Goal: Task Accomplishment & Management: Manage account settings

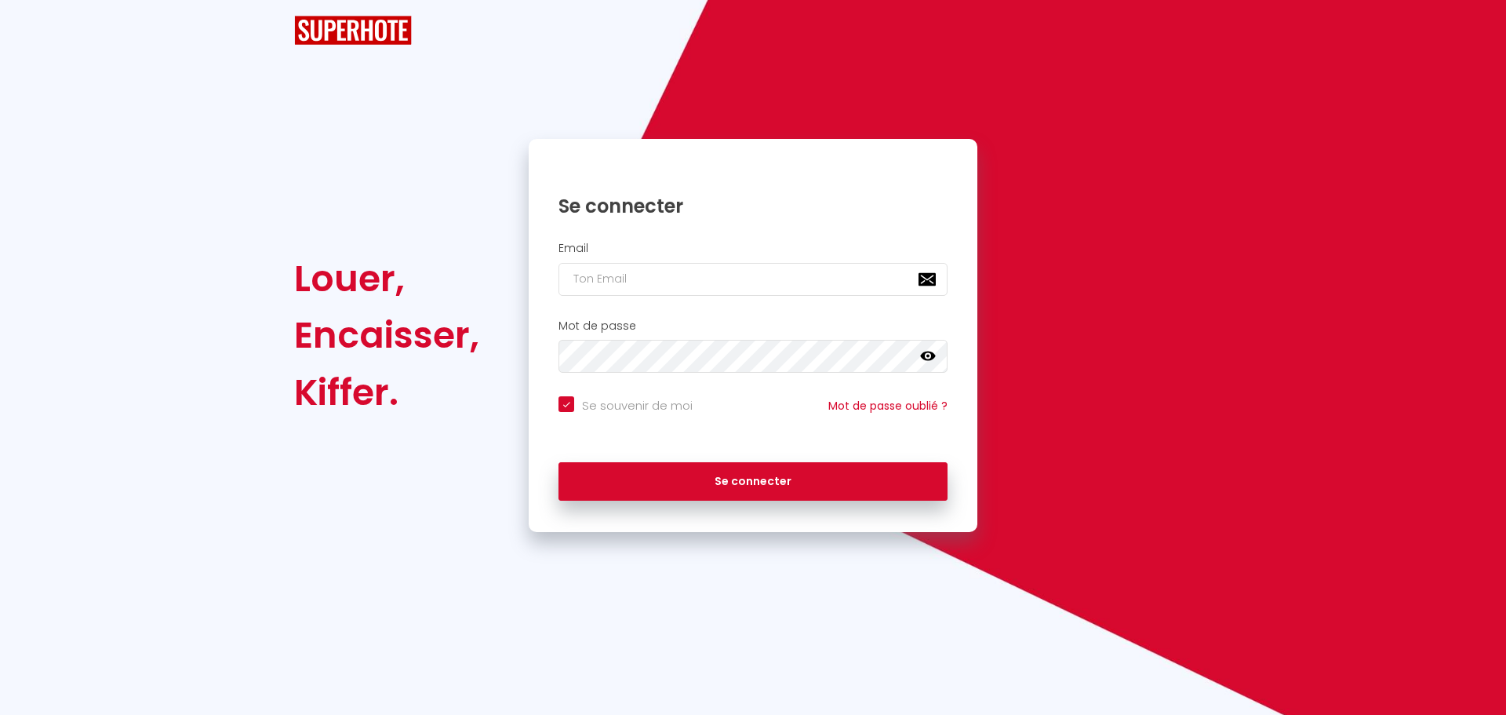
checkbox input "true"
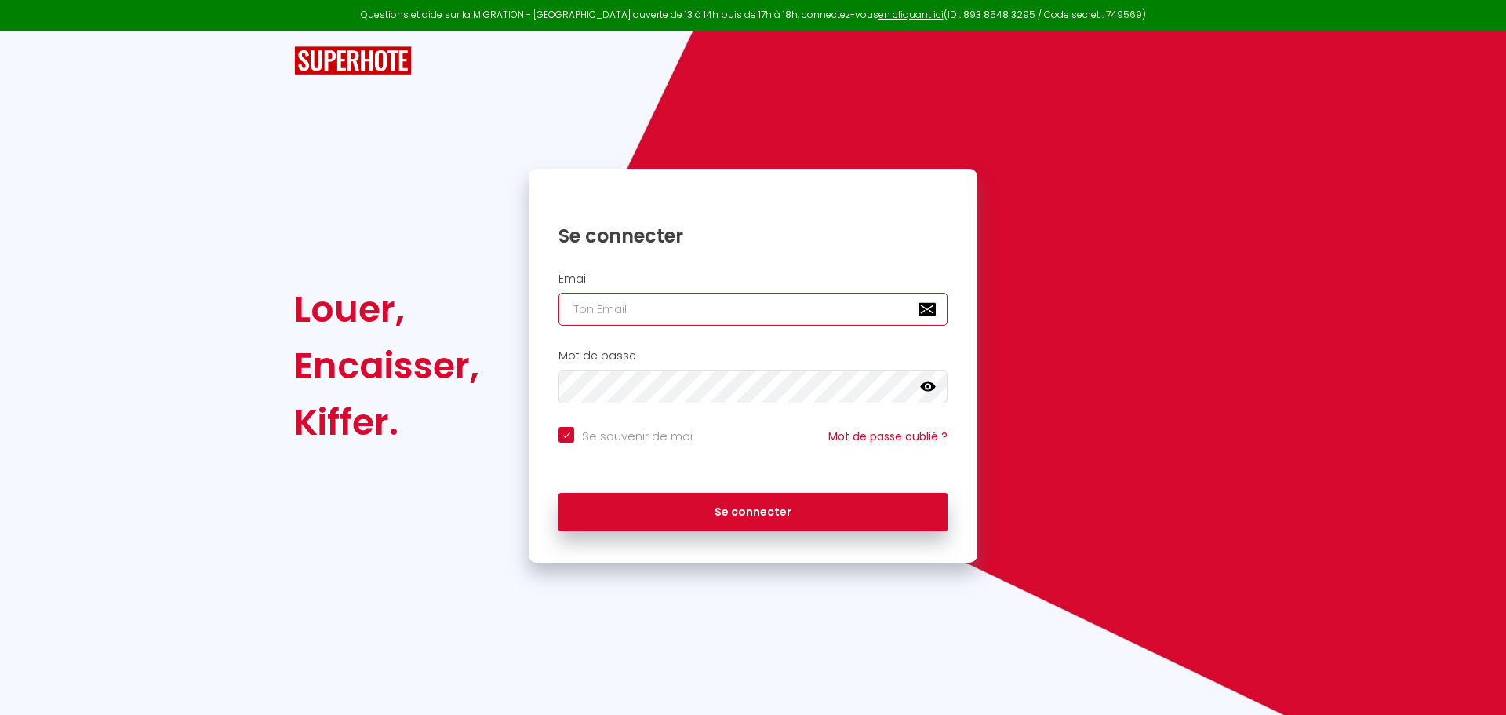
click at [675, 309] on input "email" at bounding box center [753, 309] width 389 height 33
type input "b"
checkbox input "true"
type input "be"
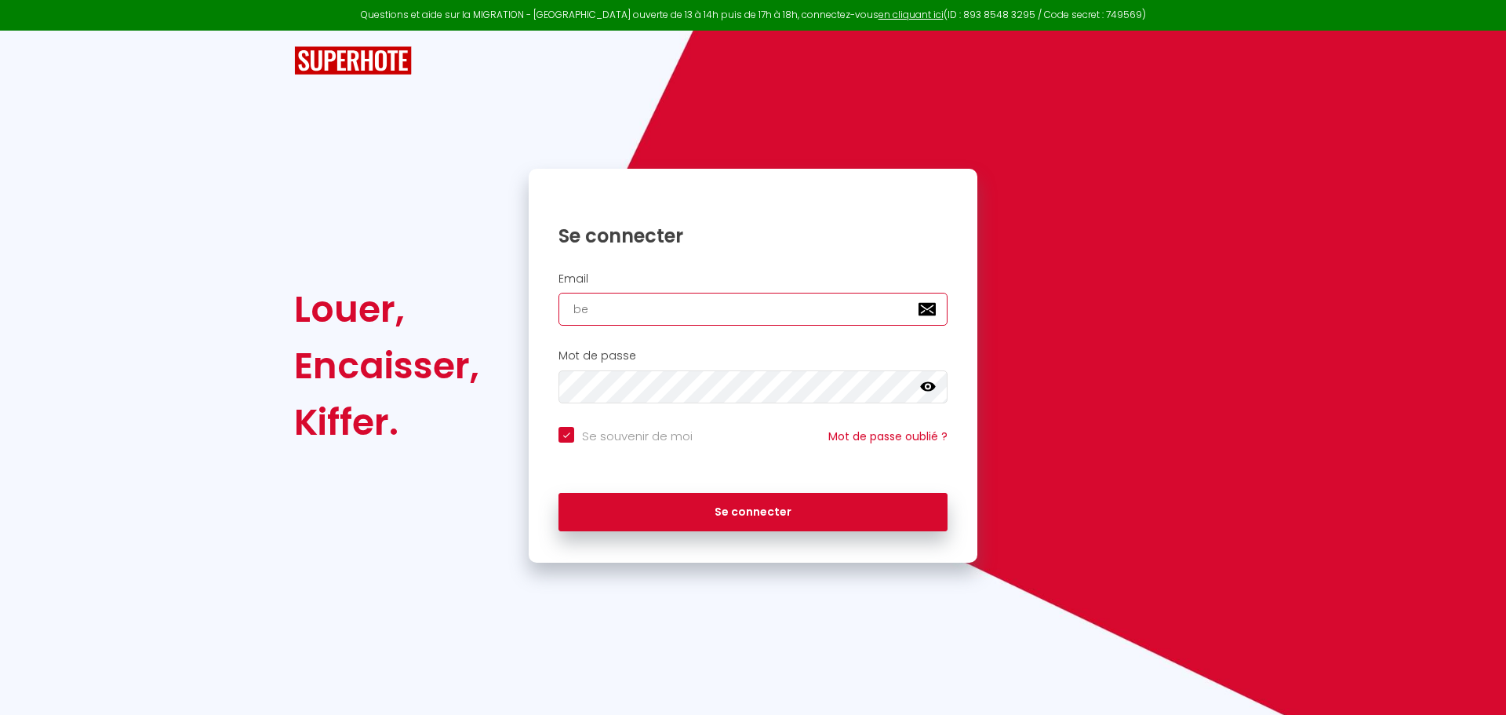
checkbox input "true"
type input "bel"
checkbox input "true"
type input "belk"
checkbox input "true"
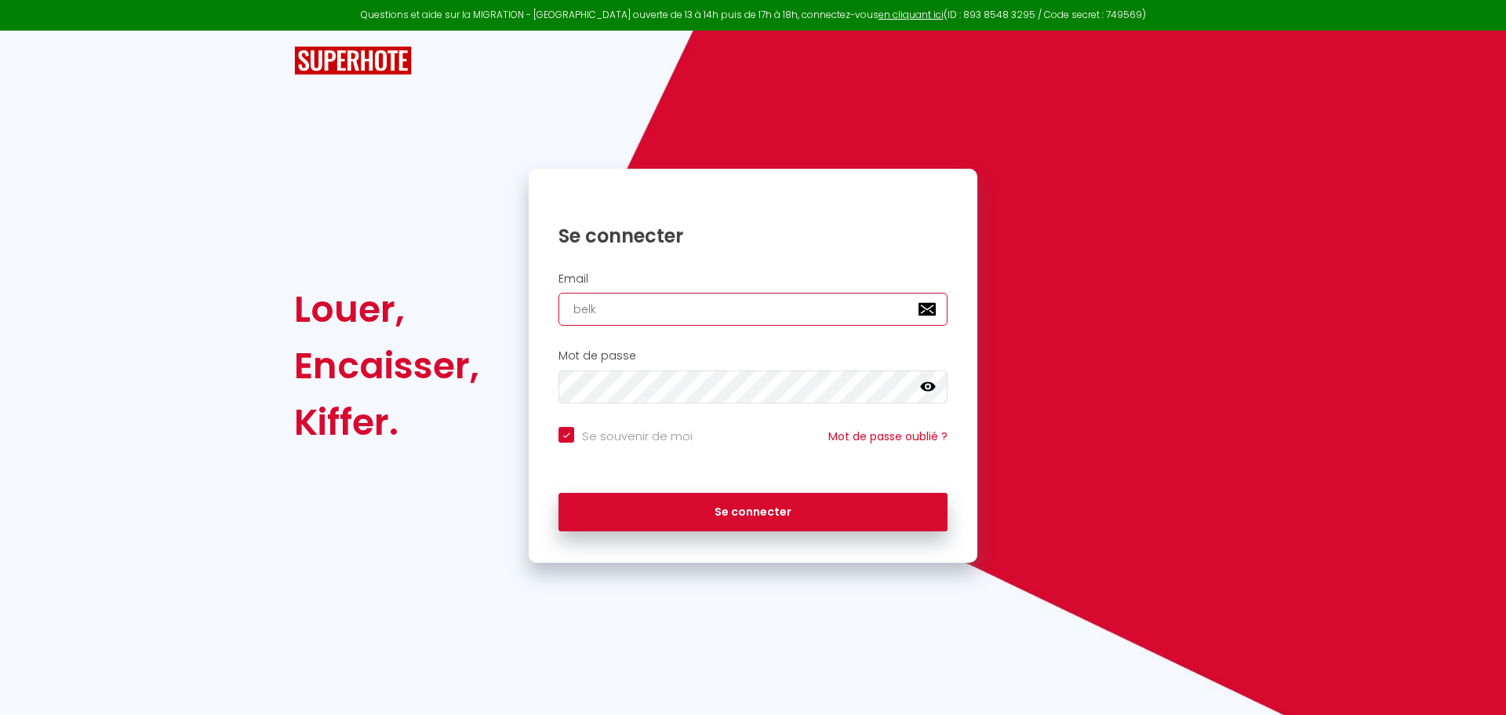
type input "belka"
checkbox input "true"
type input "belkaz"
checkbox input "true"
type input "belkazc"
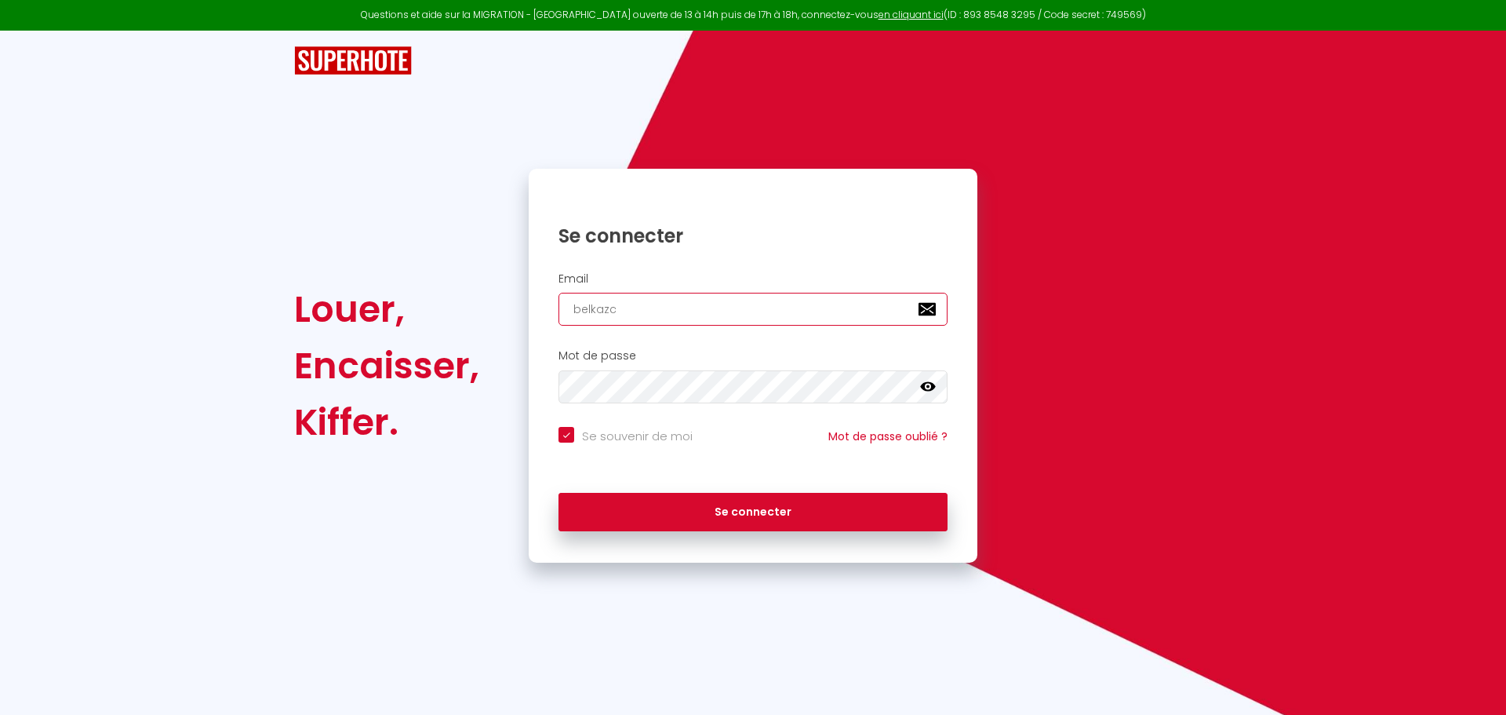
checkbox input "true"
type input "belkazco"
checkbox input "true"
type input "belkazcon"
checkbox input "true"
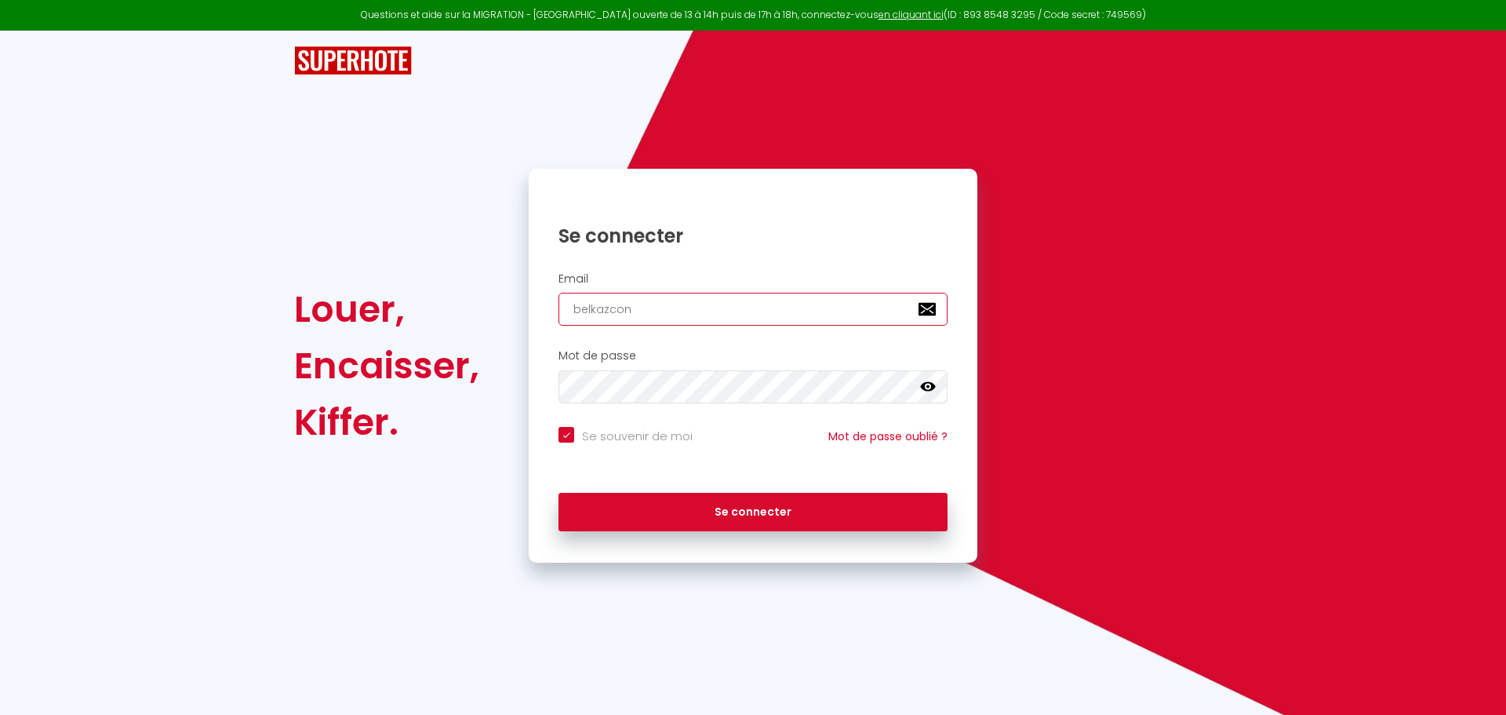
type input "belkazconc"
checkbox input "true"
type input "belkazconci"
checkbox input "true"
type input "belkazconcie"
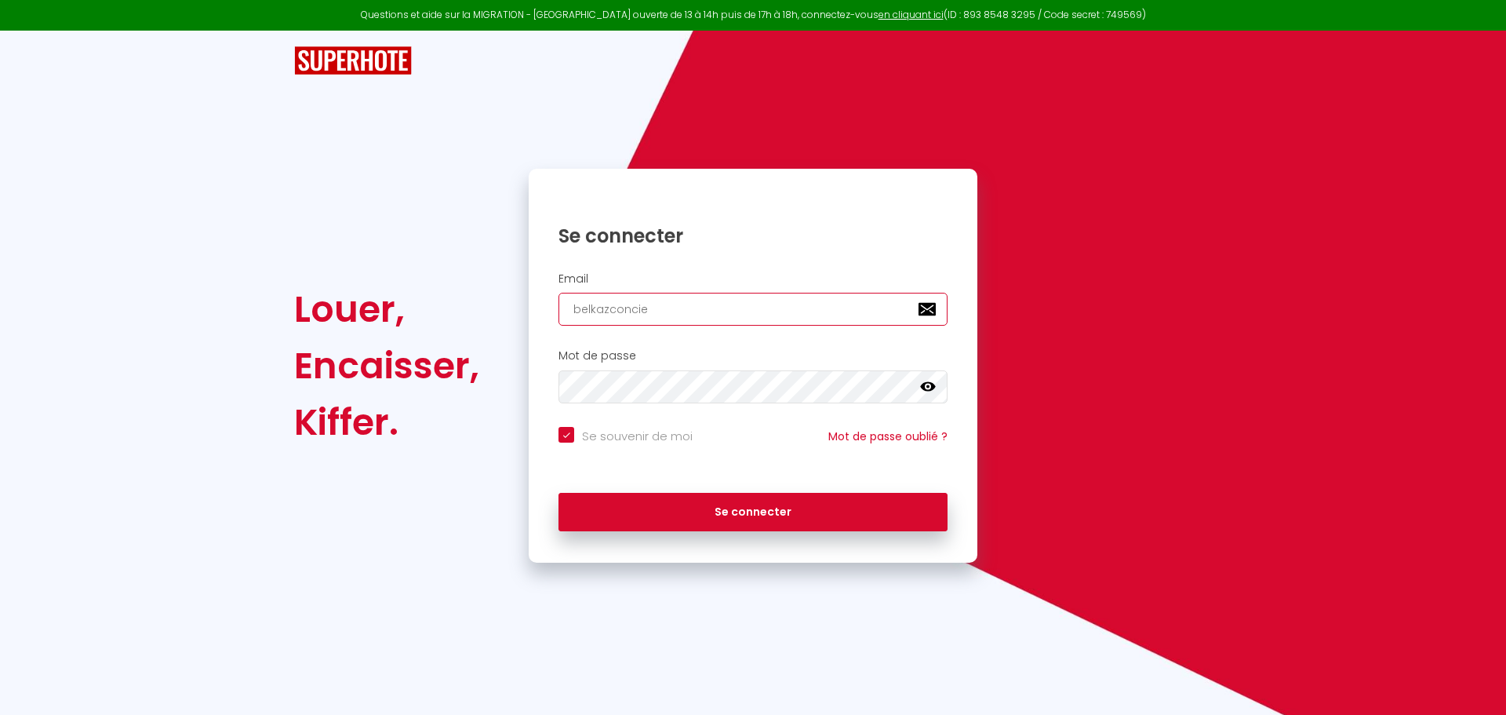
checkbox input "true"
type input "belkazconcier"
checkbox input "true"
type input "belkazconcierg"
checkbox input "true"
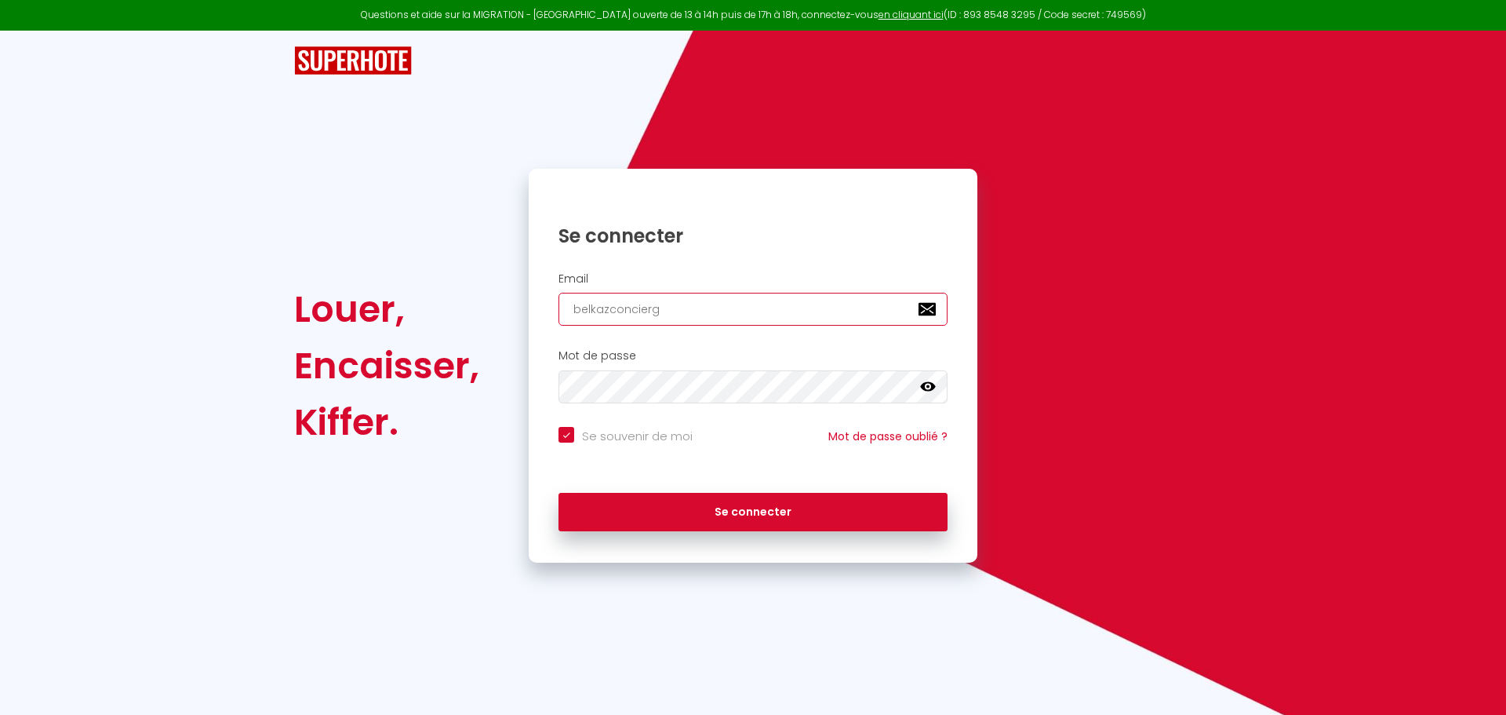
type input "belkazconcierge"
checkbox input "true"
type input "belkazconcierger"
checkbox input "true"
type input "belkazconciergeri"
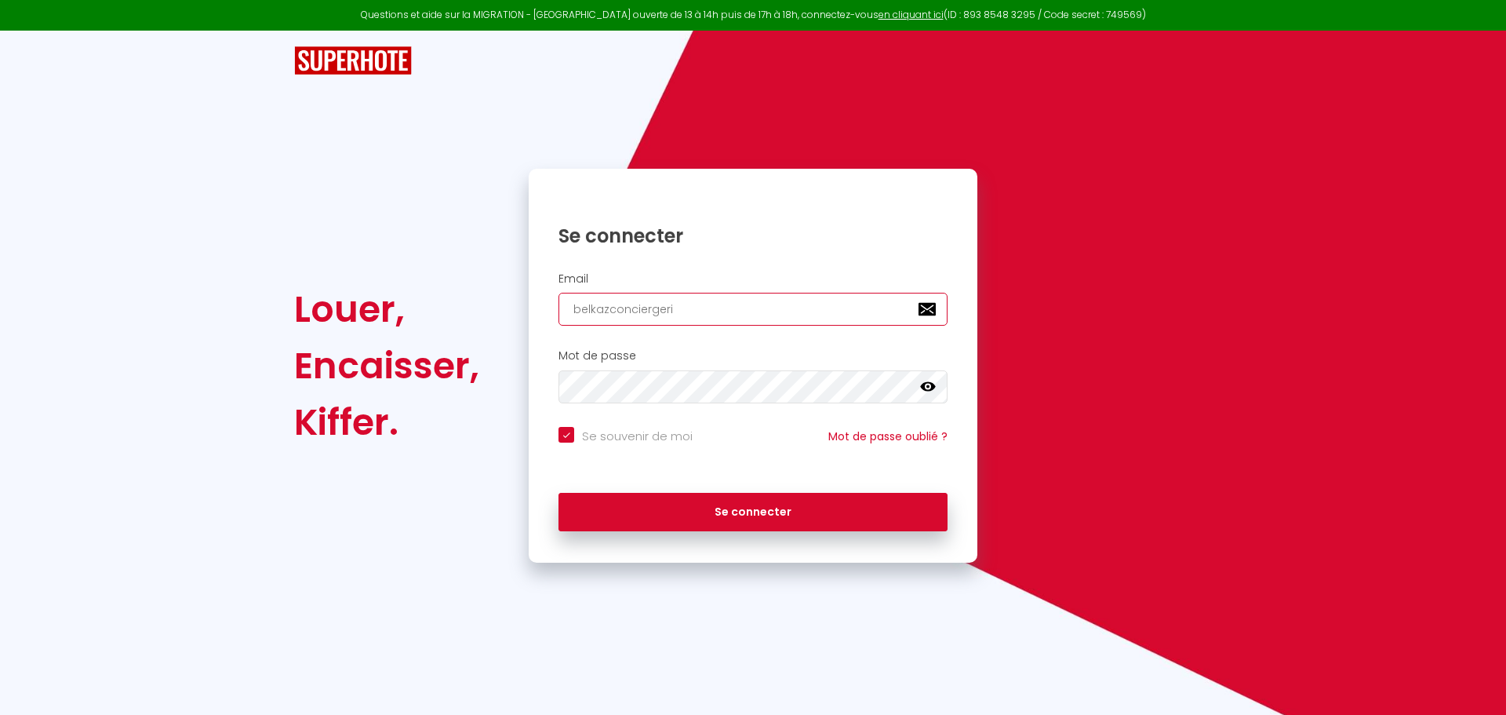
checkbox input "true"
type input "belkazconciergerie"
checkbox input "true"
type input "belkazconciergerie@"
checkbox input "true"
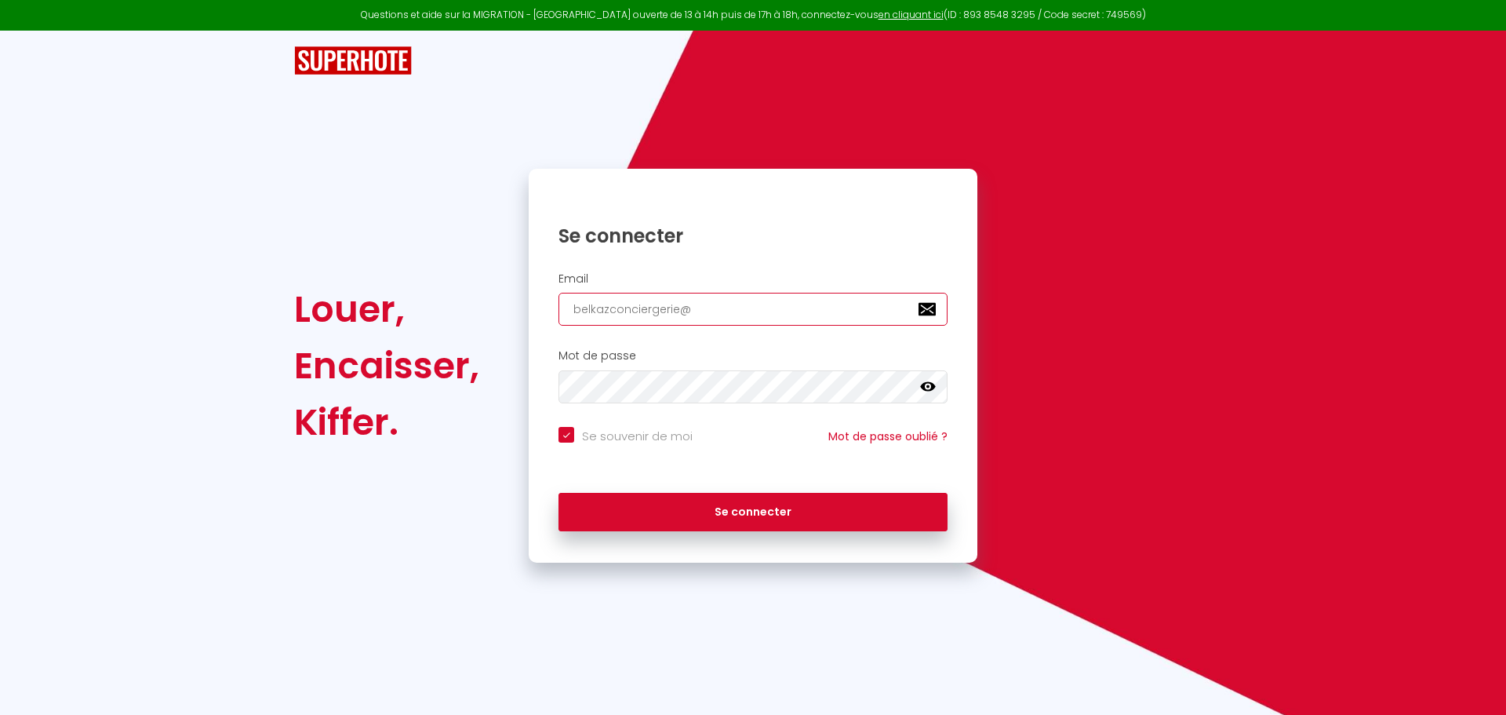
type input "belkazconciergerie@g"
checkbox input "true"
type input "belkazconciergerie@gm"
checkbox input "true"
type input "belkazconciergerie@gma"
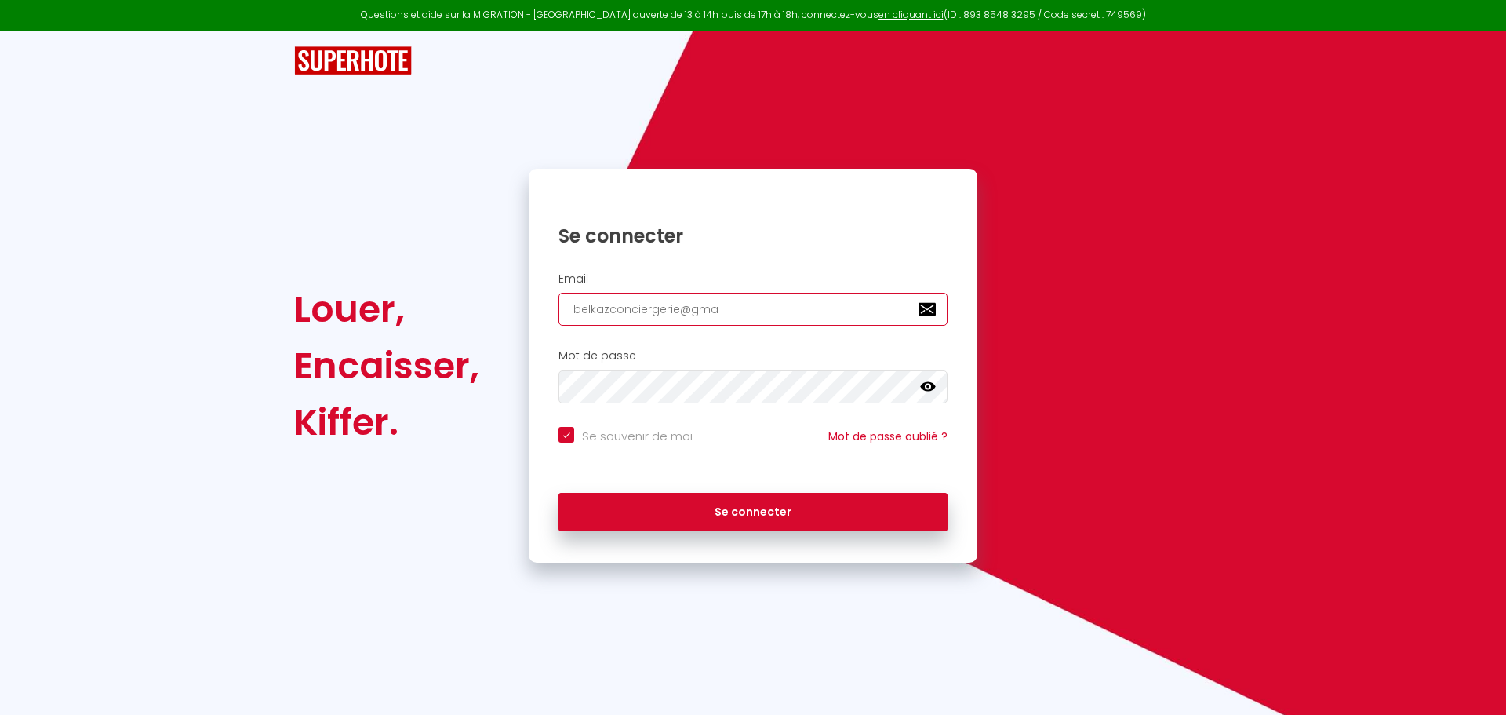
checkbox input "true"
type input "belkazconciergerie@gmai"
checkbox input "true"
type input "belkazconciergerie@gmail"
checkbox input "true"
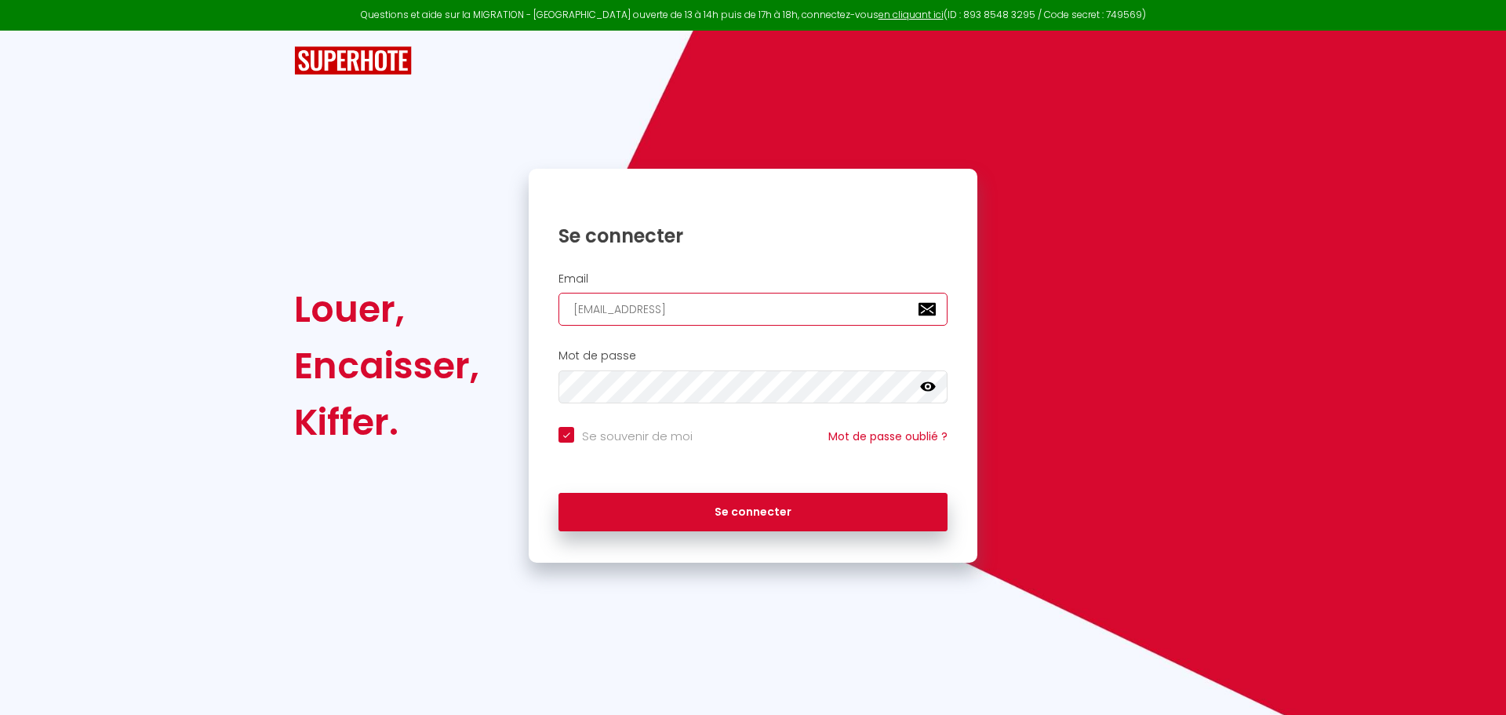
type input "belkazconciergerie@gmail."
checkbox input "true"
type input "belkazconciergerie@gmail.c"
checkbox input "true"
type input "belkazconciergerie@gmail.co"
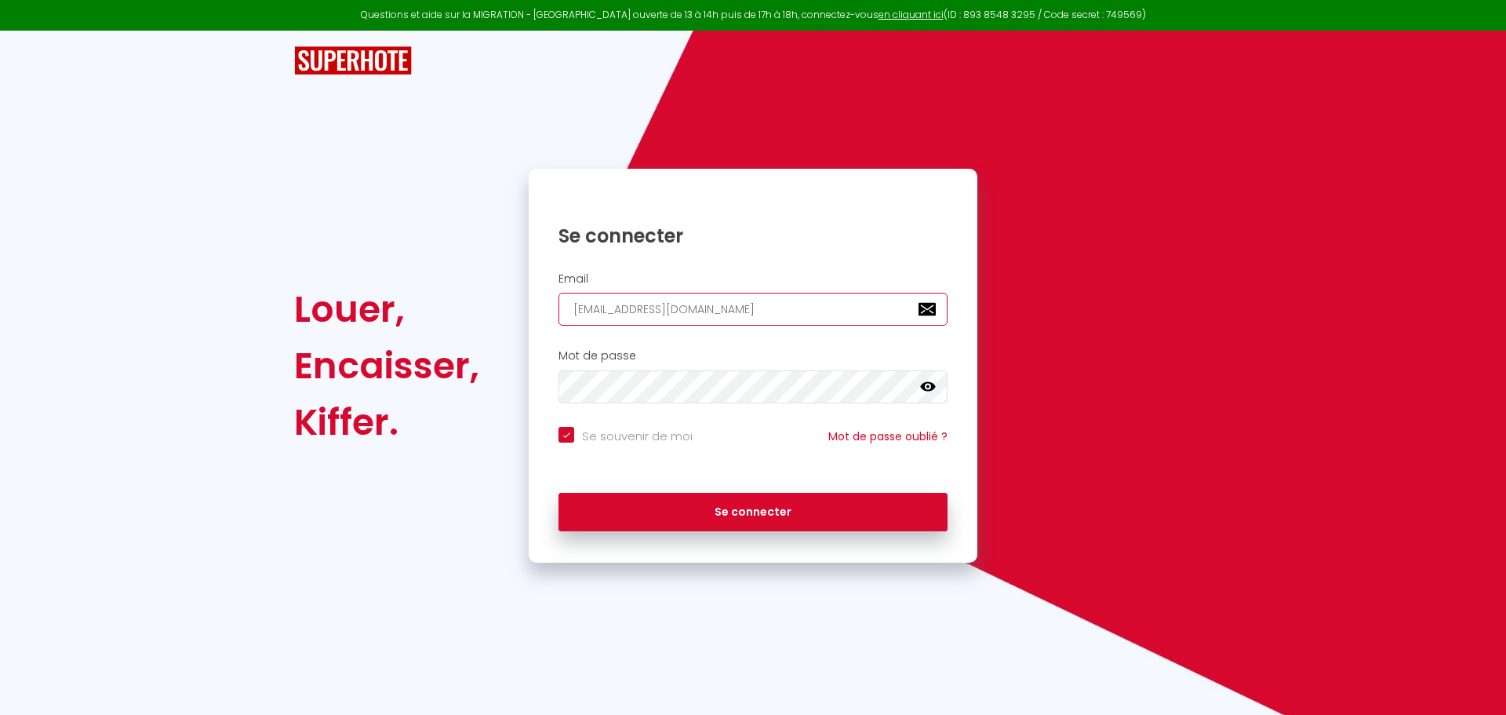
checkbox input "true"
type input "[EMAIL_ADDRESS][DOMAIN_NAME]"
checkbox input "true"
type input "[EMAIL_ADDRESS][DOMAIN_NAME]"
click at [931, 387] on icon at bounding box center [928, 386] width 16 height 9
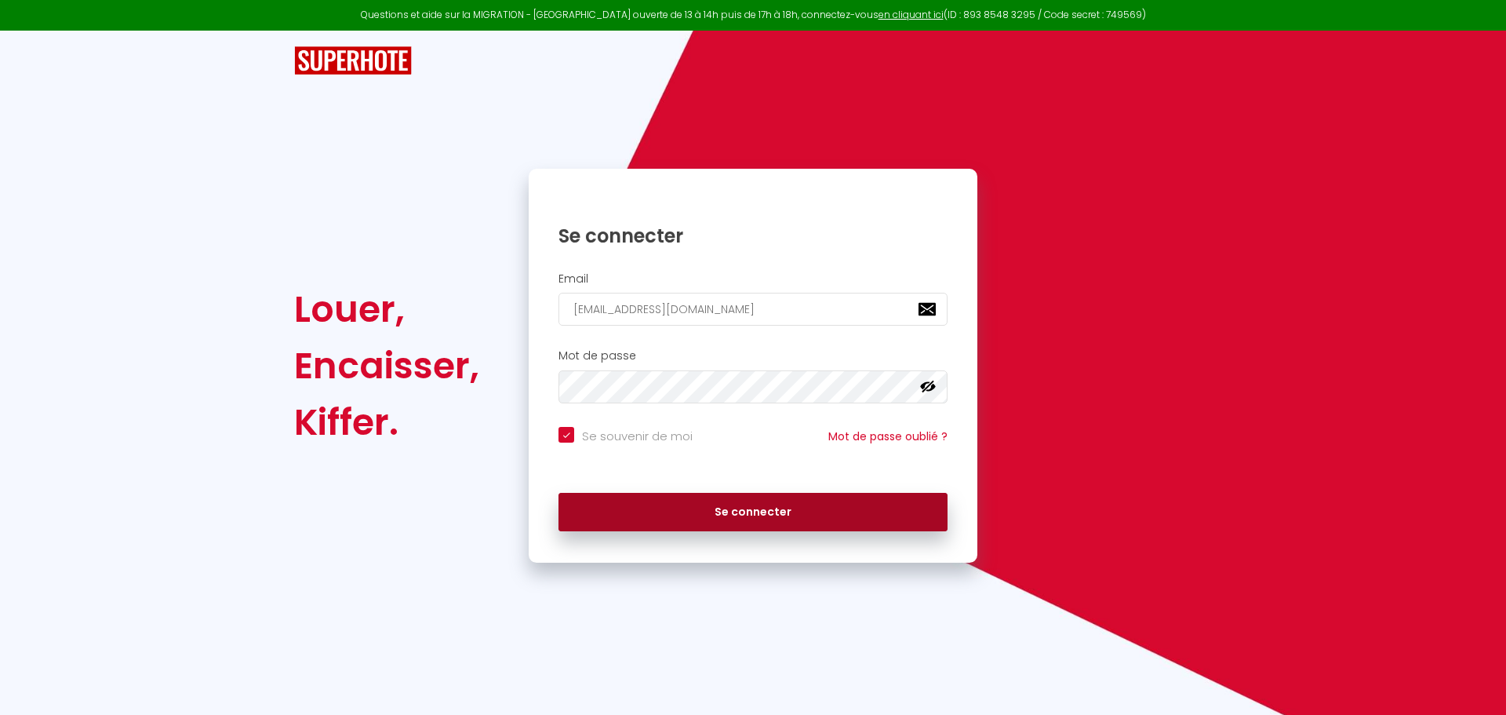
click at [825, 519] on button "Se connecter" at bounding box center [753, 512] width 389 height 39
click at [708, 501] on button "Se connecter" at bounding box center [753, 512] width 389 height 39
click at [677, 499] on button "Se connecter" at bounding box center [753, 512] width 389 height 39
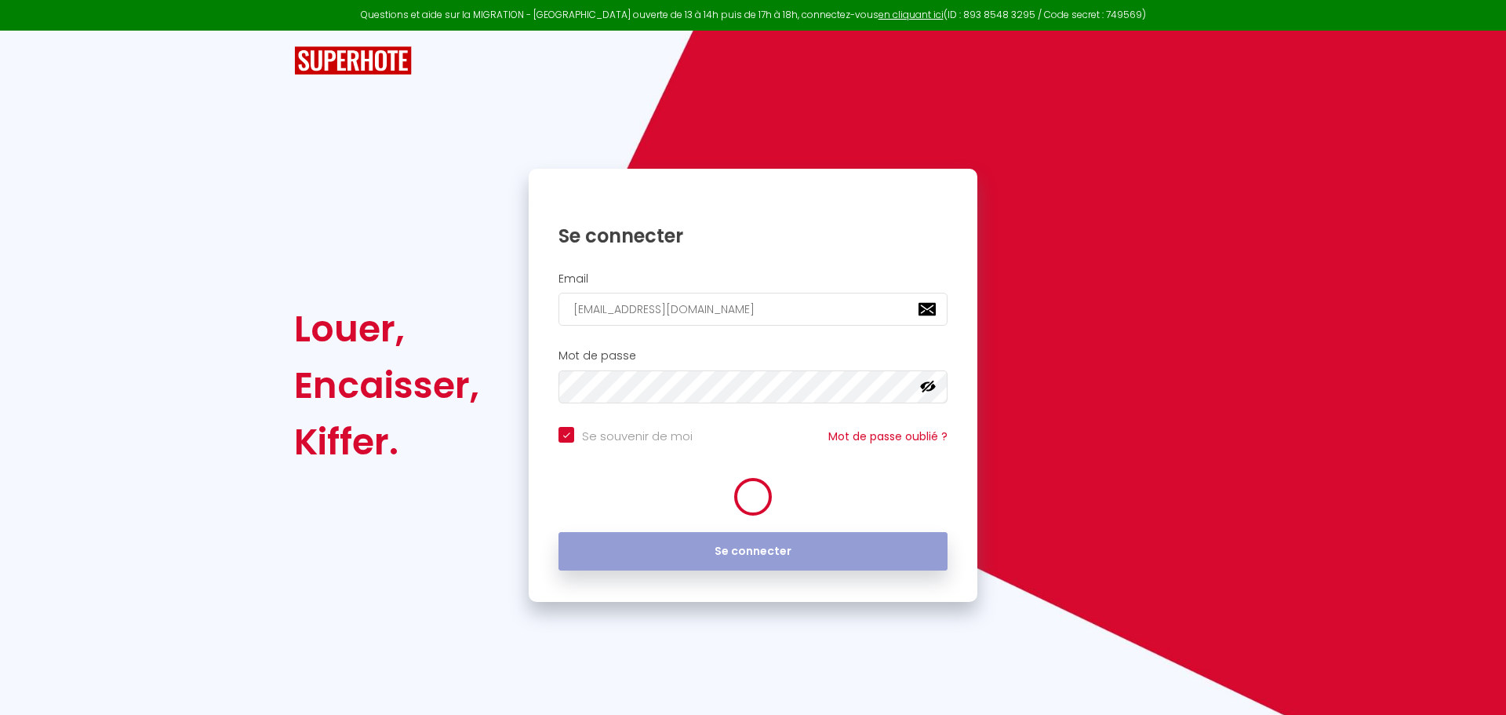
checkbox input "true"
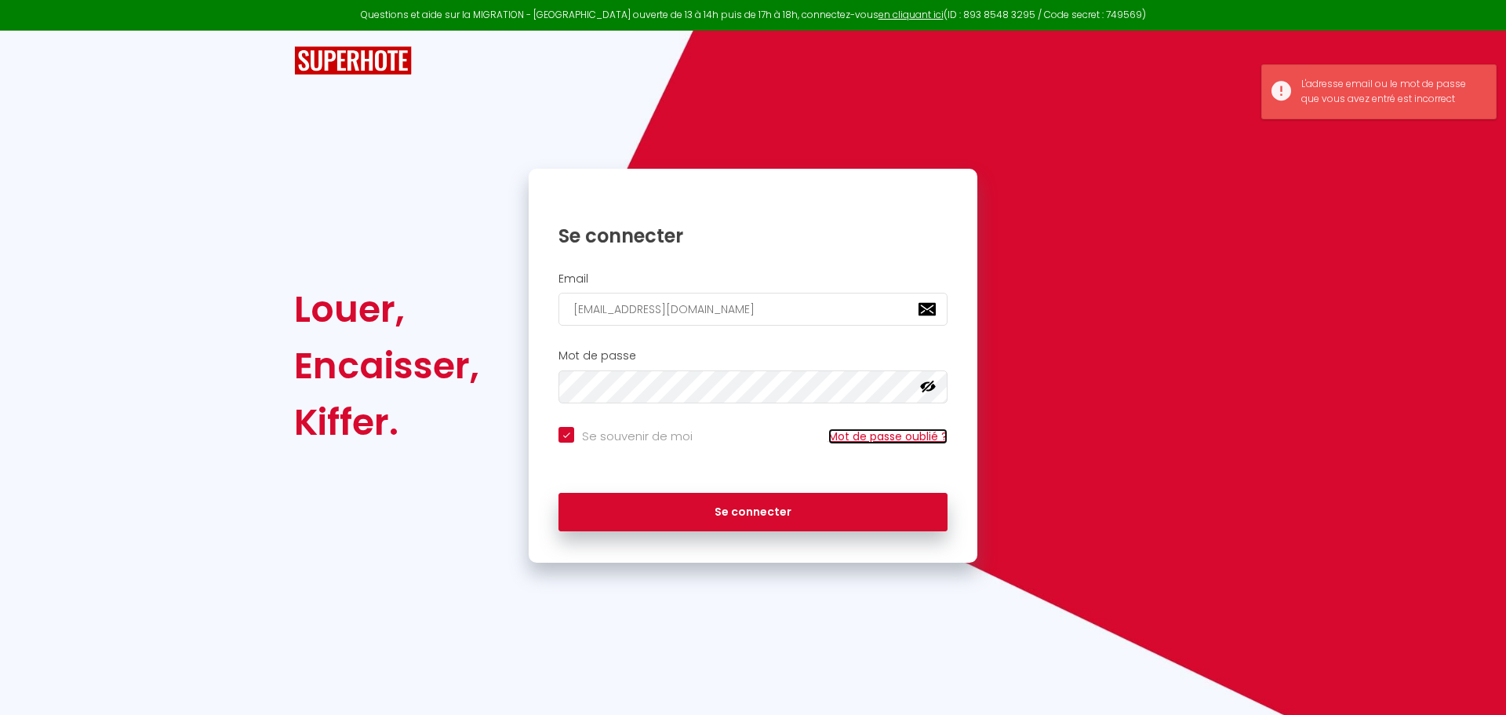
click at [908, 438] on link "Mot de passe oublié ?" at bounding box center [887, 436] width 119 height 16
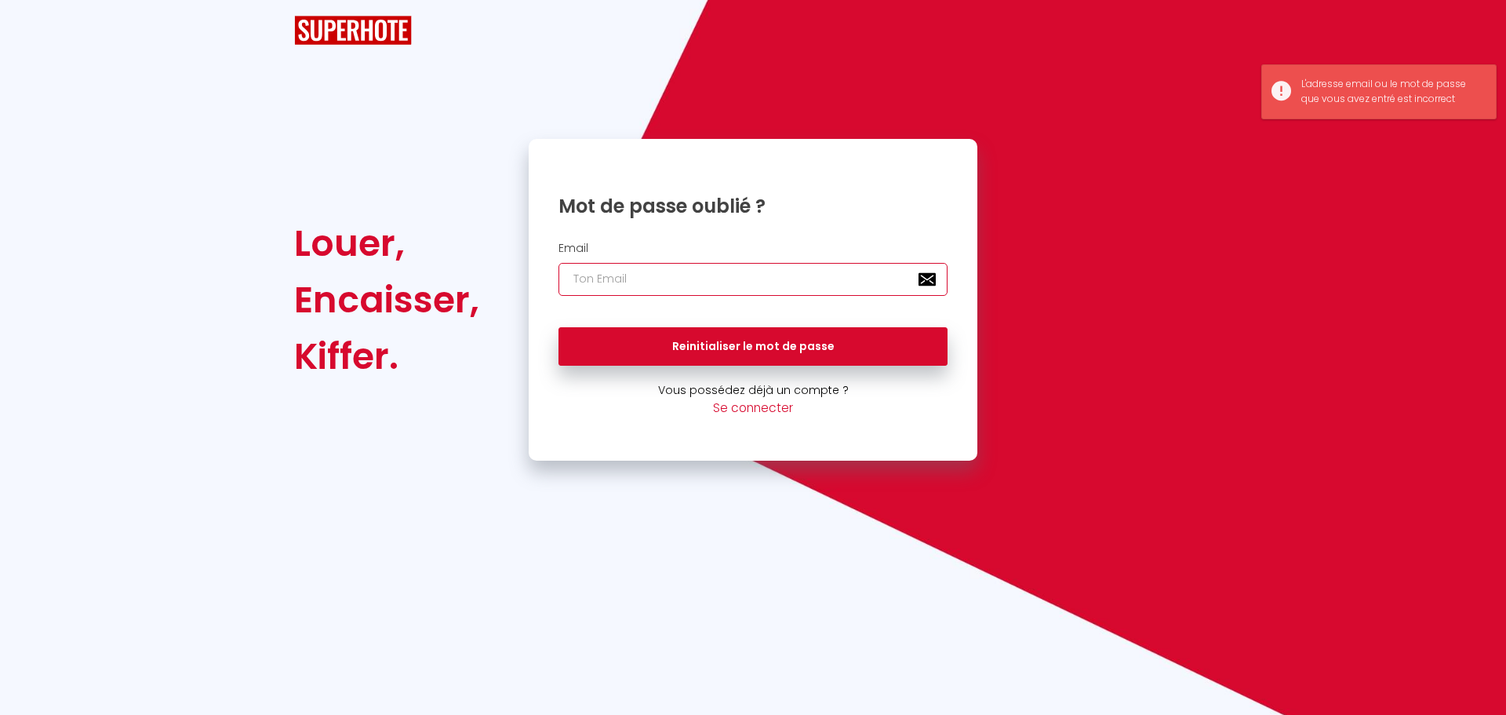
click at [733, 283] on input "email" at bounding box center [753, 279] width 389 height 33
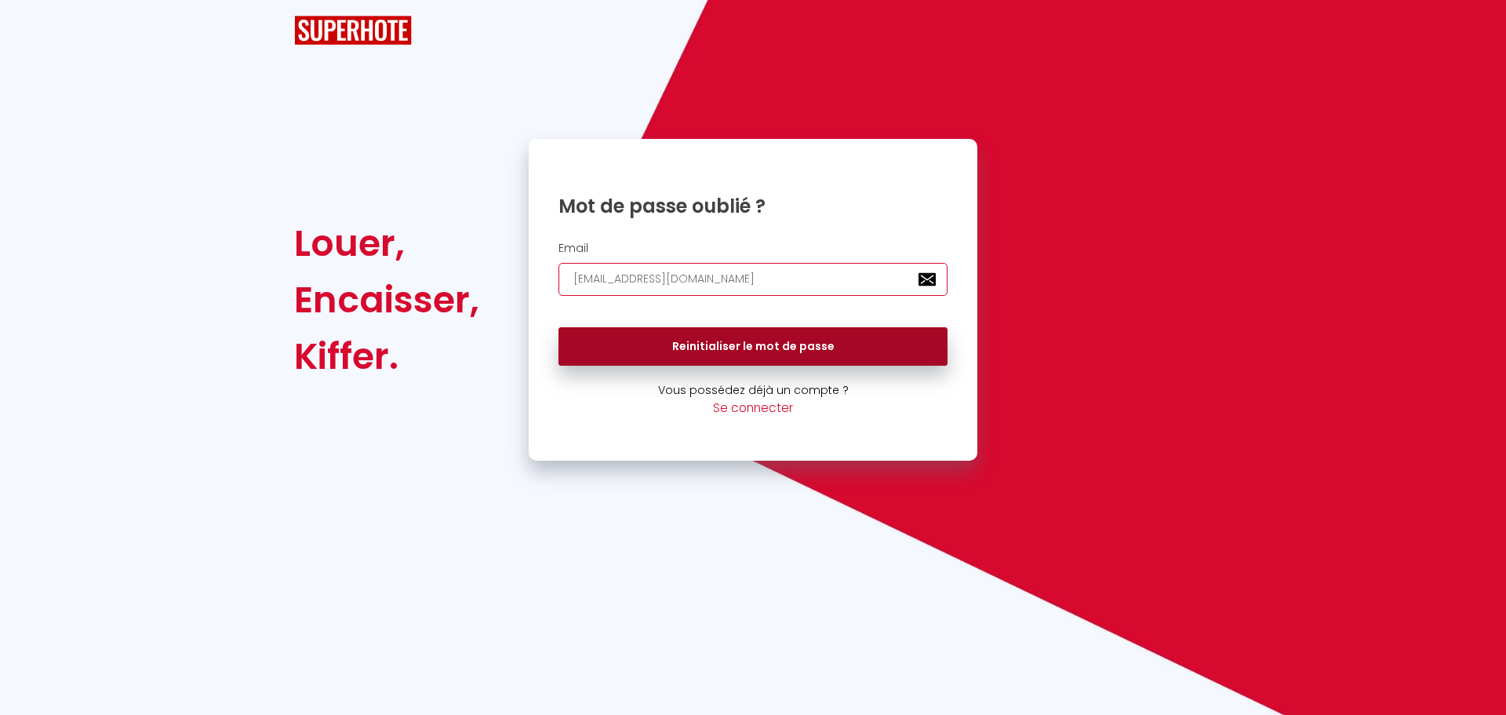
type input "[EMAIL_ADDRESS][DOMAIN_NAME]"
click at [819, 344] on button "Reinitialiser le mot de passe" at bounding box center [753, 346] width 389 height 39
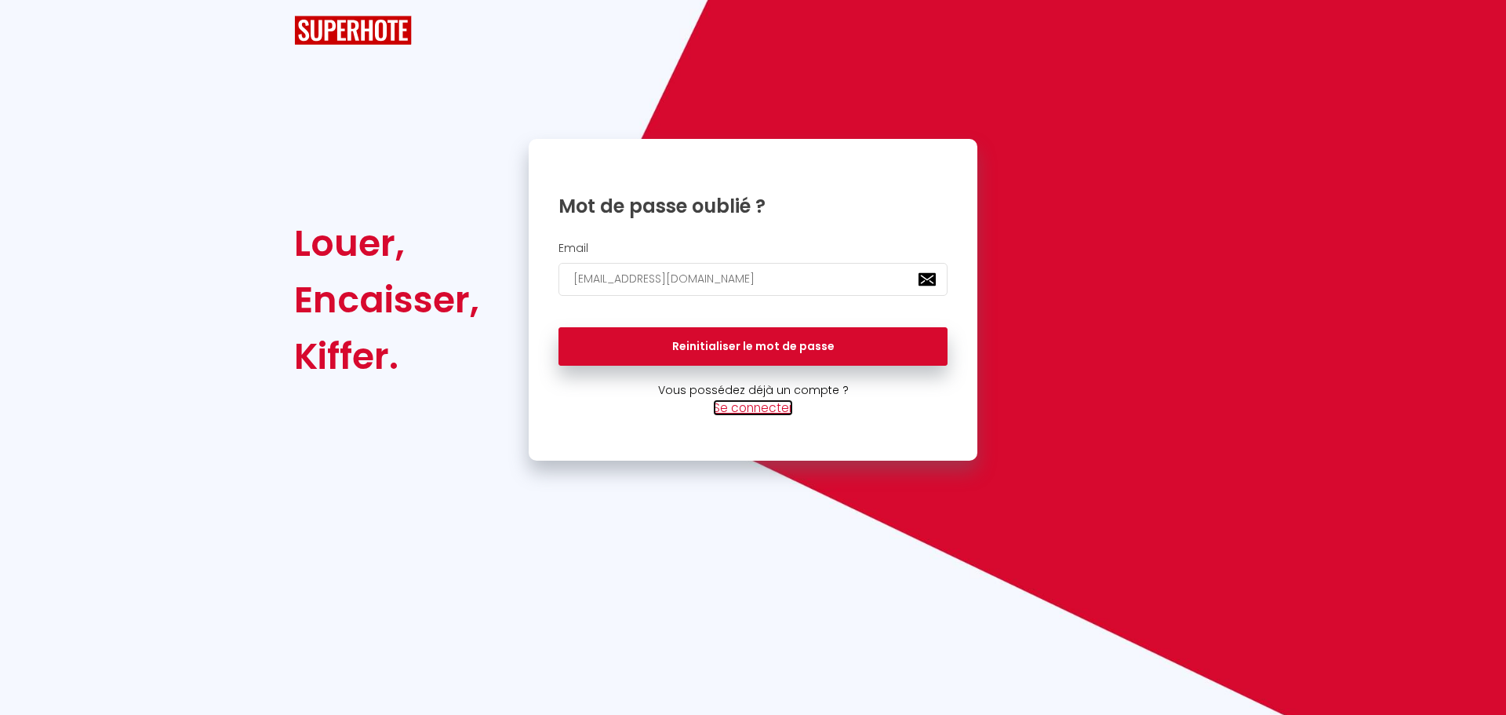
click at [752, 400] on link "Se connecter" at bounding box center [753, 407] width 80 height 16
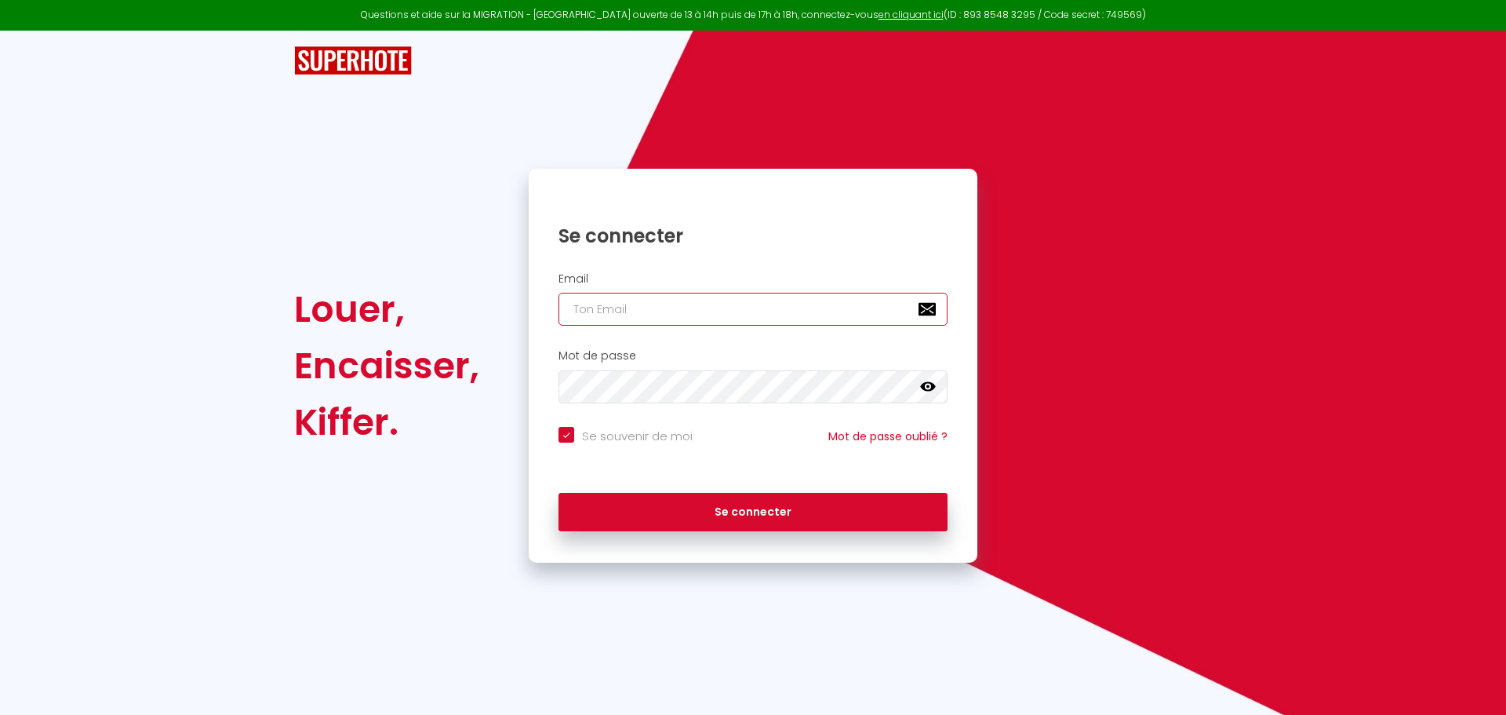
click at [733, 300] on input "email" at bounding box center [753, 309] width 389 height 33
type input "b"
checkbox input "true"
type input "be"
checkbox input "true"
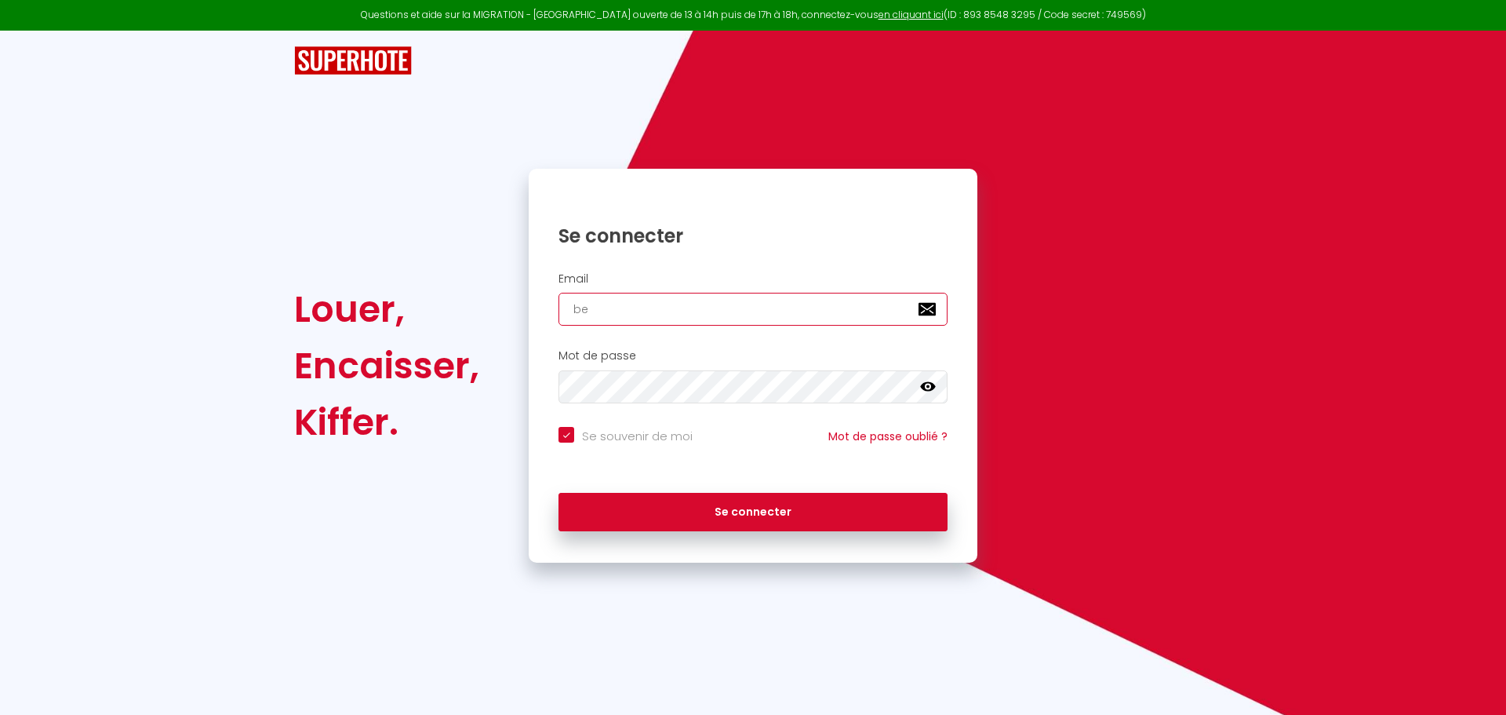
type input "bel"
checkbox input "true"
type input "belk"
checkbox input "true"
type input "belka"
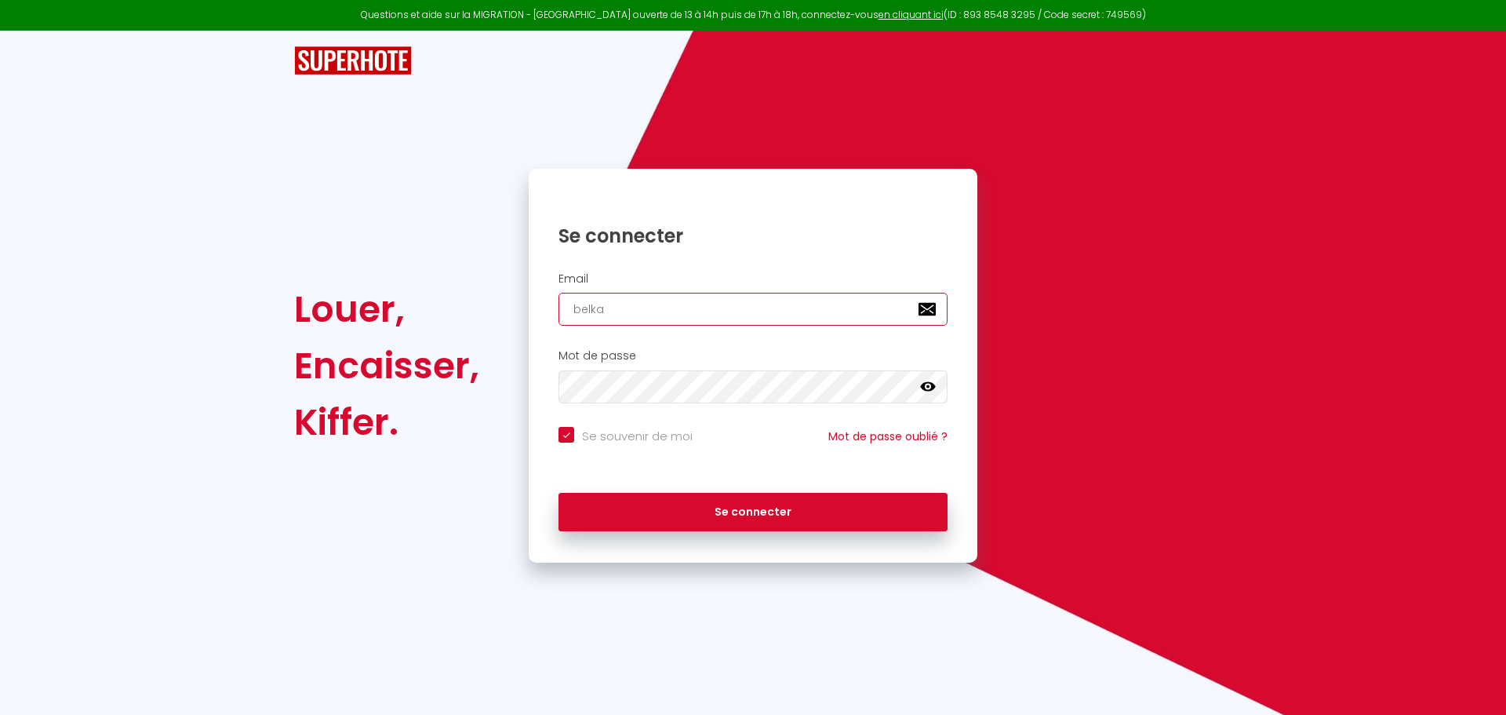
checkbox input "true"
type input "belkaz"
checkbox input "true"
type input "belkazc"
checkbox input "true"
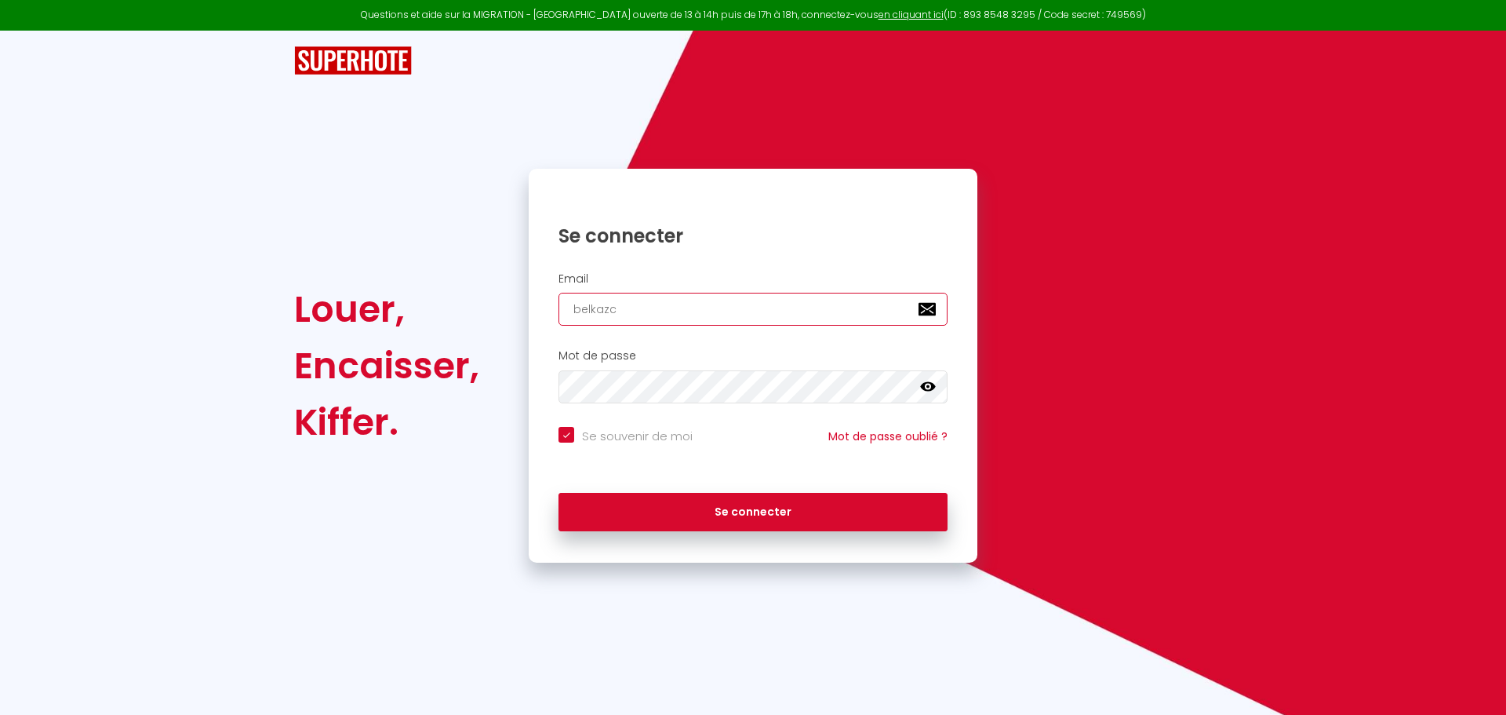
type input "belkazco"
checkbox input "true"
type input "belkazcon"
checkbox input "true"
type input "belkazconc"
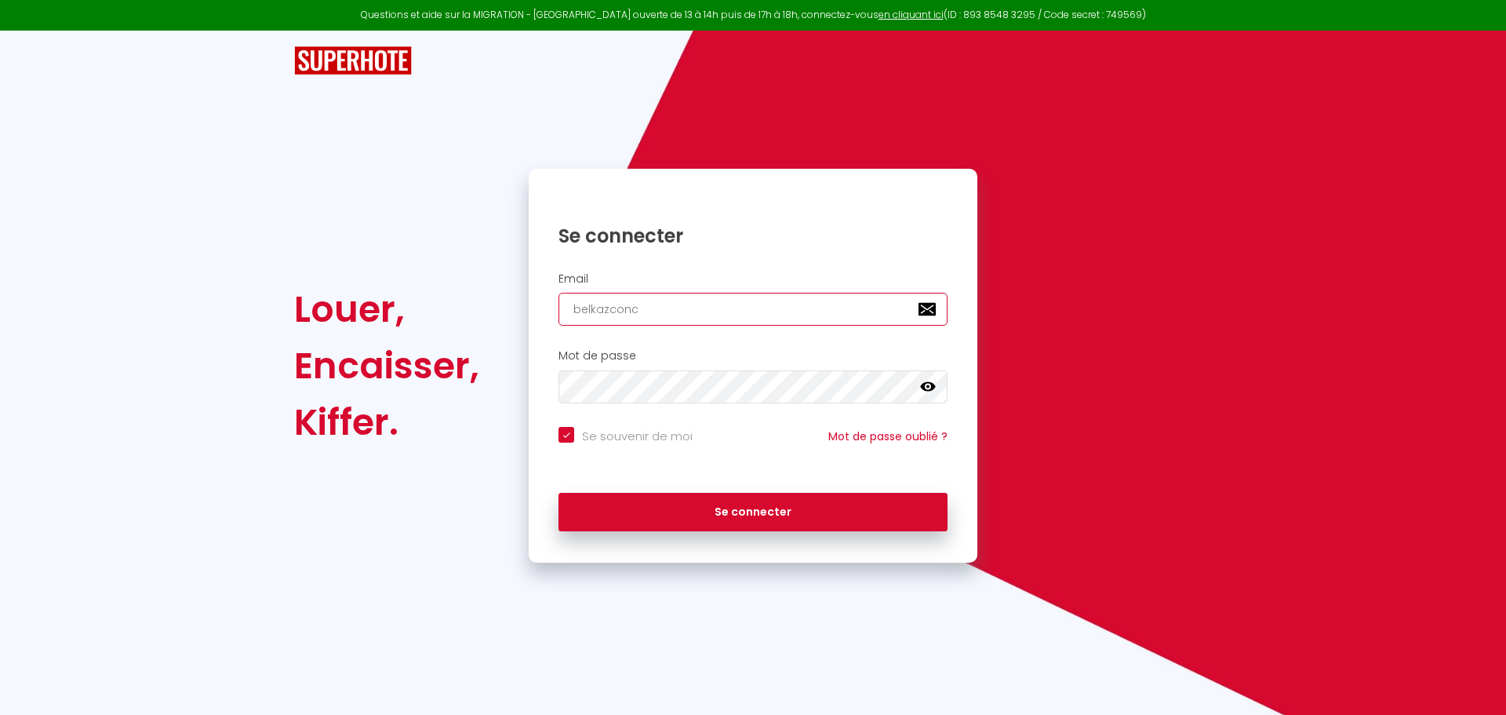
checkbox input "true"
type input "belkazconci"
checkbox input "true"
type input "belkazconcie"
checkbox input "true"
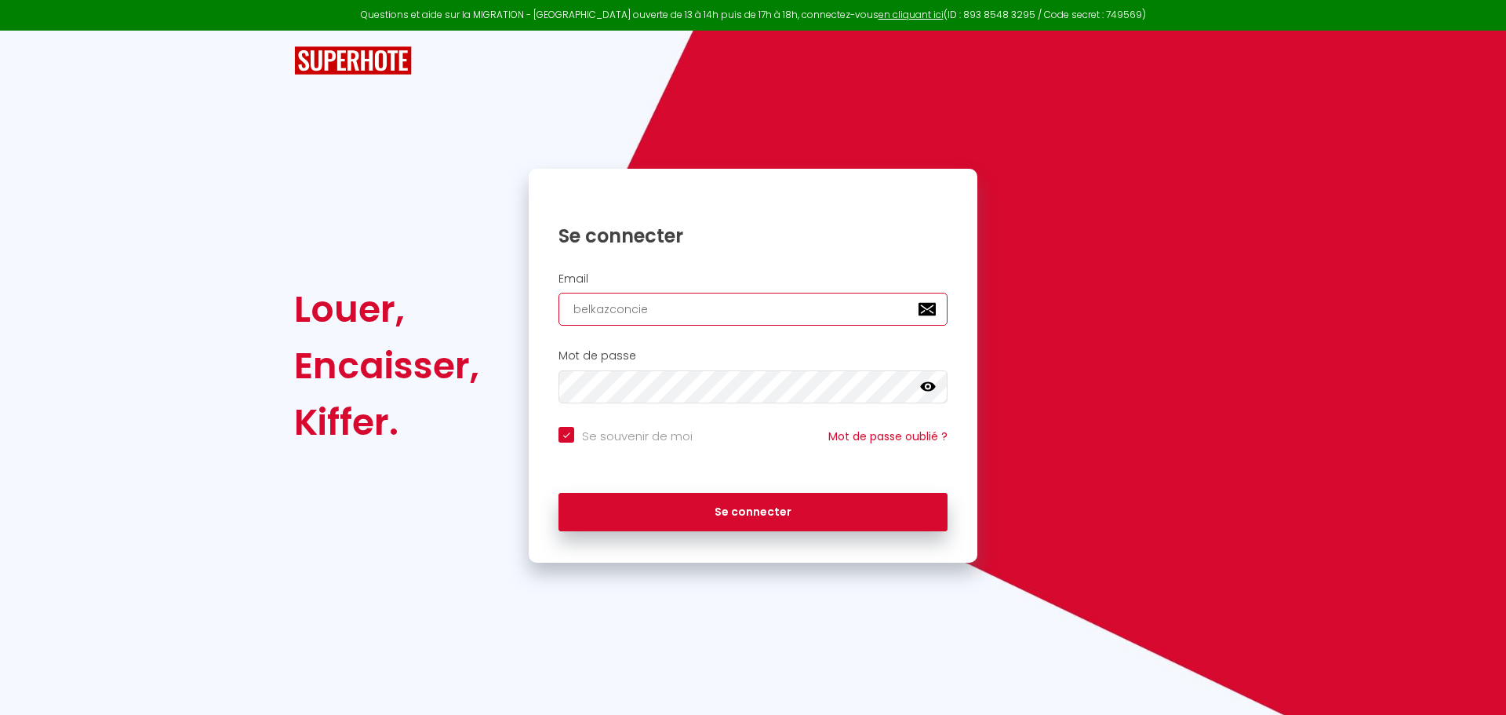
type input "belkazconcier"
checkbox input "true"
type input "belkazconcierg"
checkbox input "true"
type input "belkazconcierge"
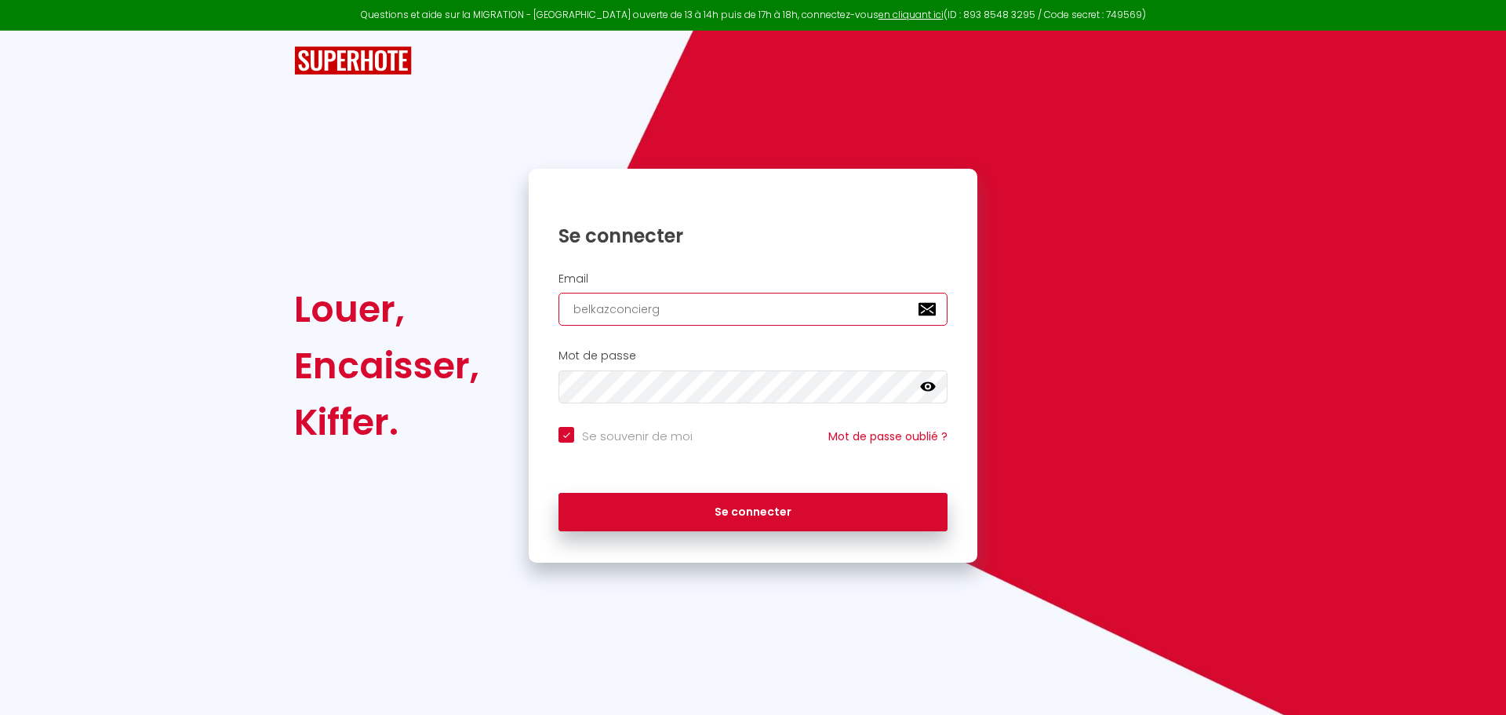
checkbox input "true"
type input "belkazconcierger"
checkbox input "true"
type input "belkazconciergeri"
checkbox input "true"
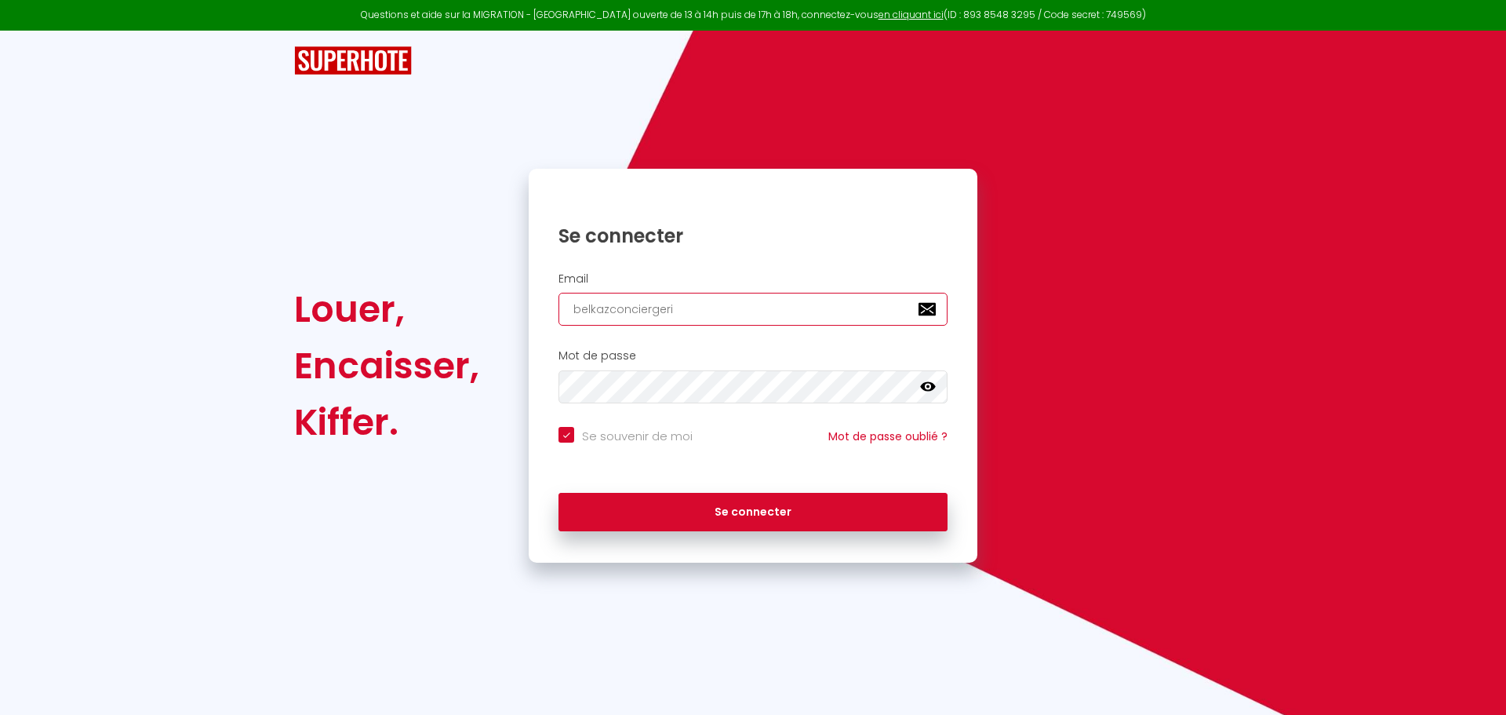
type input "belkazconciergerie"
checkbox input "true"
type input "belkazconciergerie@"
checkbox input "true"
type input "belkazconciergerie@g"
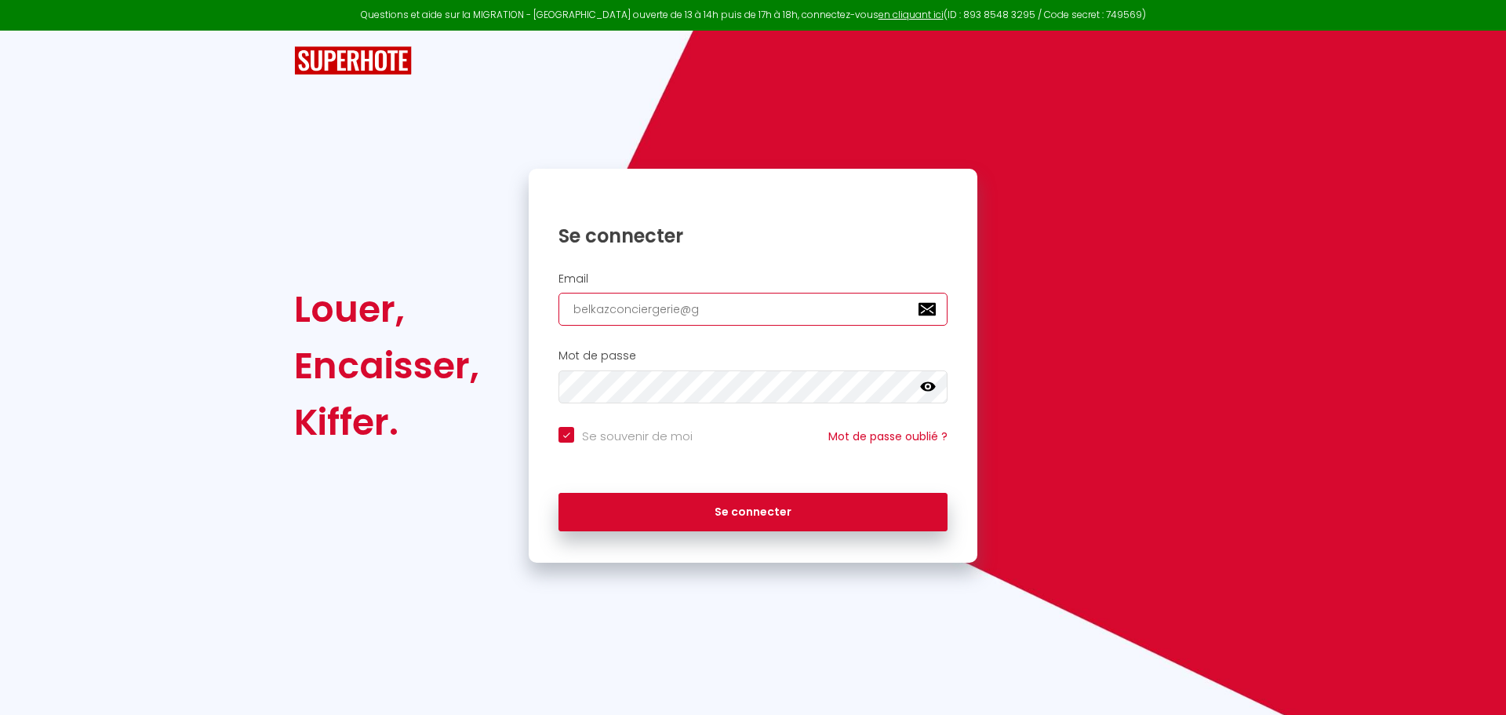
checkbox input "true"
type input "belkazconciergerie@gm"
checkbox input "true"
type input "belkazconciergerie@gma"
checkbox input "true"
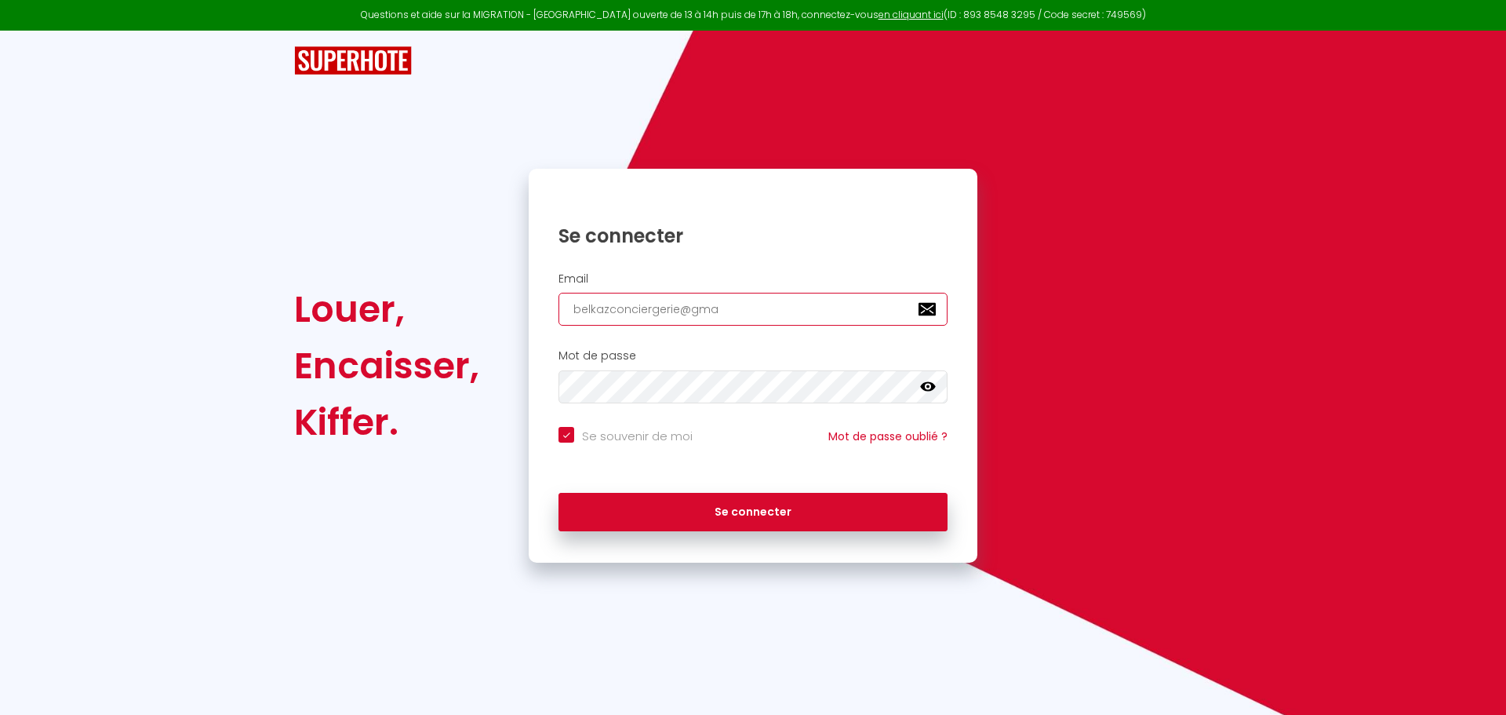
type input "belkazconciergerie@gmai"
checkbox input "true"
type input "belkazconciergerie@gmail"
checkbox input "true"
type input "belkazconciergerie@gmail."
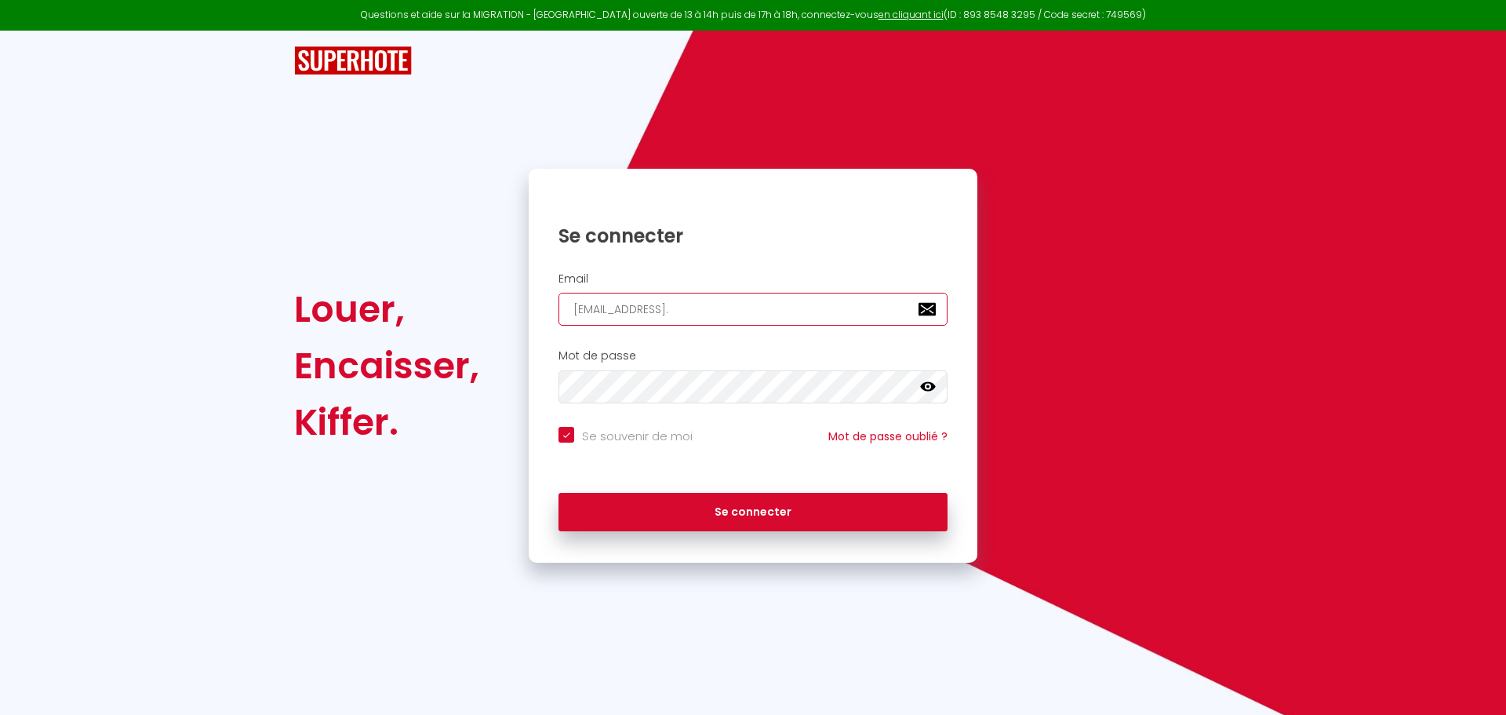
checkbox input "true"
type input "belkazconciergerie@gmail.c"
checkbox input "true"
type input "belkazconciergerie@gmail.co"
checkbox input "true"
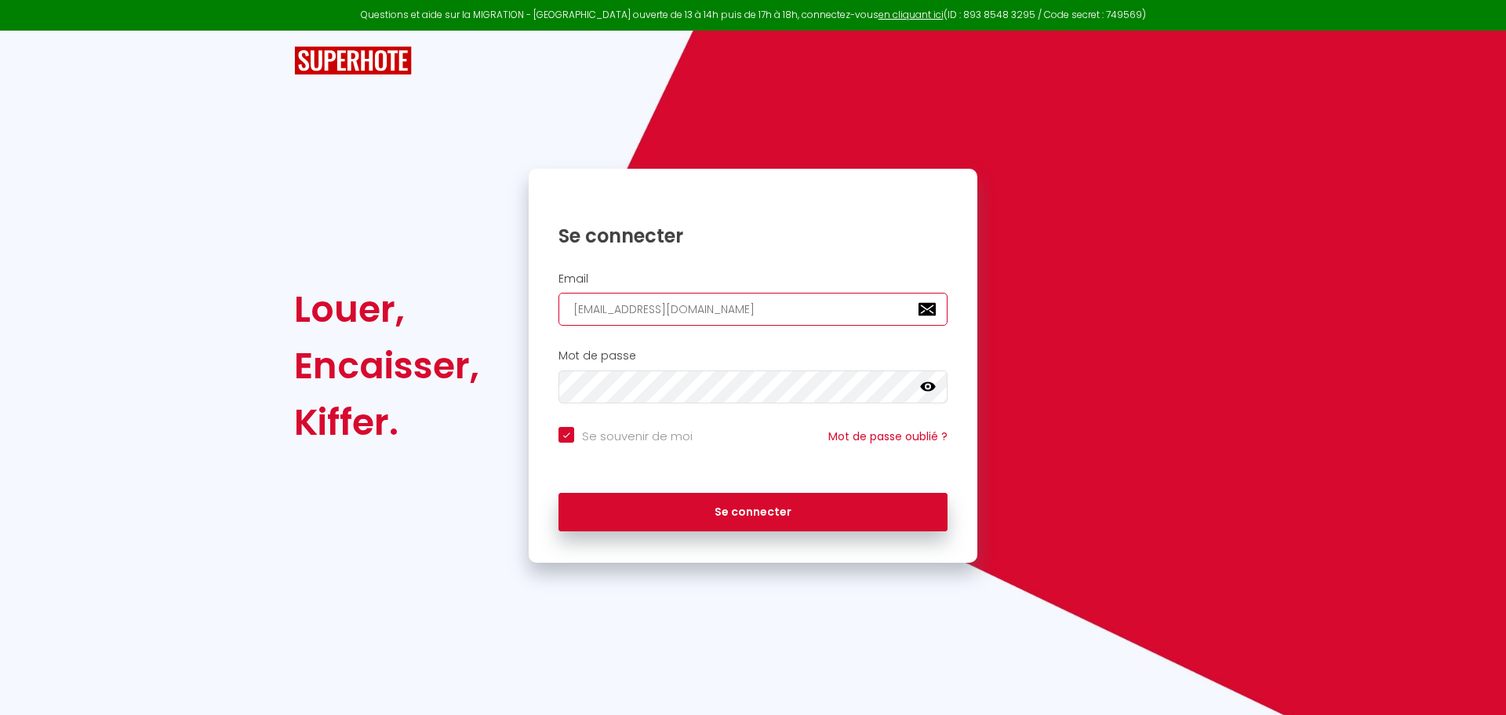
type input "[EMAIL_ADDRESS][DOMAIN_NAME]"
checkbox input "true"
type input "[EMAIL_ADDRESS][DOMAIN_NAME]"
click at [929, 388] on icon at bounding box center [928, 386] width 16 height 9
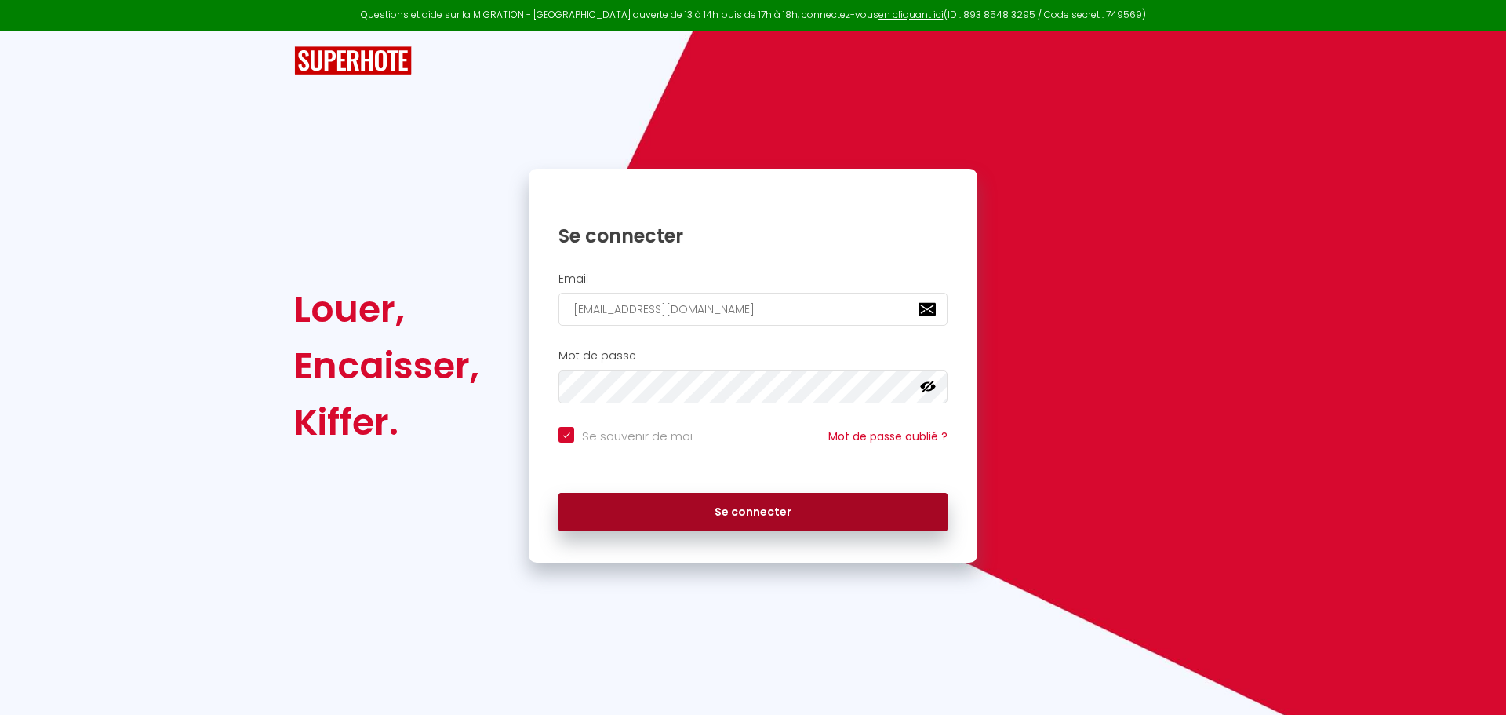
click at [780, 499] on button "Se connecter" at bounding box center [753, 512] width 389 height 39
checkbox input "true"
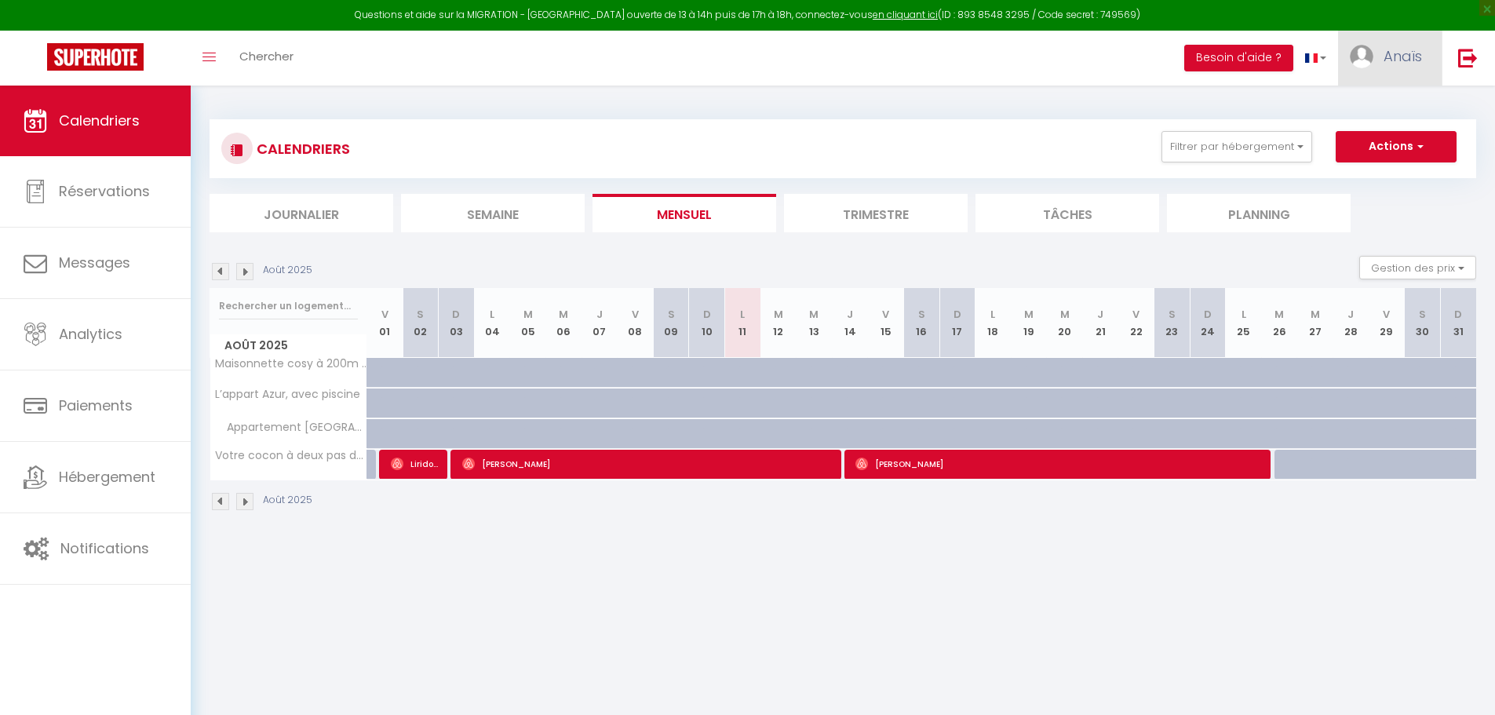
click at [1407, 56] on span "Anaïs" at bounding box center [1402, 56] width 38 height 20
click at [1377, 109] on link "Paramètres" at bounding box center [1378, 109] width 116 height 27
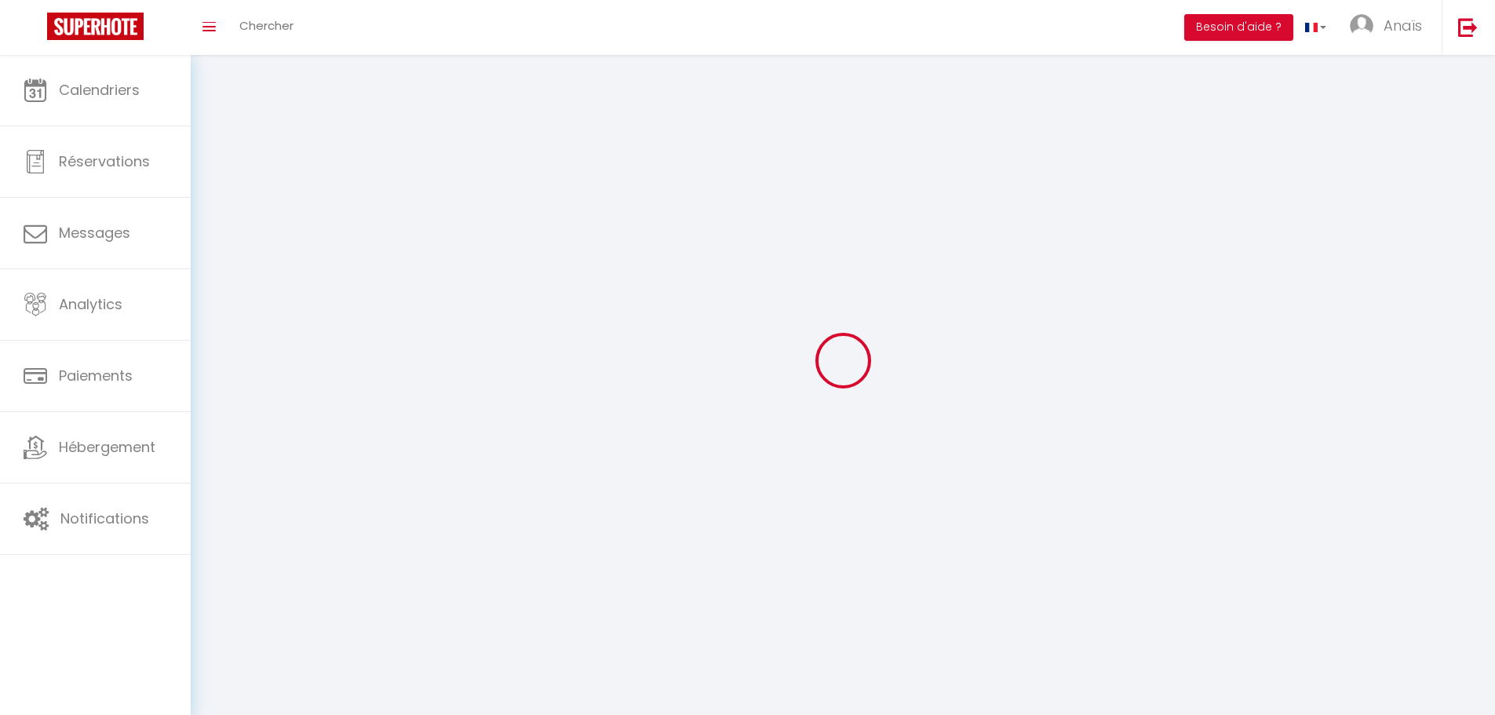
type input "Anaïs"
type input "Rochambeau"
type input "+33622998915"
type input "21 Chemin de la Ravoire"
type input "74580"
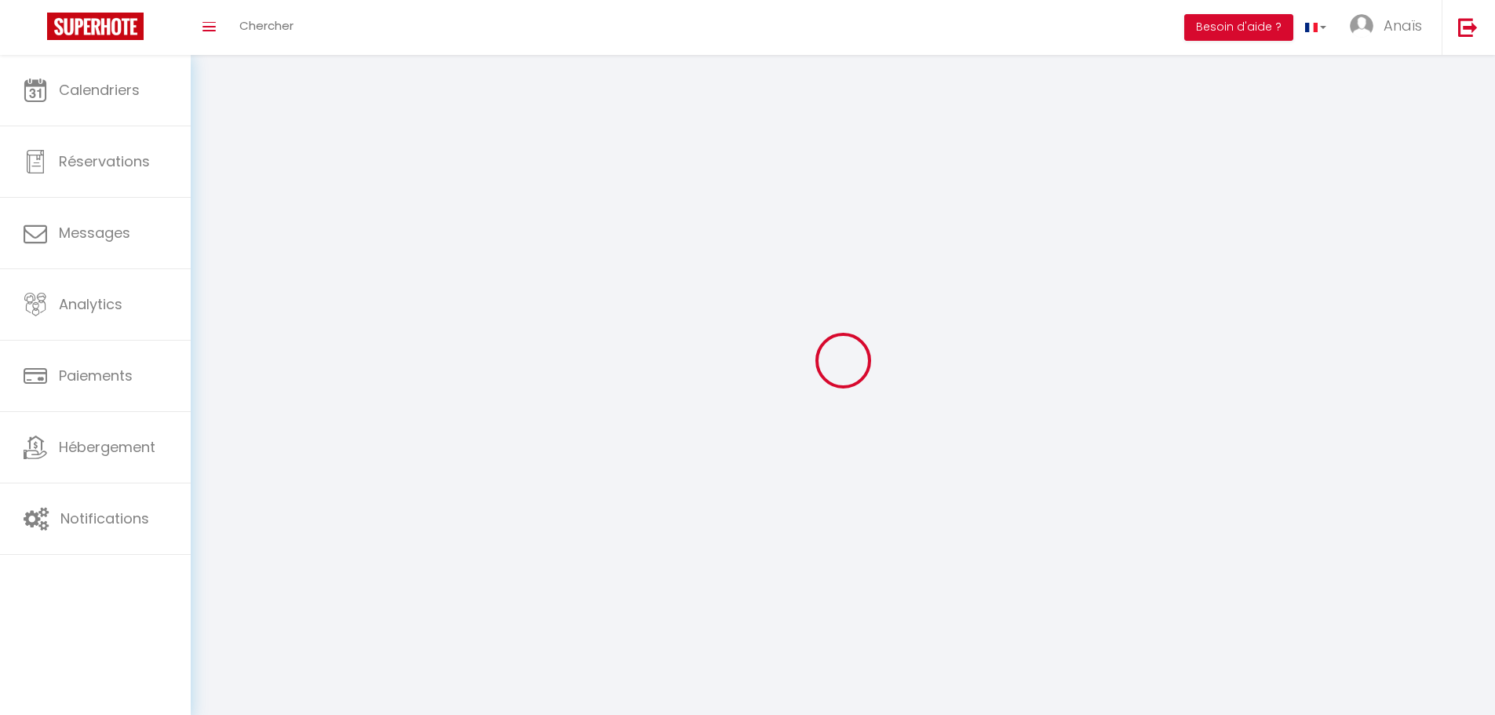
type input "VIRY"
type input "zNV7b24cj8cHx2YR862b9lEAf"
type input "GXUXV3X7I0PEacKqck3arvXic"
type input "https://app.superhote.com/#/get-available-rentals/GXUXV3X7I0PEacKqck3arvXic"
type input "zNV7b24cj8cHx2YR862b9lEAf"
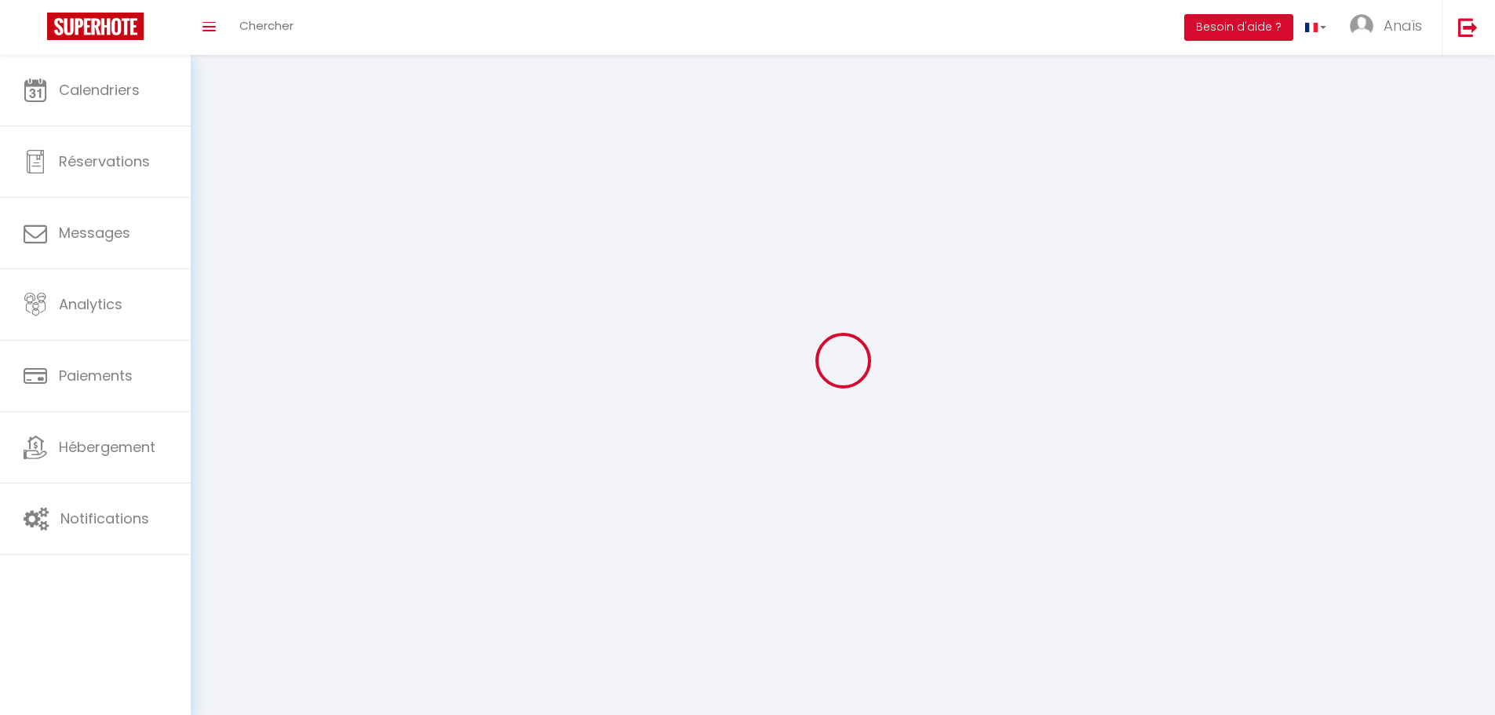
type input "GXUXV3X7I0PEacKqck3arvXic"
type input "https://app.superhote.com/#/get-available-rentals/GXUXV3X7I0PEacKqck3arvXic"
select select "28"
select select "fr"
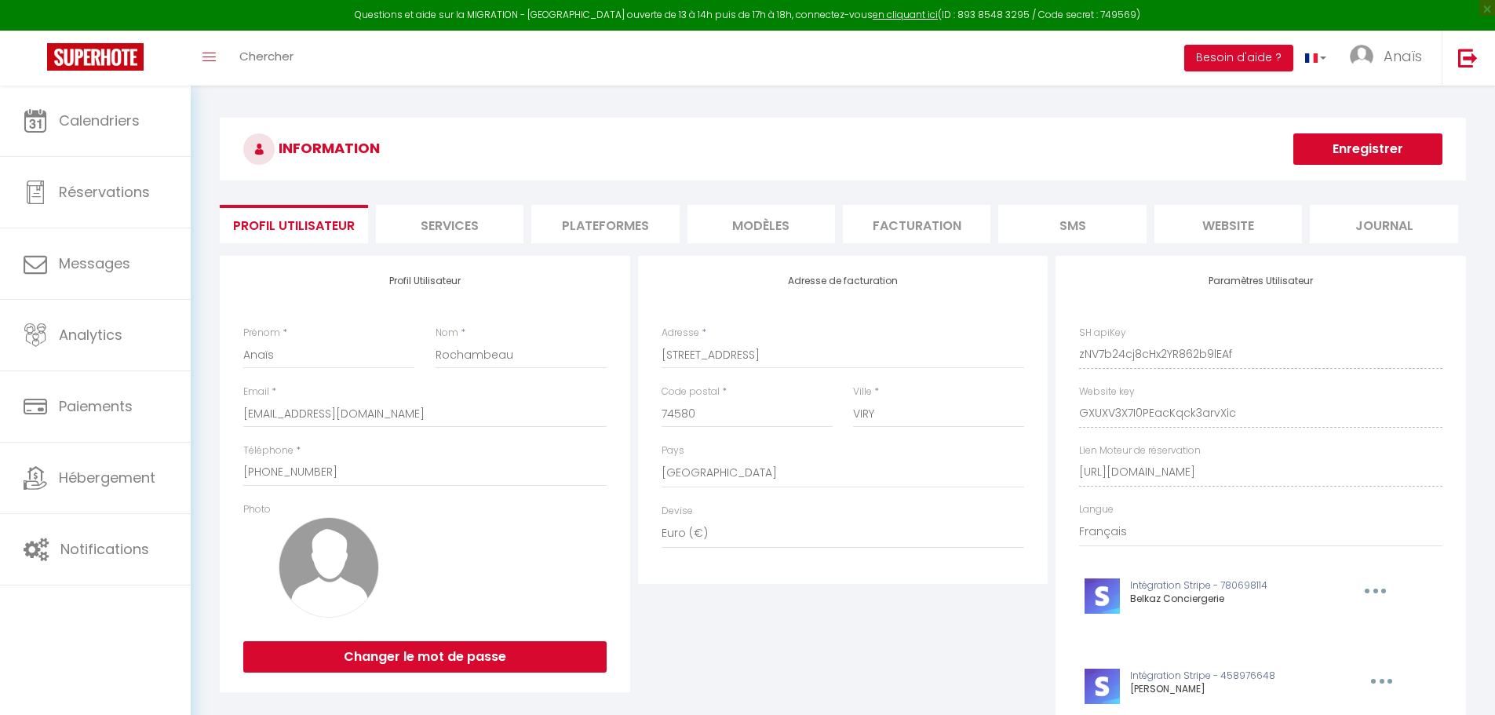
click at [924, 241] on li "Facturation" at bounding box center [916, 224] width 147 height 38
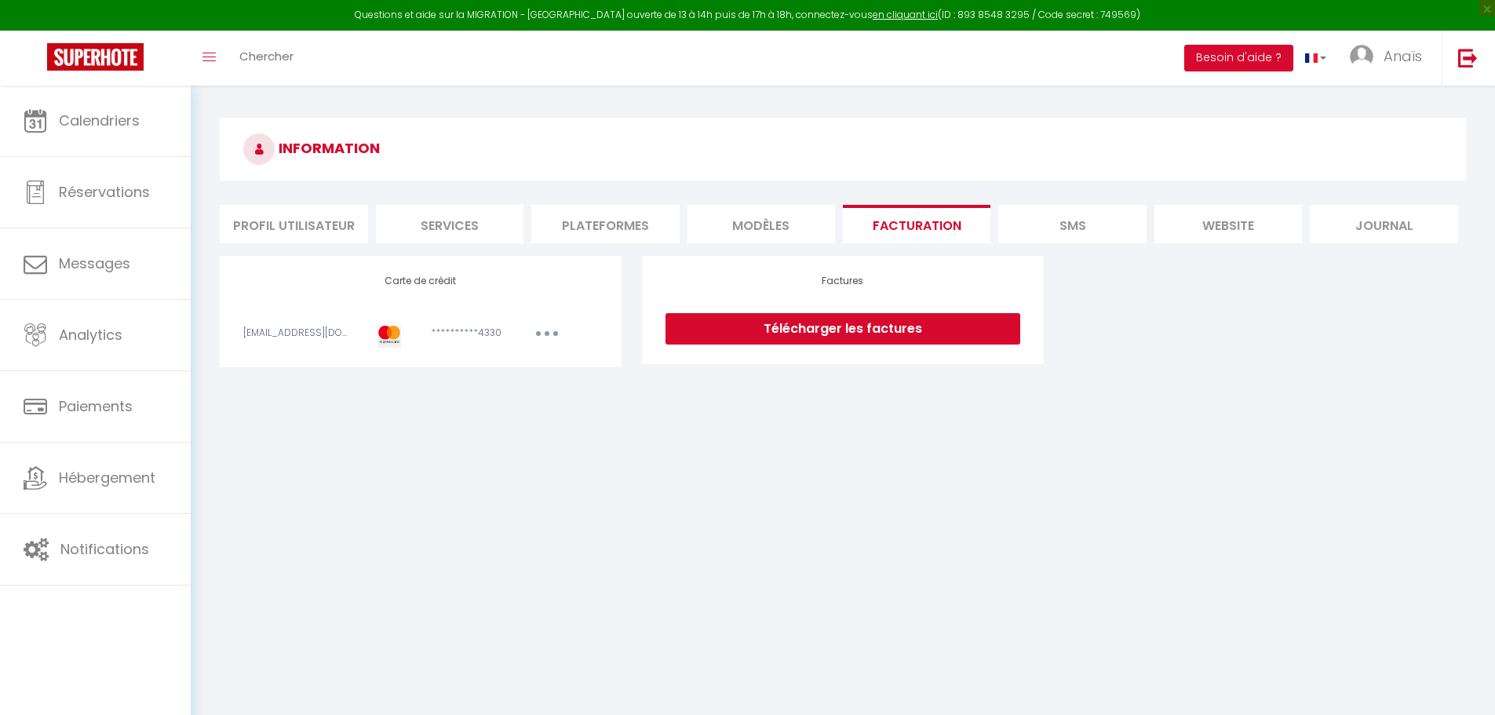
click at [546, 330] on button "button" at bounding box center [547, 336] width 44 height 20
click at [521, 369] on link "Modifier" at bounding box center [525, 367] width 77 height 25
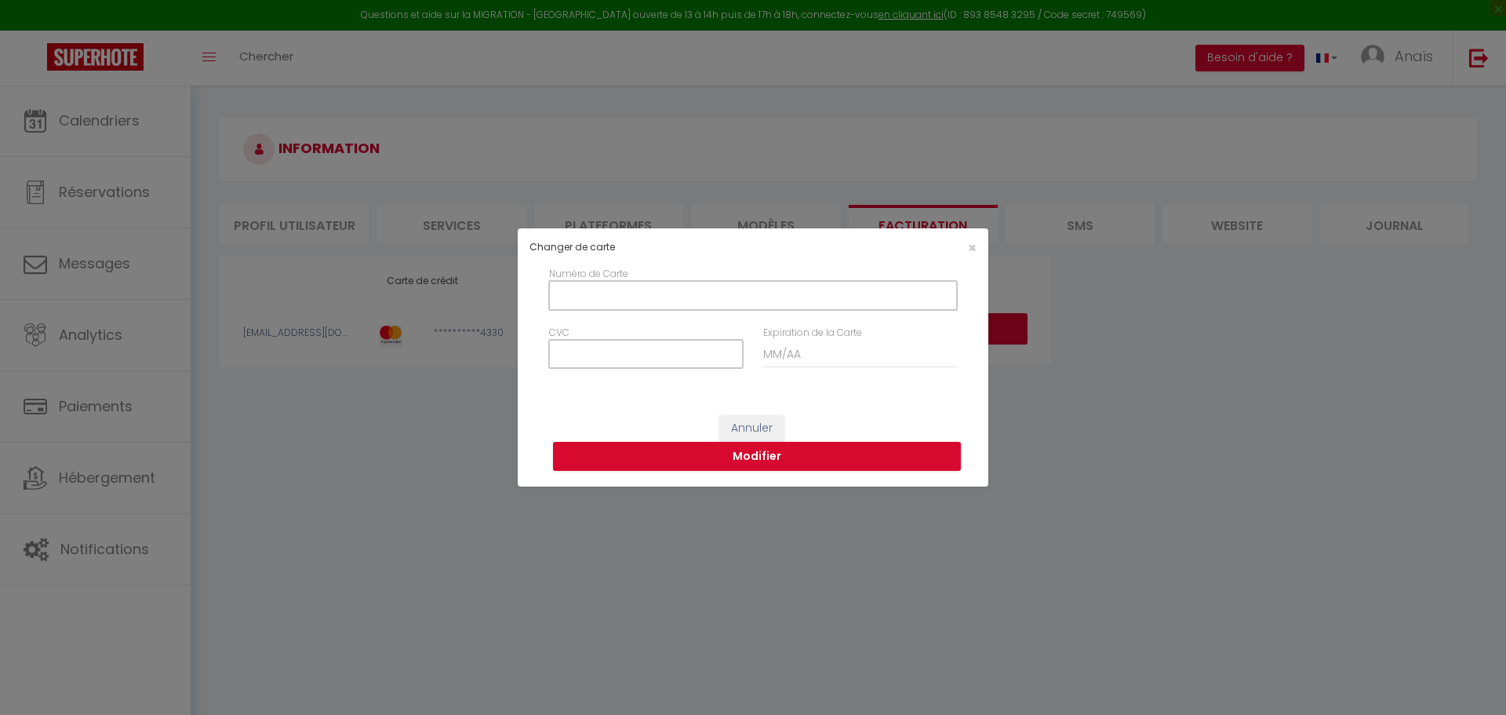
click at [802, 298] on input "Numéro de Carte" at bounding box center [753, 295] width 408 height 28
type input "4633436883778816"
click at [669, 360] on input "CVC" at bounding box center [646, 354] width 194 height 28
type input "587"
click at [766, 355] on input "Expiration de la Carte" at bounding box center [860, 354] width 194 height 28
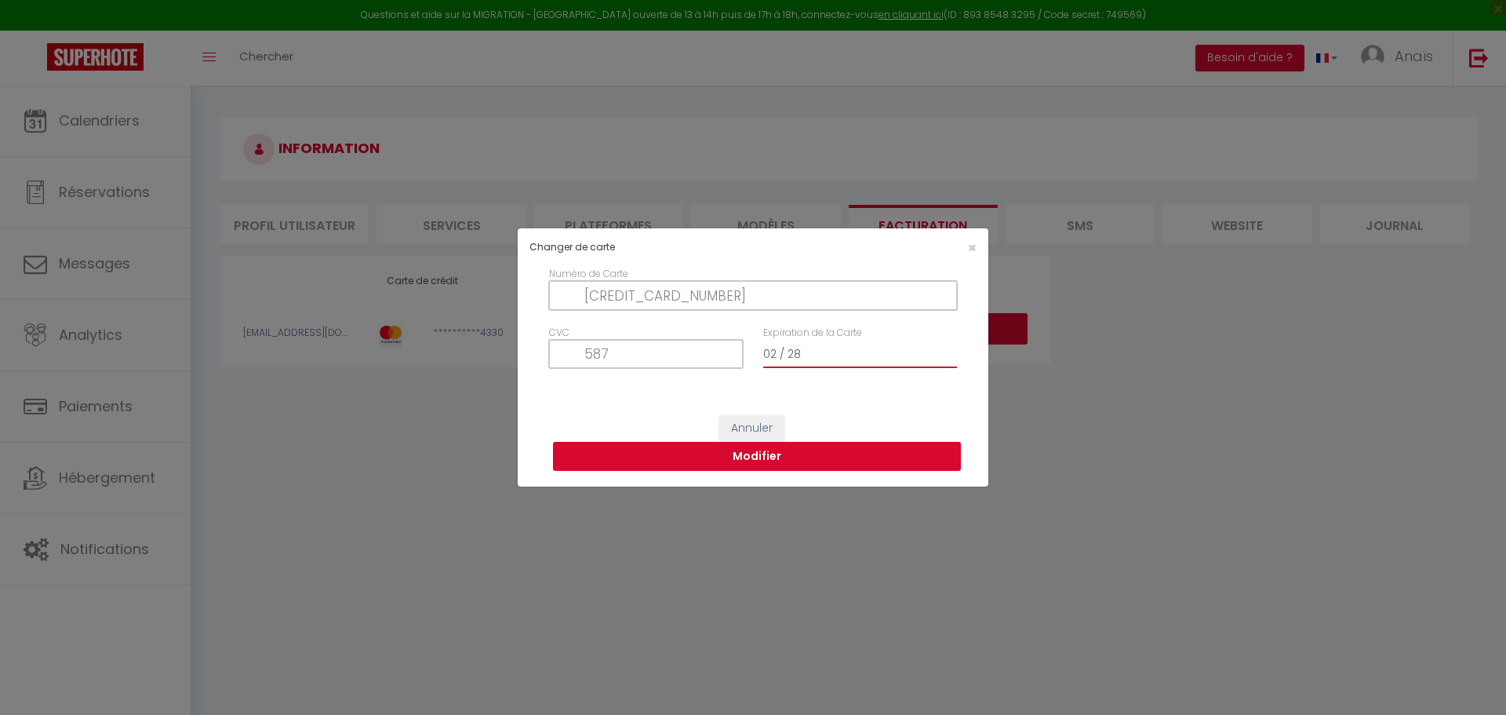
type input "02 / 28"
click at [772, 462] on button "Modifier" at bounding box center [757, 457] width 408 height 30
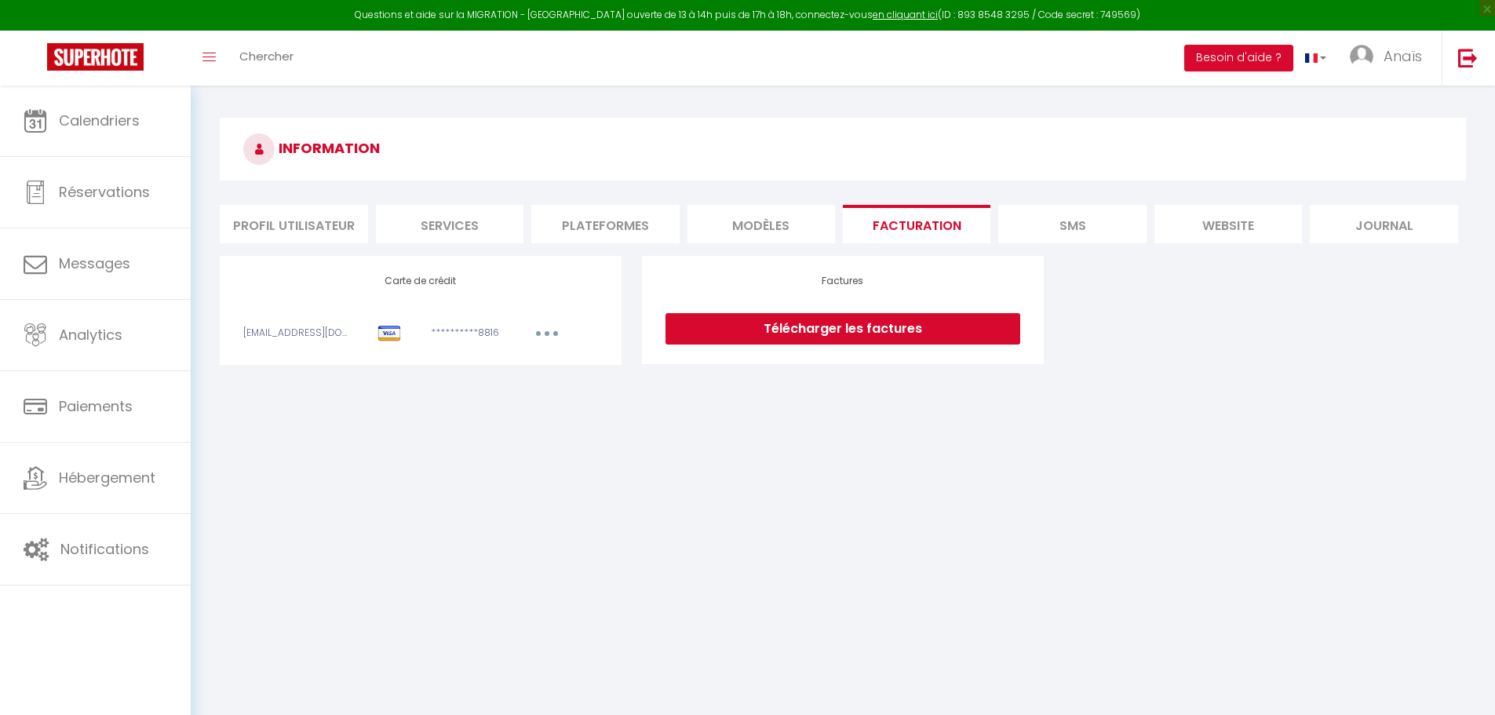
click at [1047, 228] on li "SMS" at bounding box center [1071, 224] width 147 height 38
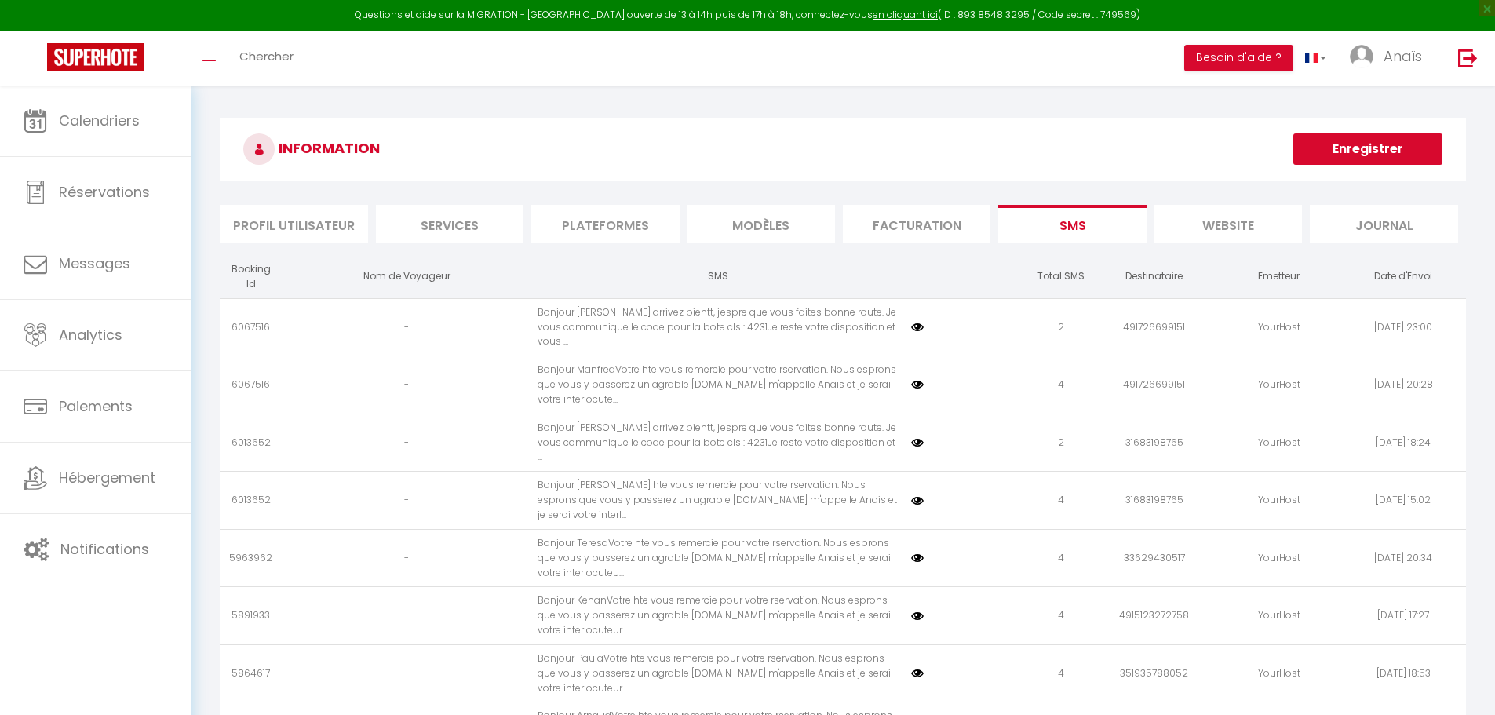
click at [1183, 221] on li "website" at bounding box center [1227, 224] width 147 height 38
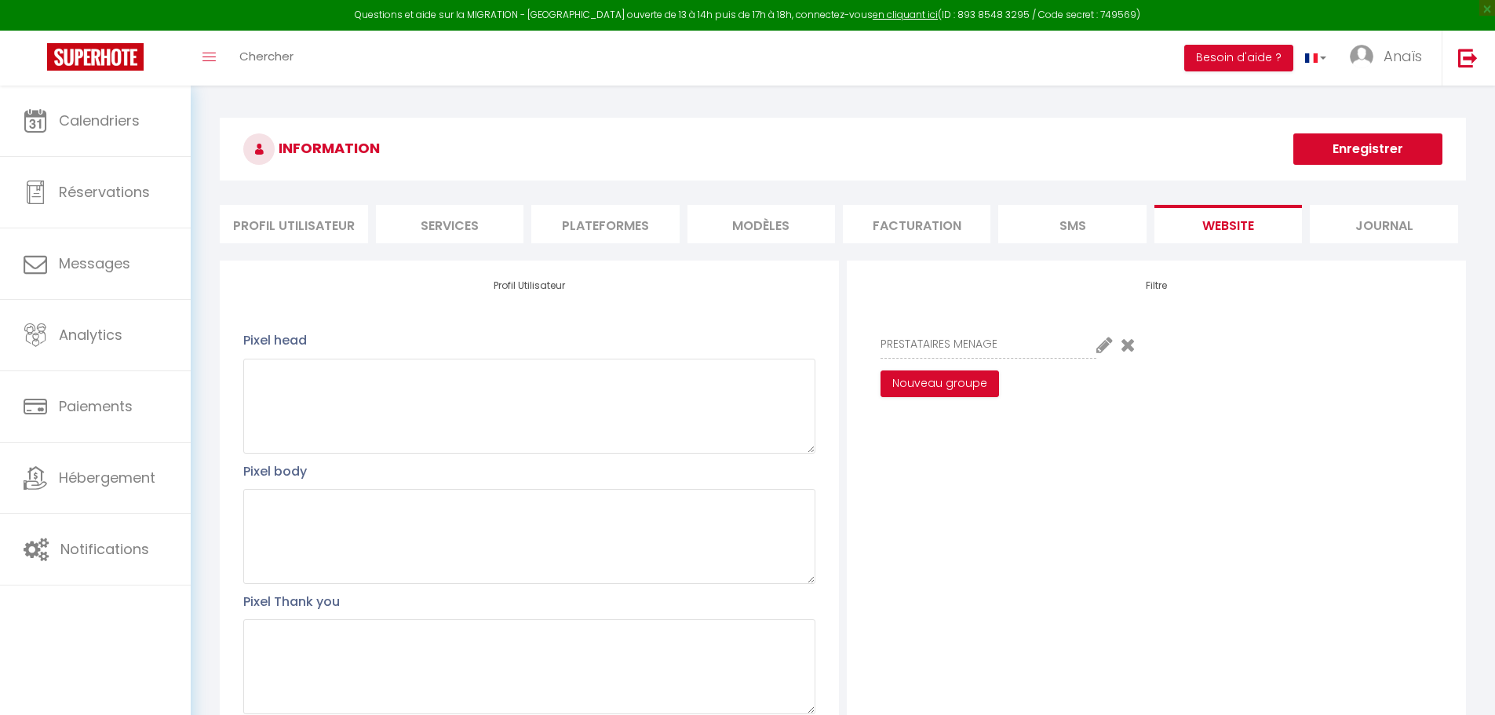
click at [1076, 222] on li "SMS" at bounding box center [1071, 224] width 147 height 38
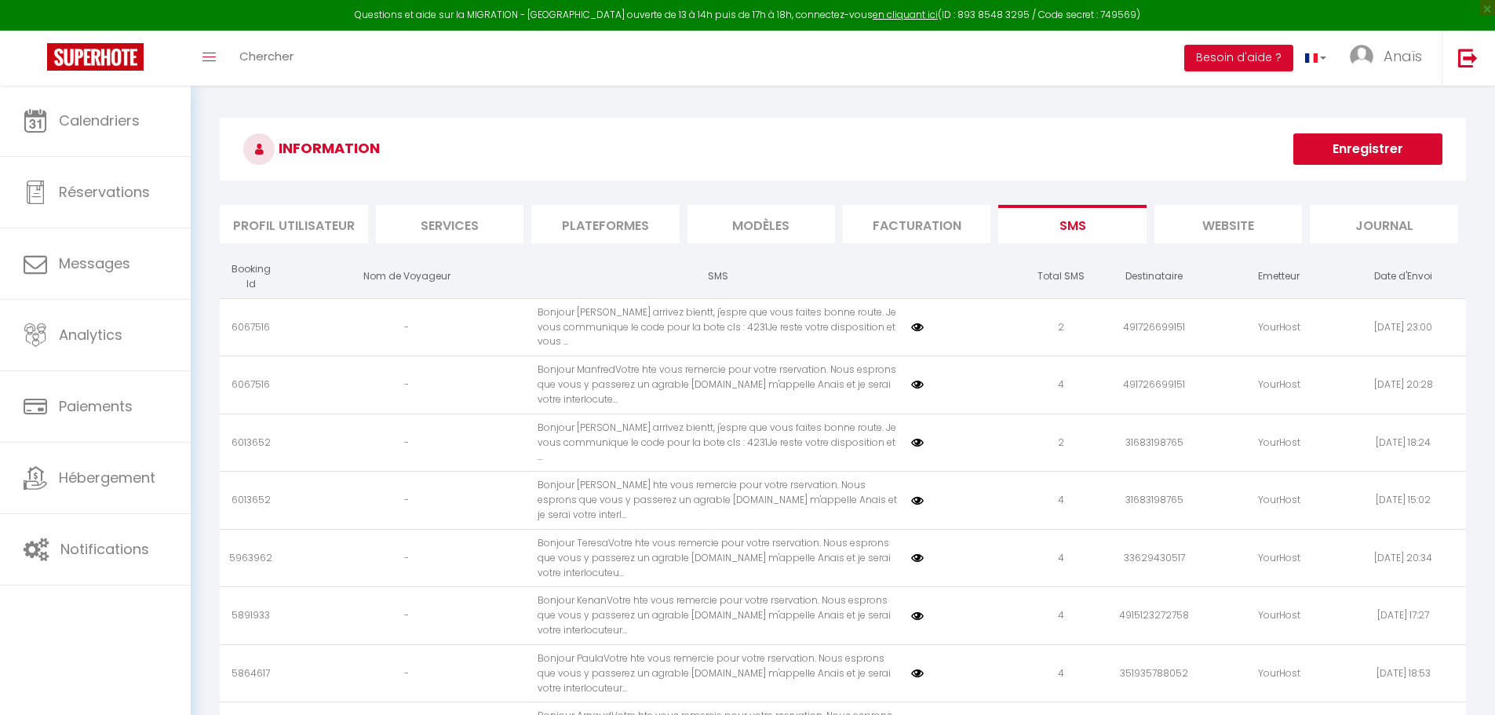
click at [1398, 226] on li "Journal" at bounding box center [1382, 224] width 147 height 38
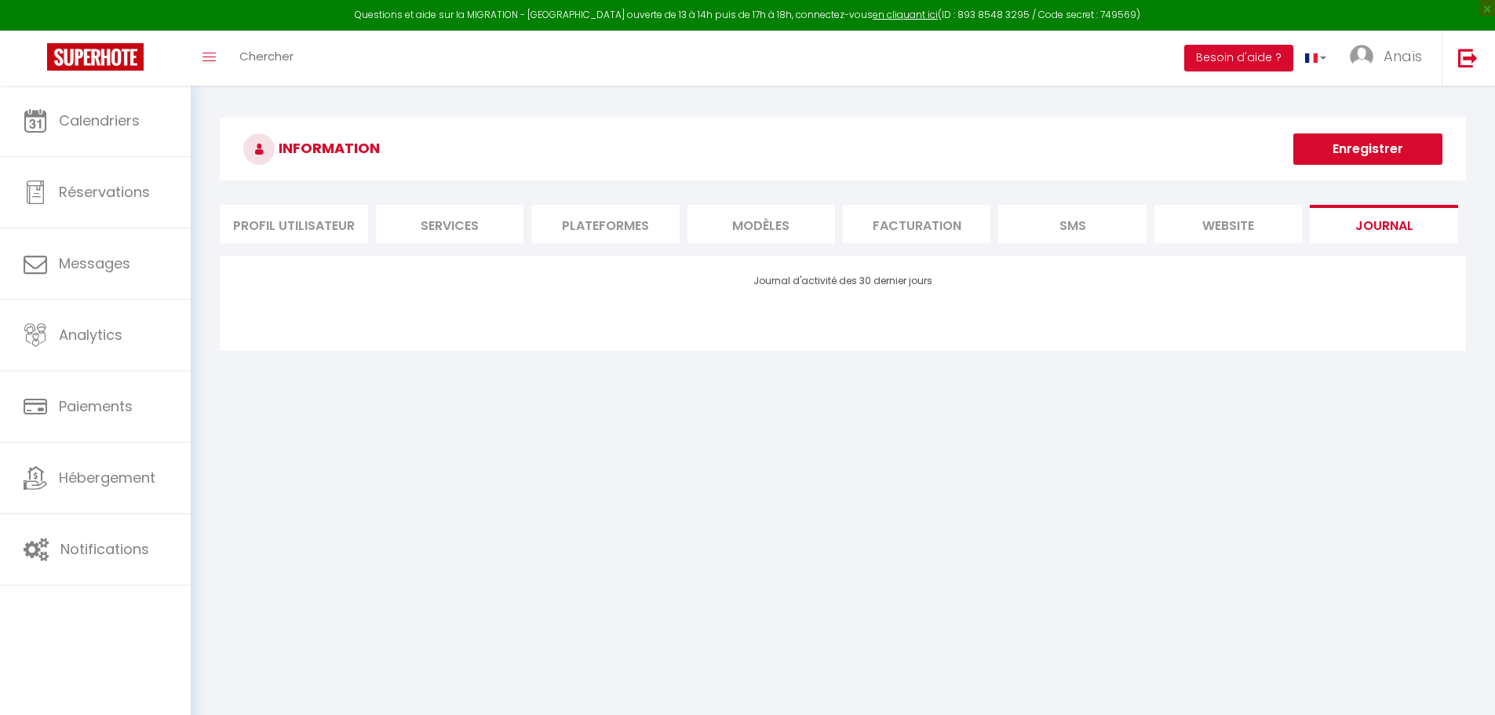
click at [293, 220] on li "Profil Utilisateur" at bounding box center [293, 224] width 147 height 38
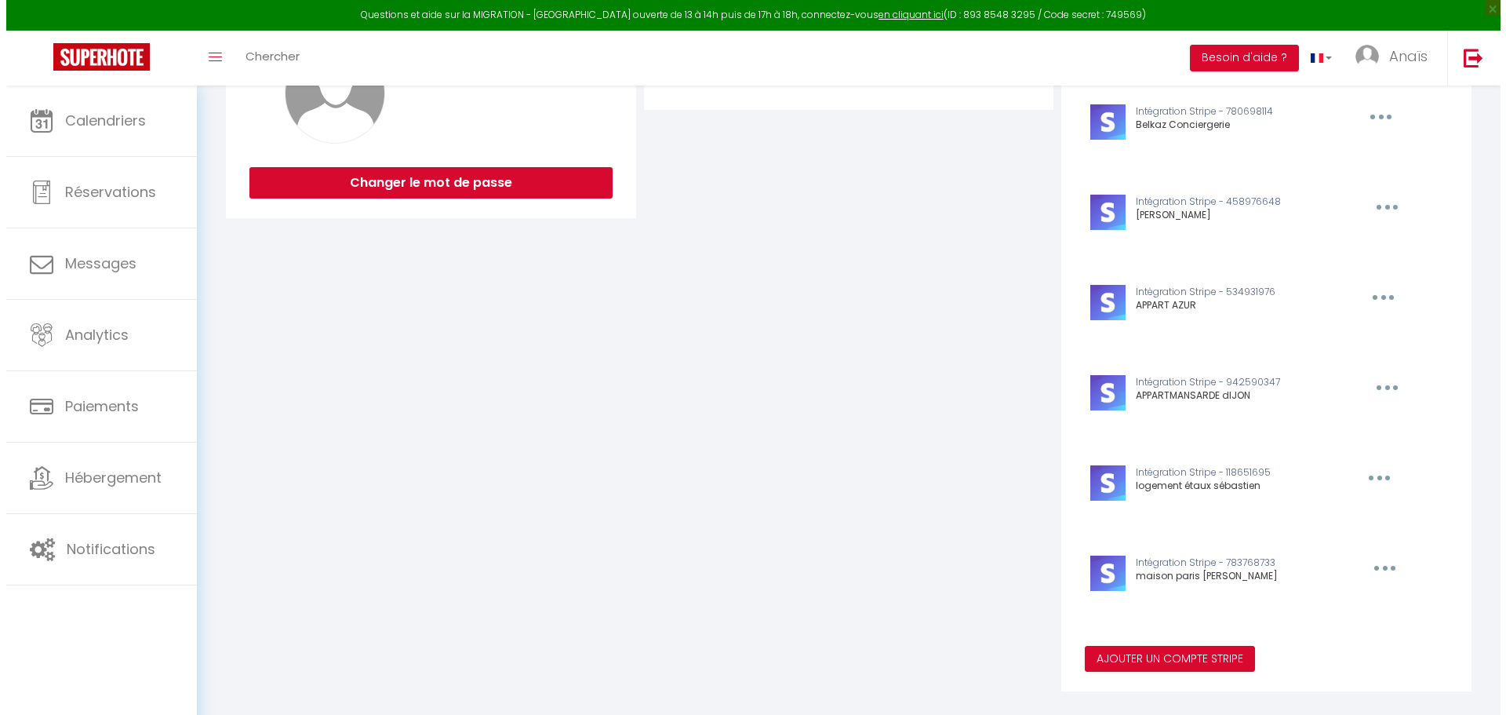
scroll to position [495, 0]
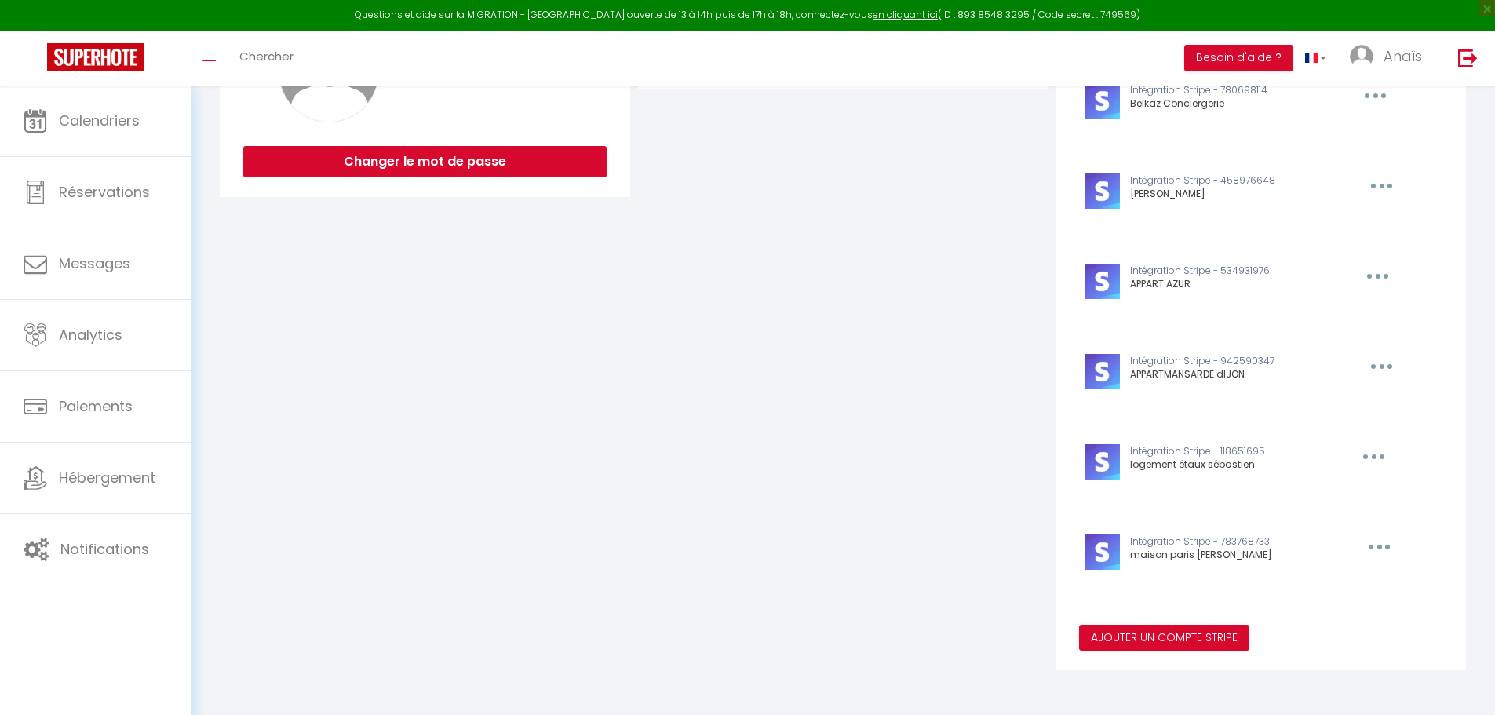
click at [1363, 108] on button "button" at bounding box center [1373, 95] width 49 height 25
click at [1301, 482] on button "Supprimer" at bounding box center [1333, 492] width 116 height 27
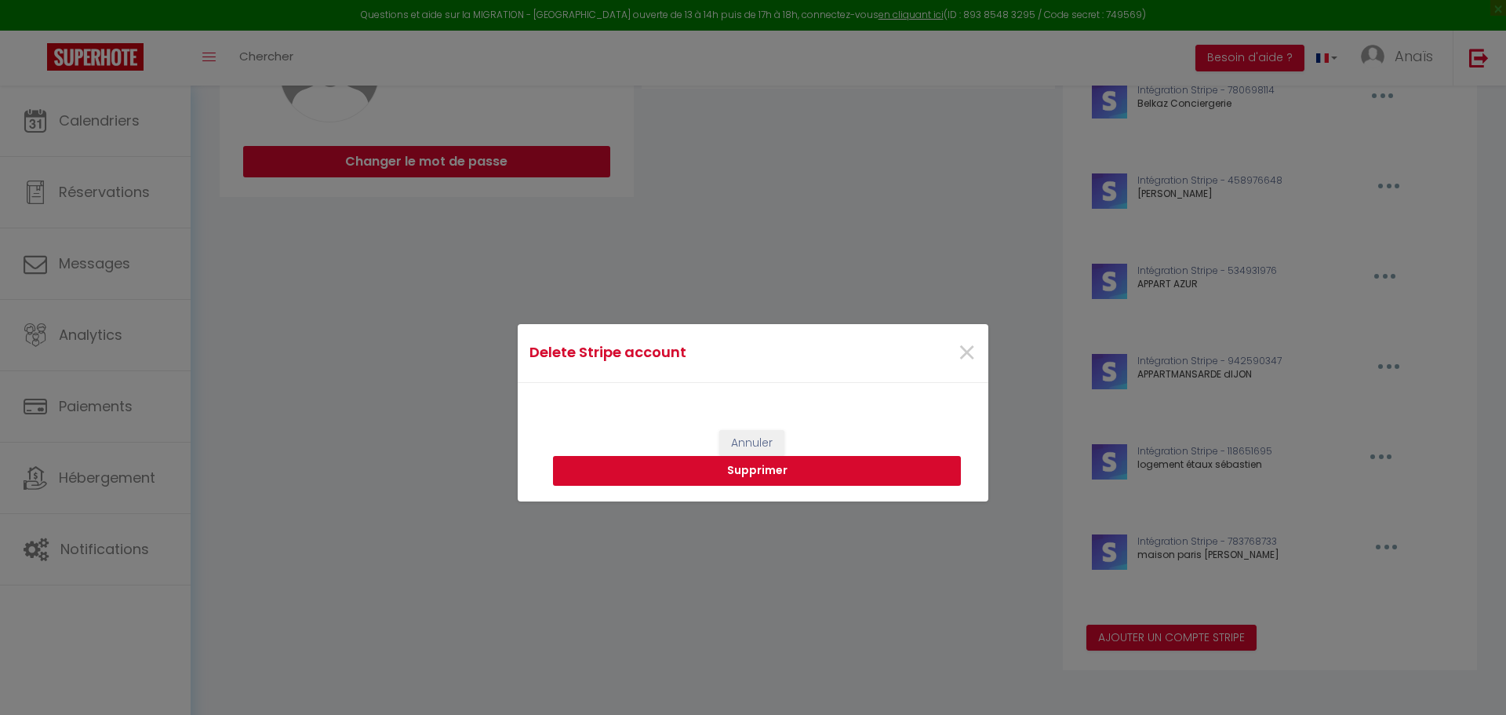
click at [832, 466] on button "Supprimer" at bounding box center [757, 471] width 408 height 30
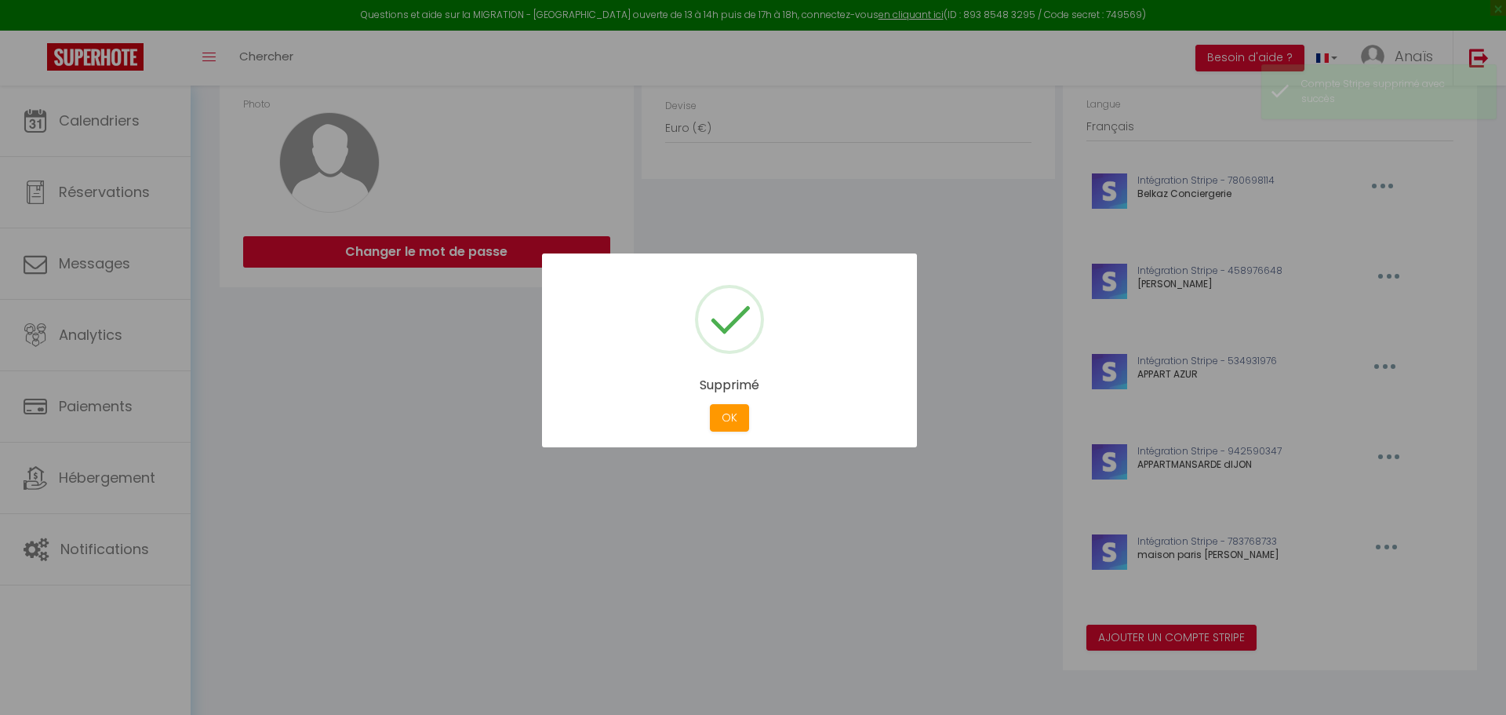
scroll to position [405, 0]
click at [1392, 457] on div at bounding box center [753, 357] width 1506 height 715
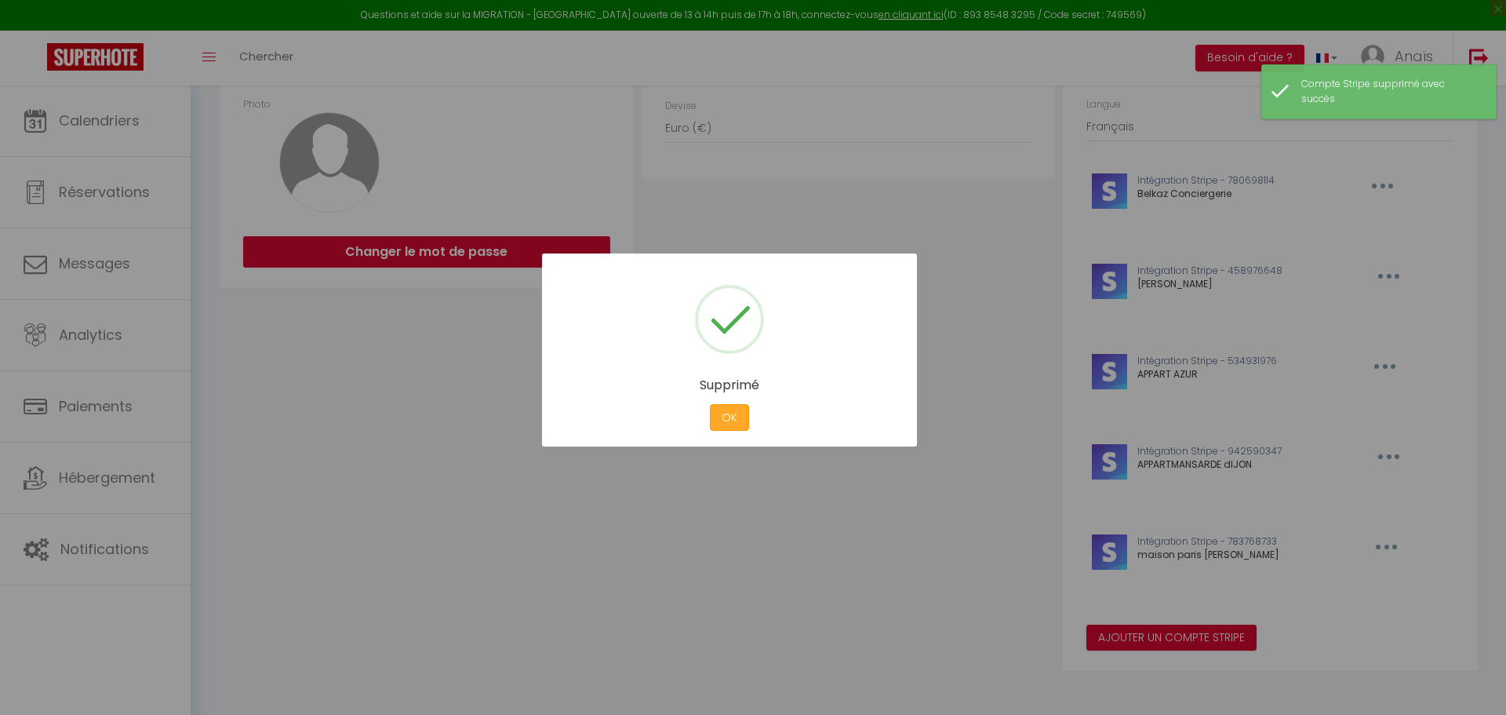
click at [724, 417] on button "OK" at bounding box center [729, 417] width 39 height 27
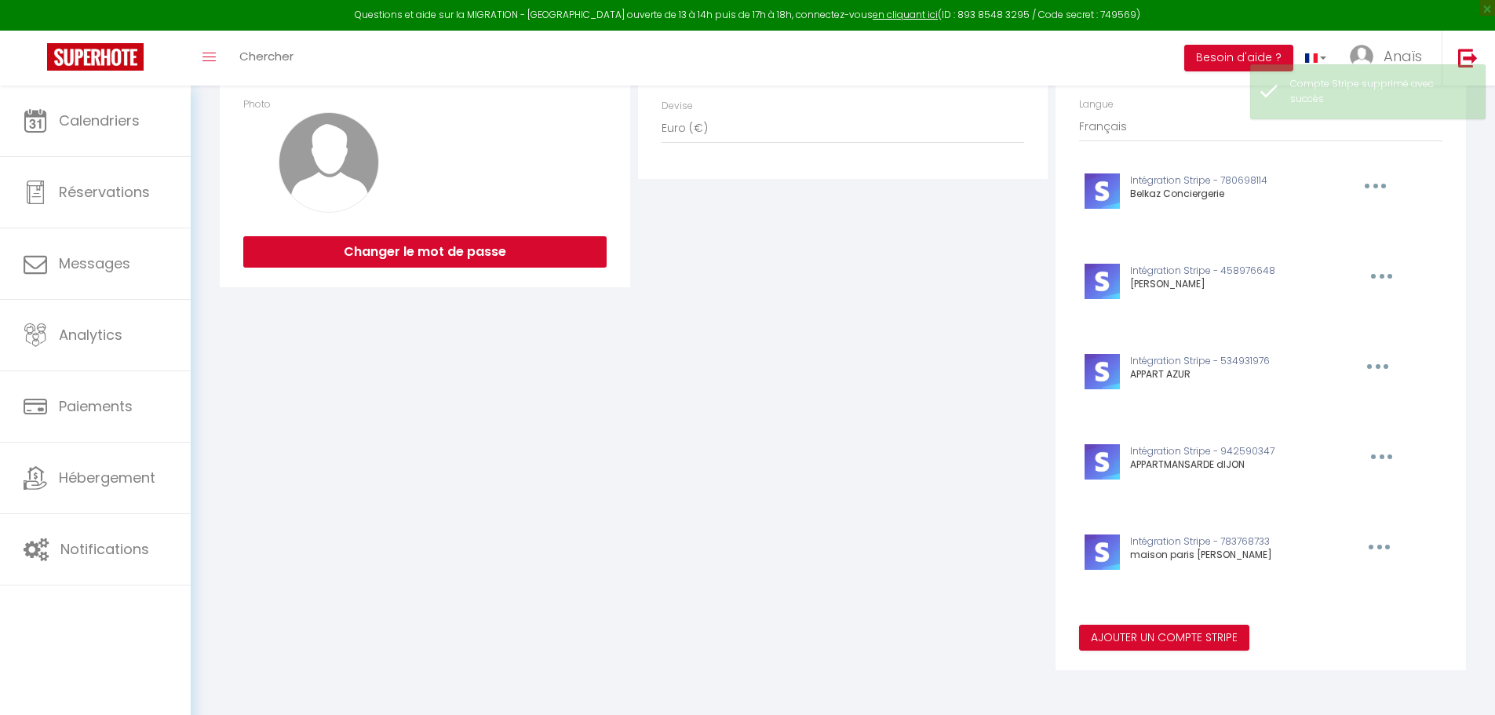
click at [1382, 198] on button "button" at bounding box center [1373, 185] width 49 height 25
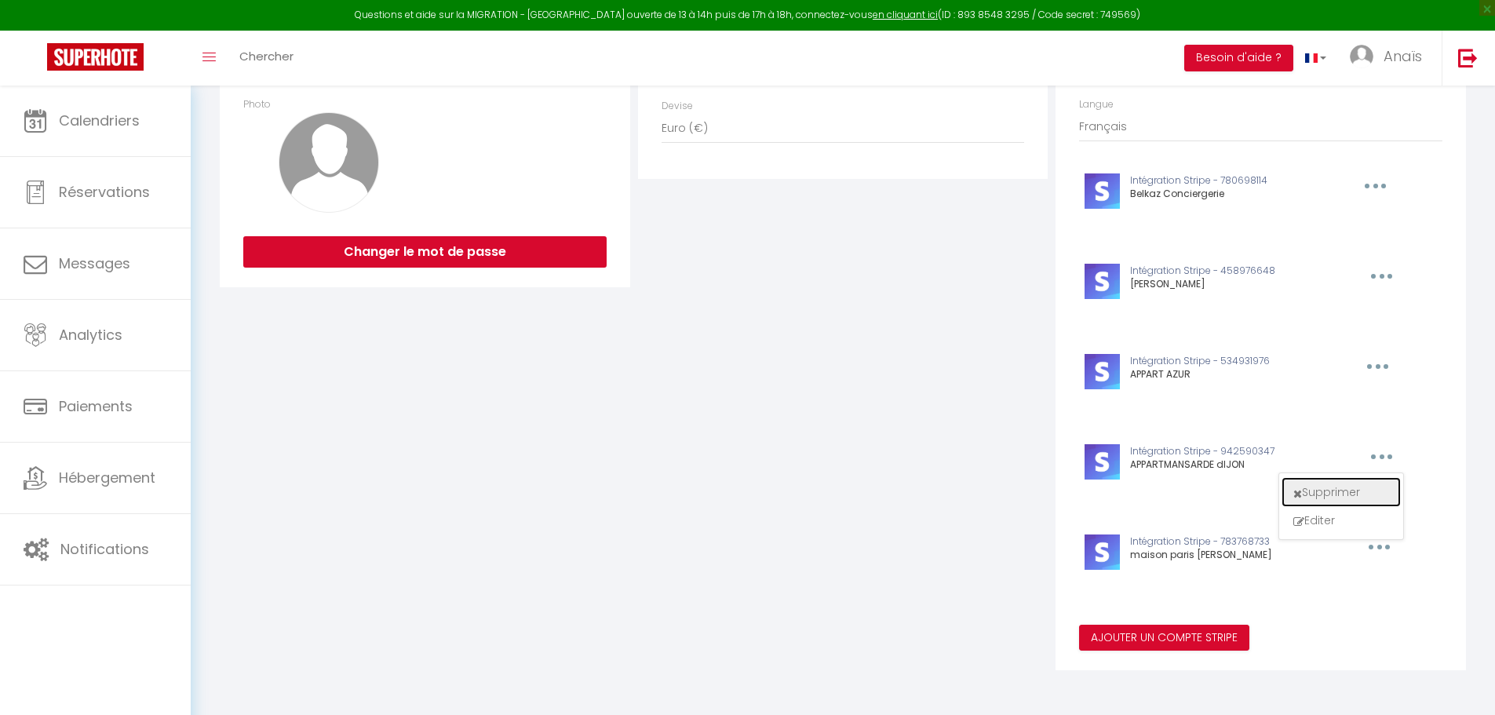
click at [1346, 482] on button "Supprimer" at bounding box center [1341, 492] width 116 height 27
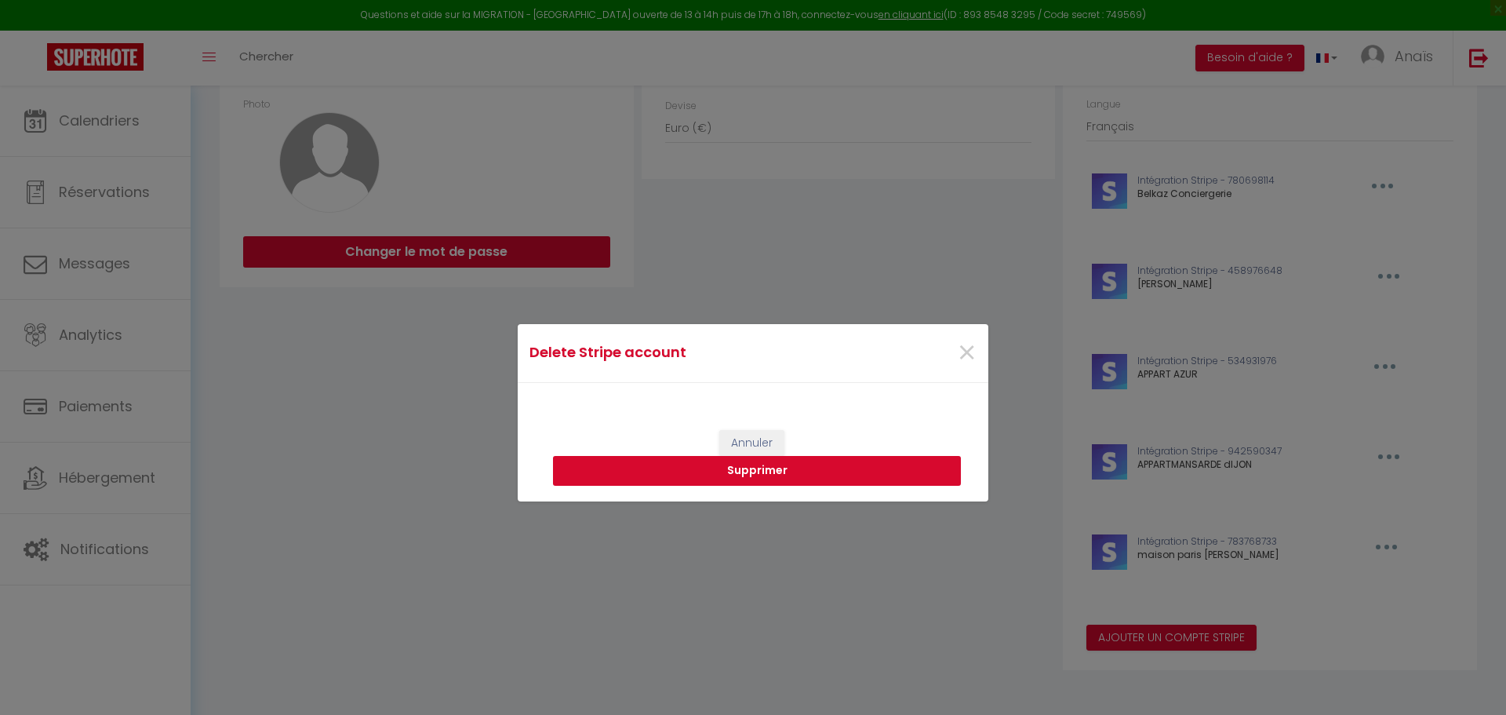
click at [816, 463] on button "Supprimer" at bounding box center [757, 471] width 408 height 30
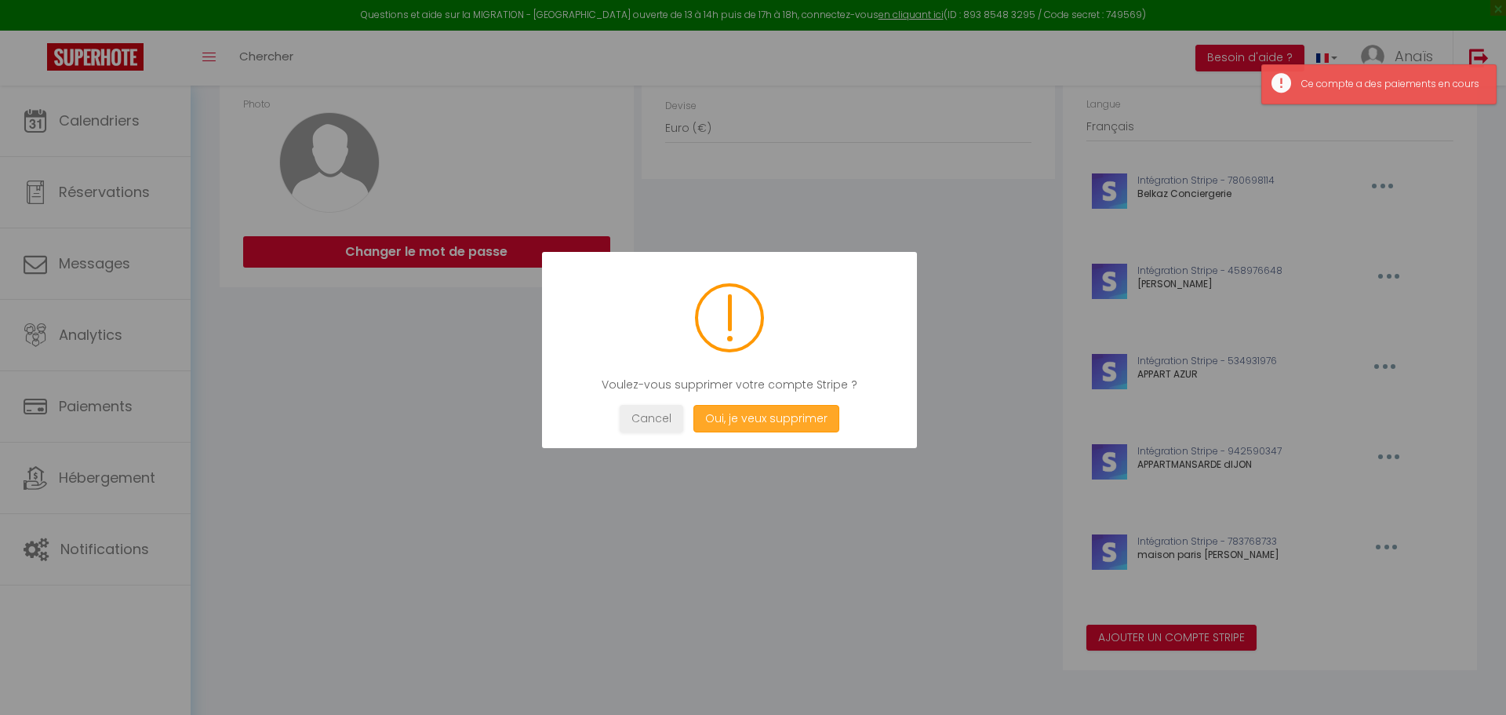
click at [722, 417] on button "Oui, je veux supprimer" at bounding box center [767, 418] width 146 height 27
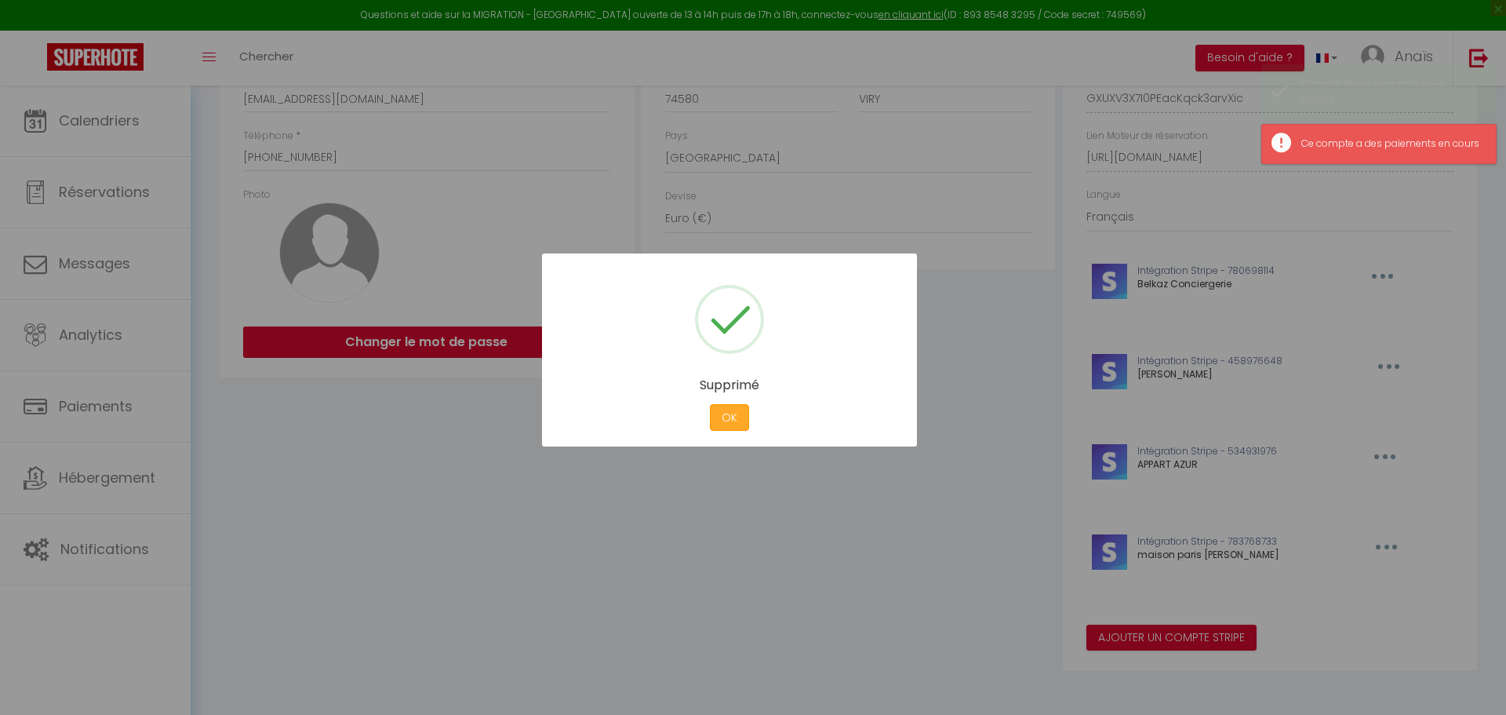
scroll to position [315, 0]
click at [710, 415] on button "OK" at bounding box center [729, 417] width 39 height 27
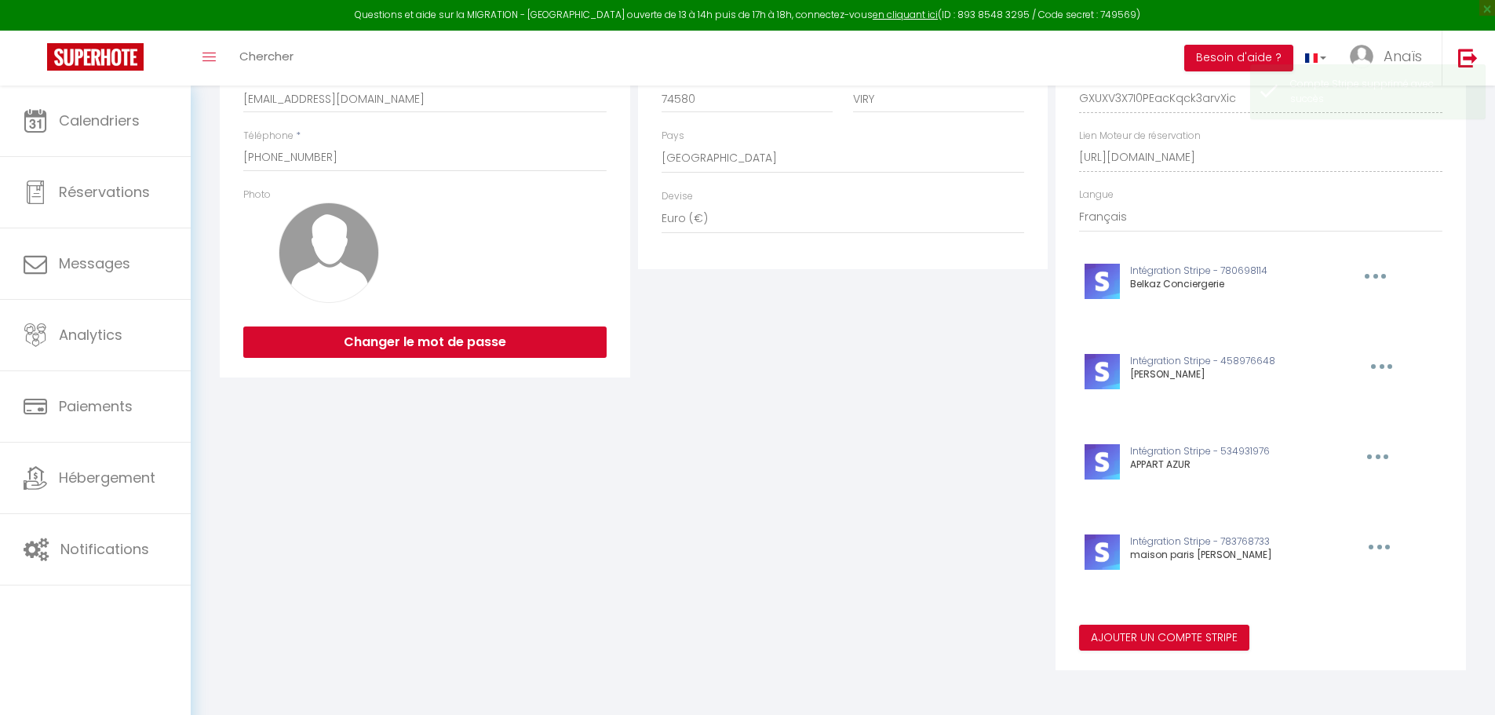
click at [1378, 279] on icon "button" at bounding box center [1375, 276] width 5 height 5
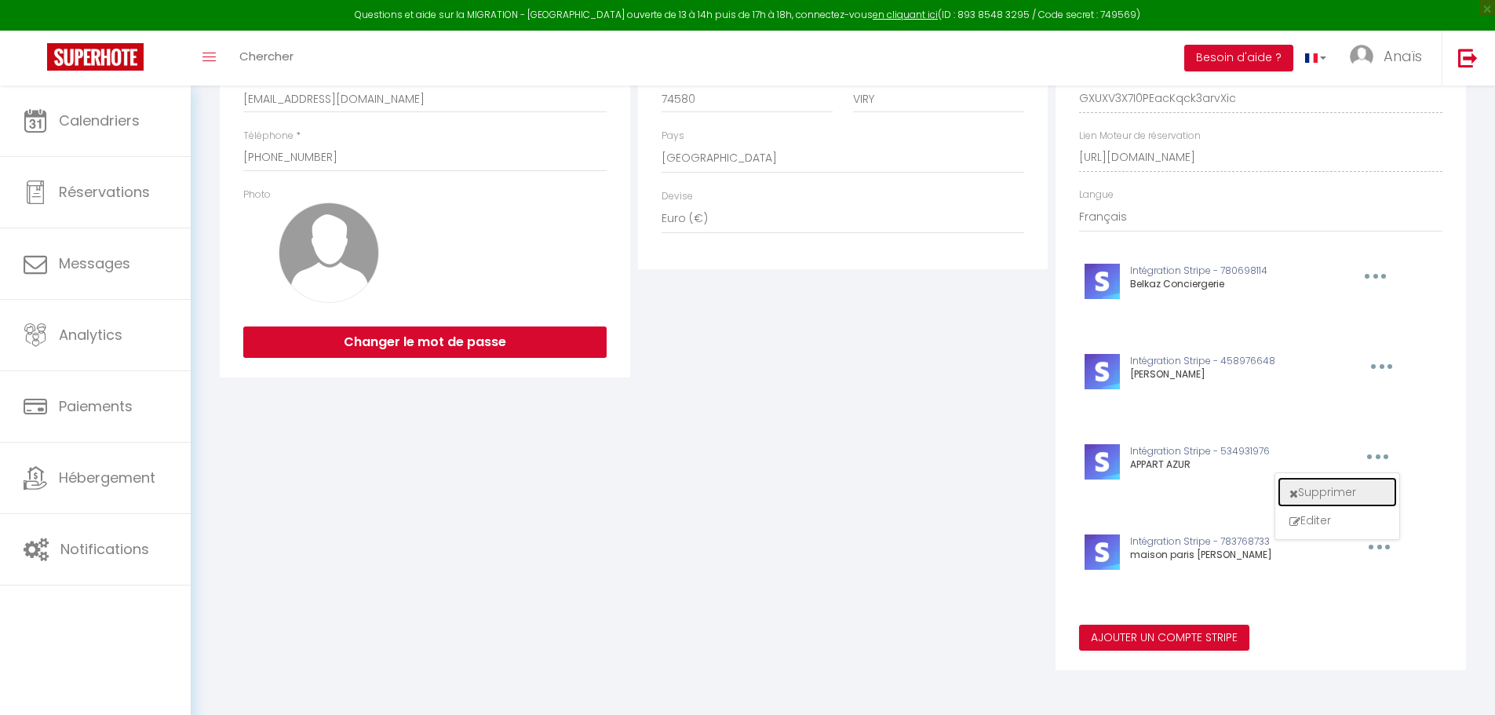
click at [1338, 486] on button "Supprimer" at bounding box center [1337, 492] width 116 height 27
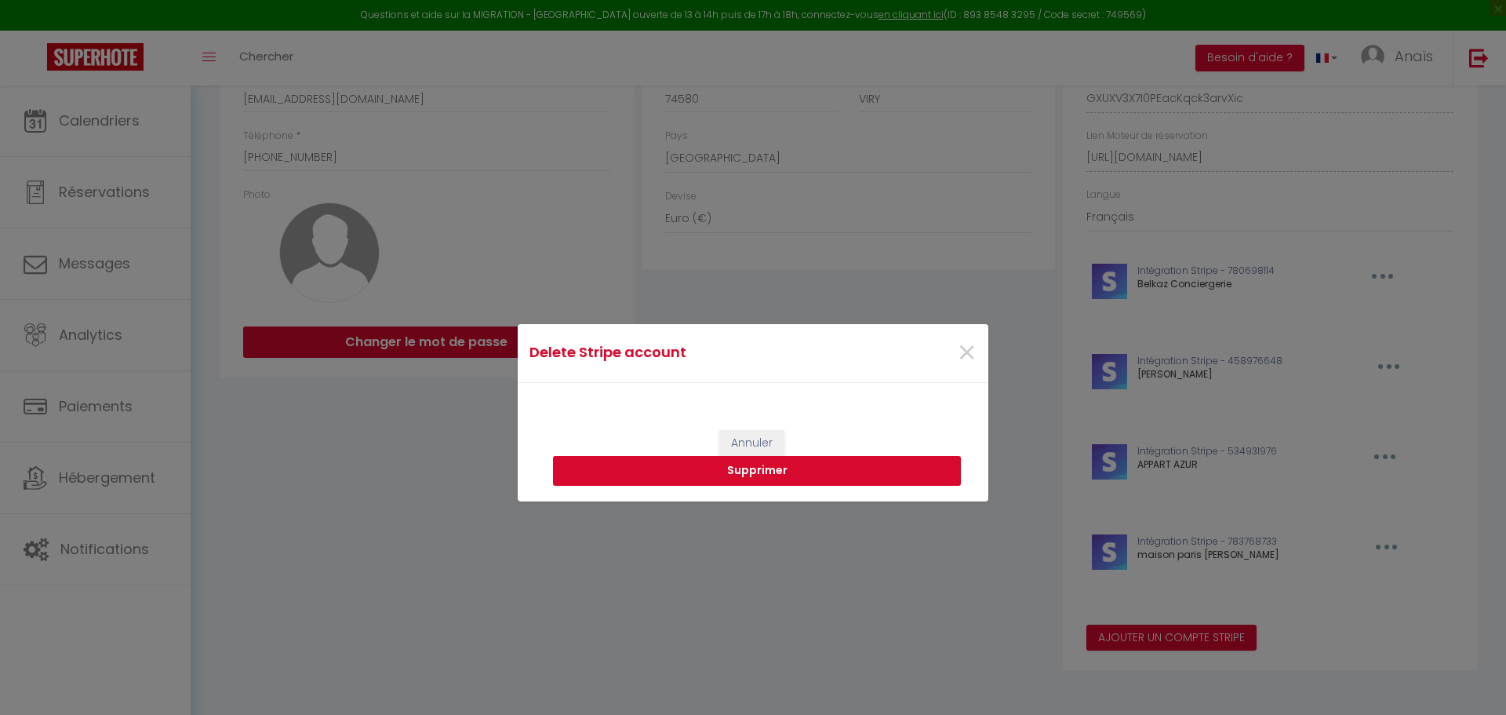
click at [841, 460] on button "Supprimer" at bounding box center [757, 471] width 408 height 30
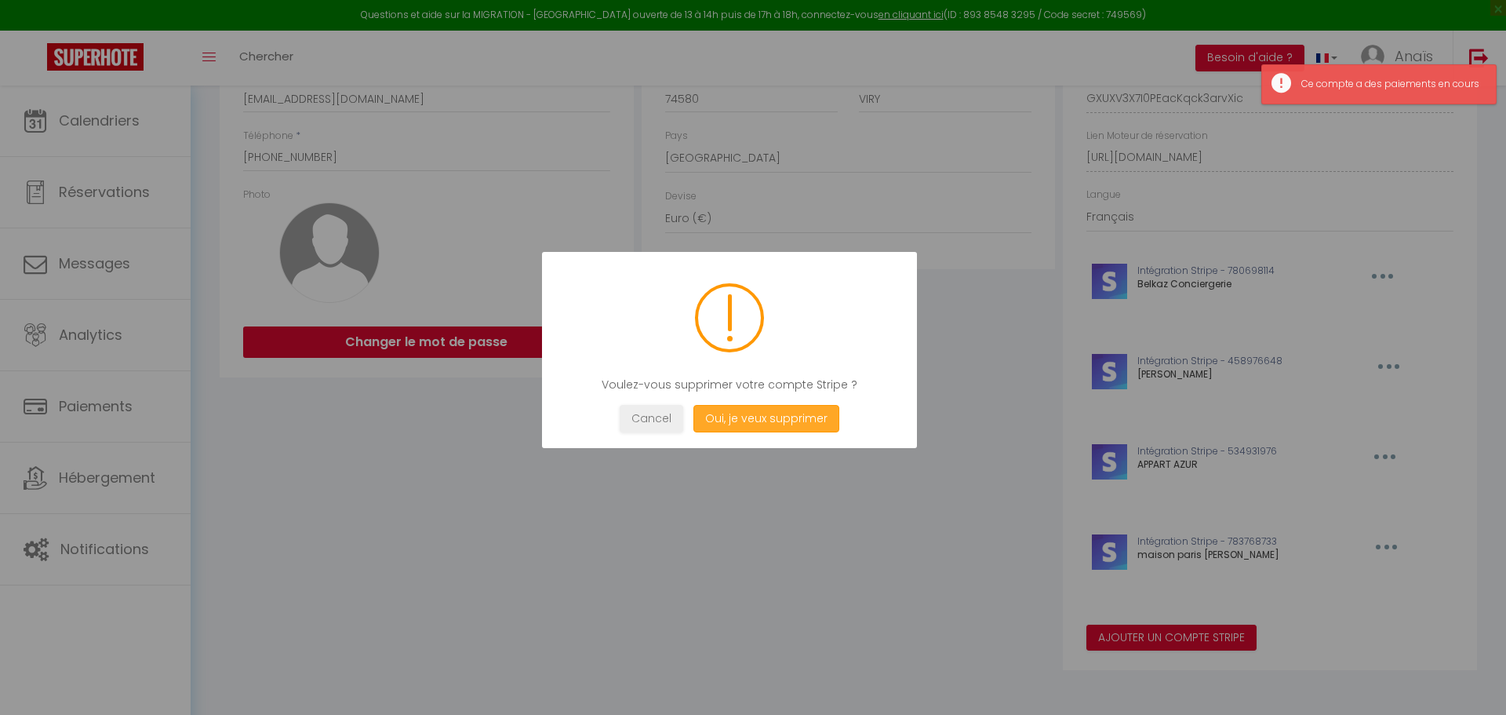
click at [778, 410] on button "Oui, je veux supprimer" at bounding box center [767, 418] width 146 height 27
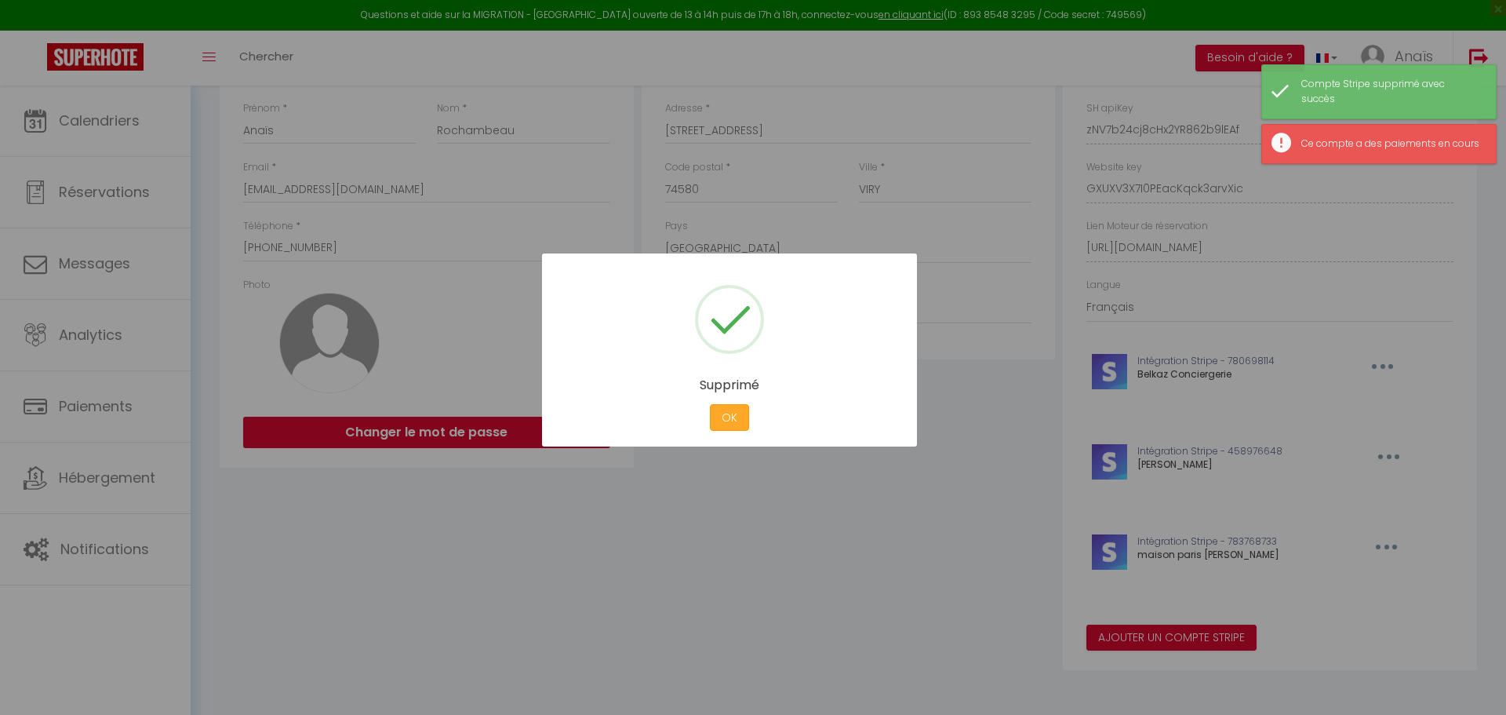
click at [723, 410] on button "OK" at bounding box center [729, 417] width 39 height 27
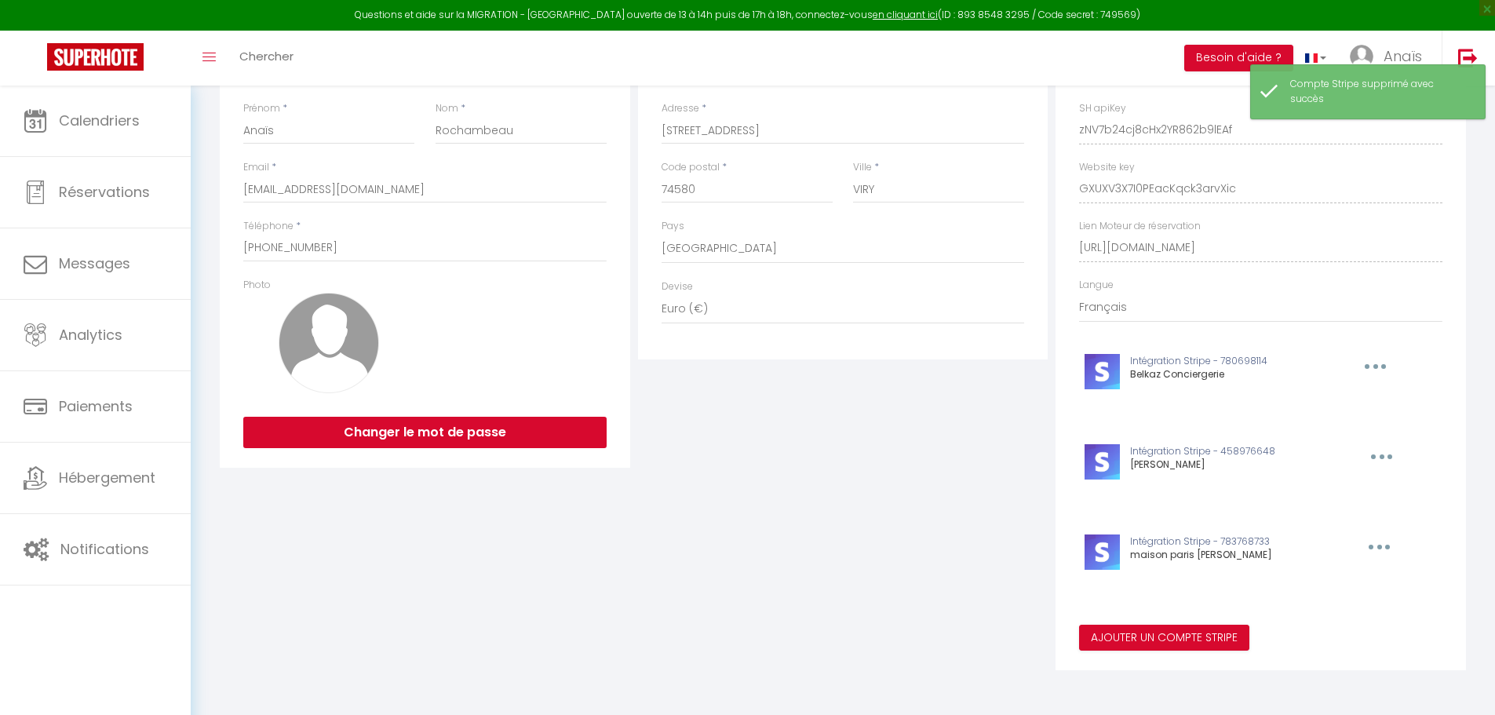
click at [1384, 379] on button "button" at bounding box center [1373, 366] width 49 height 25
click at [1357, 486] on button "Supprimer" at bounding box center [1341, 492] width 116 height 27
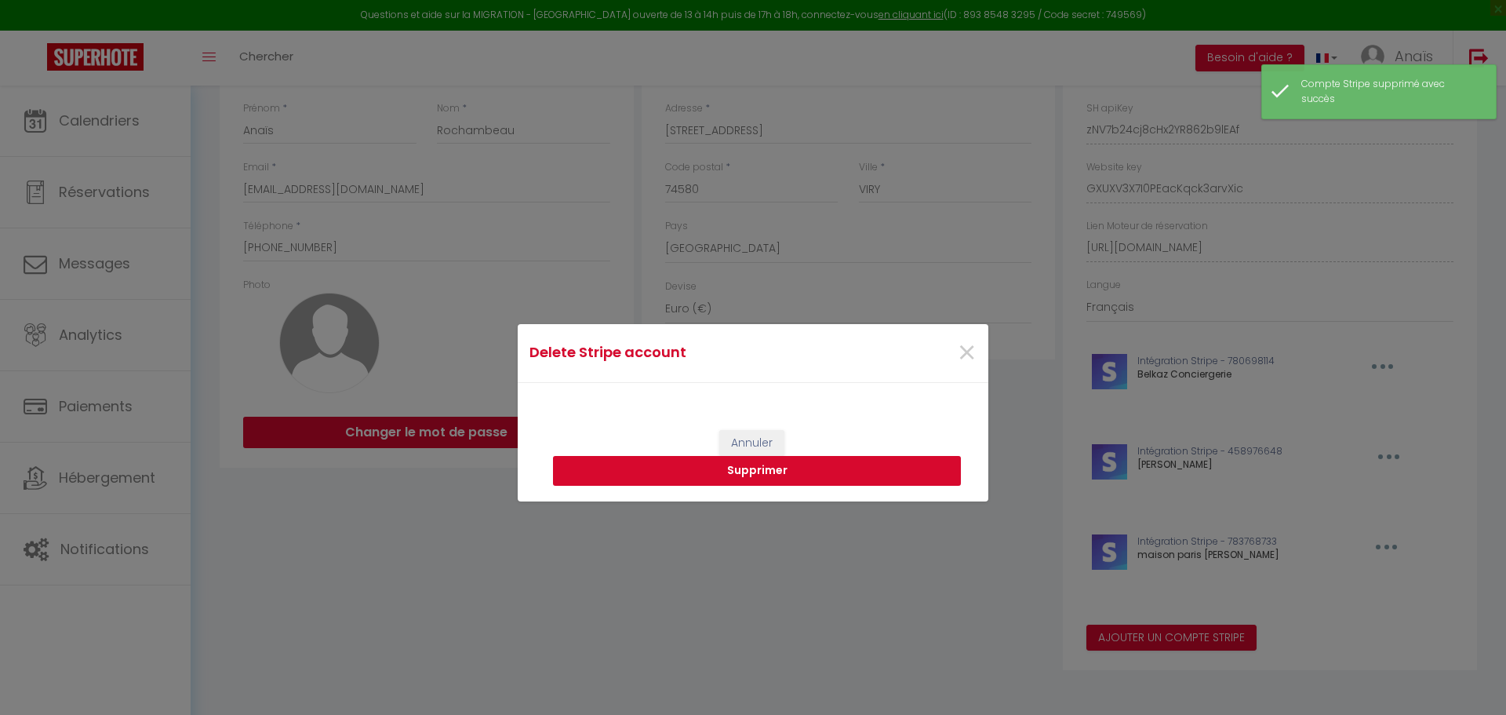
click at [795, 457] on button "Supprimer" at bounding box center [757, 471] width 408 height 30
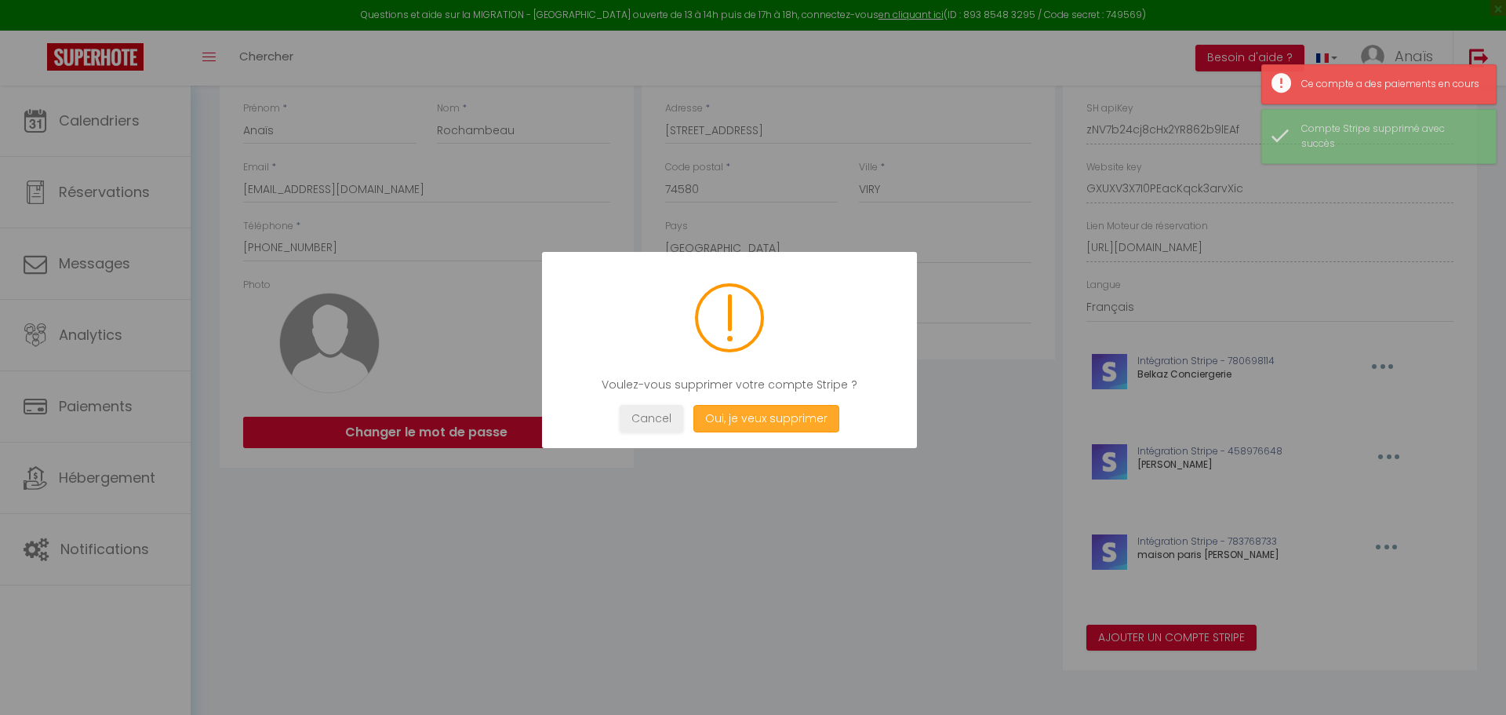
click at [774, 420] on button "Oui, je veux supprimer" at bounding box center [767, 418] width 146 height 27
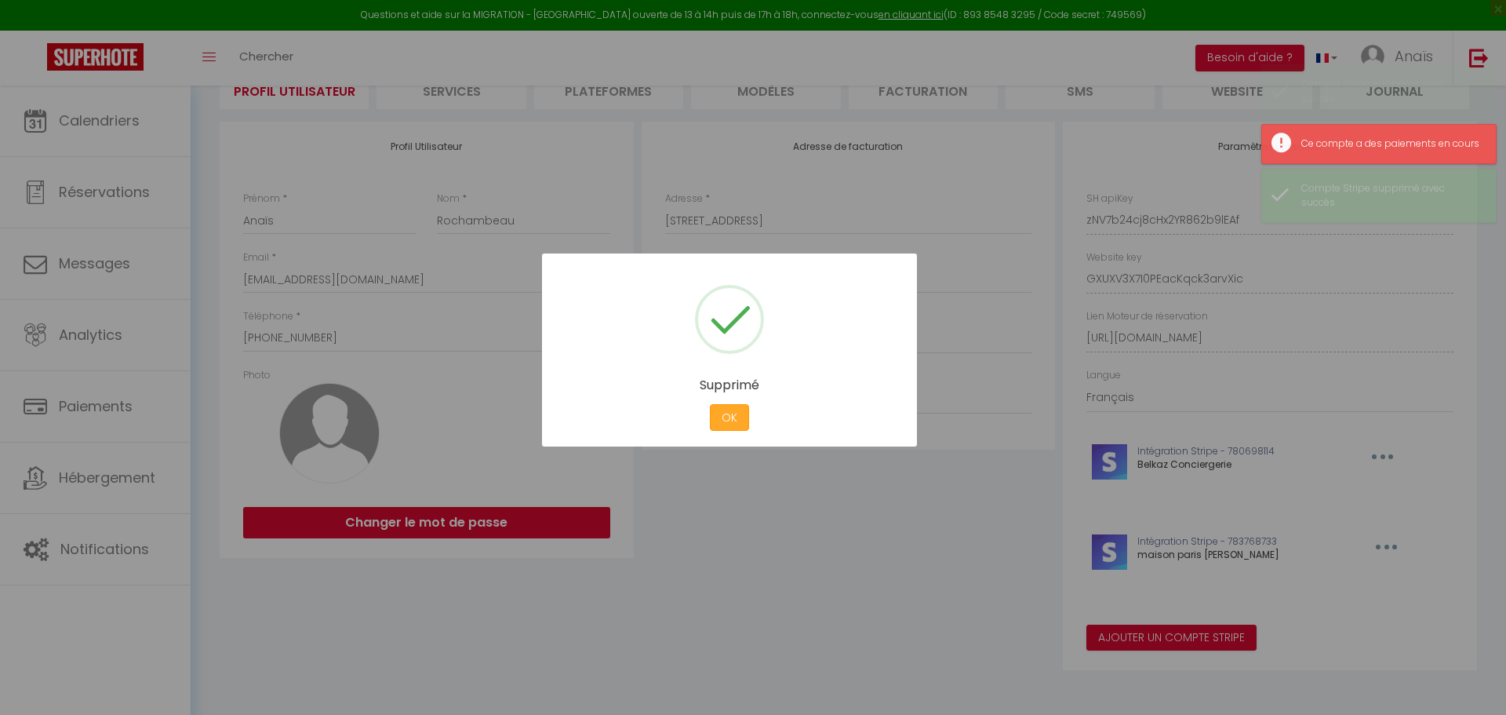
scroll to position [134, 0]
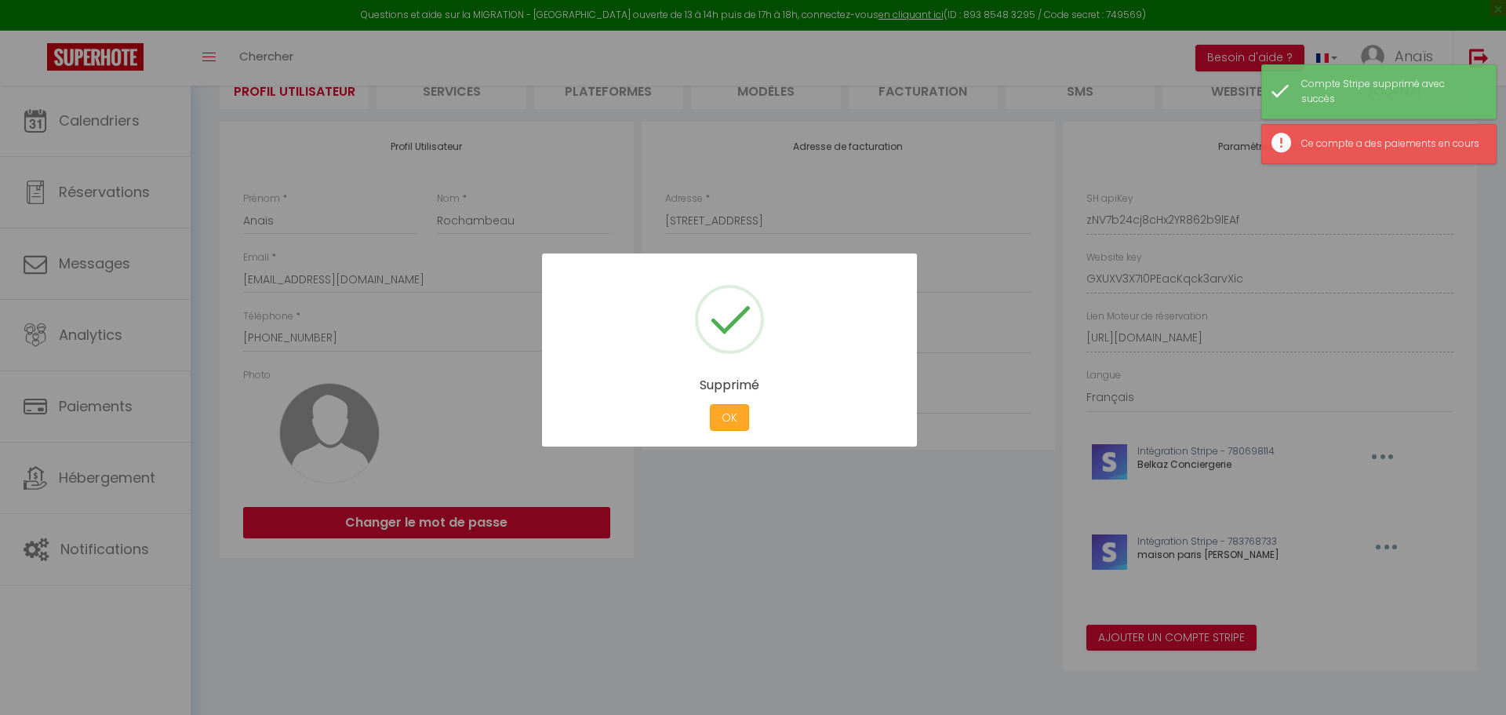
click at [736, 416] on button "OK" at bounding box center [729, 417] width 39 height 27
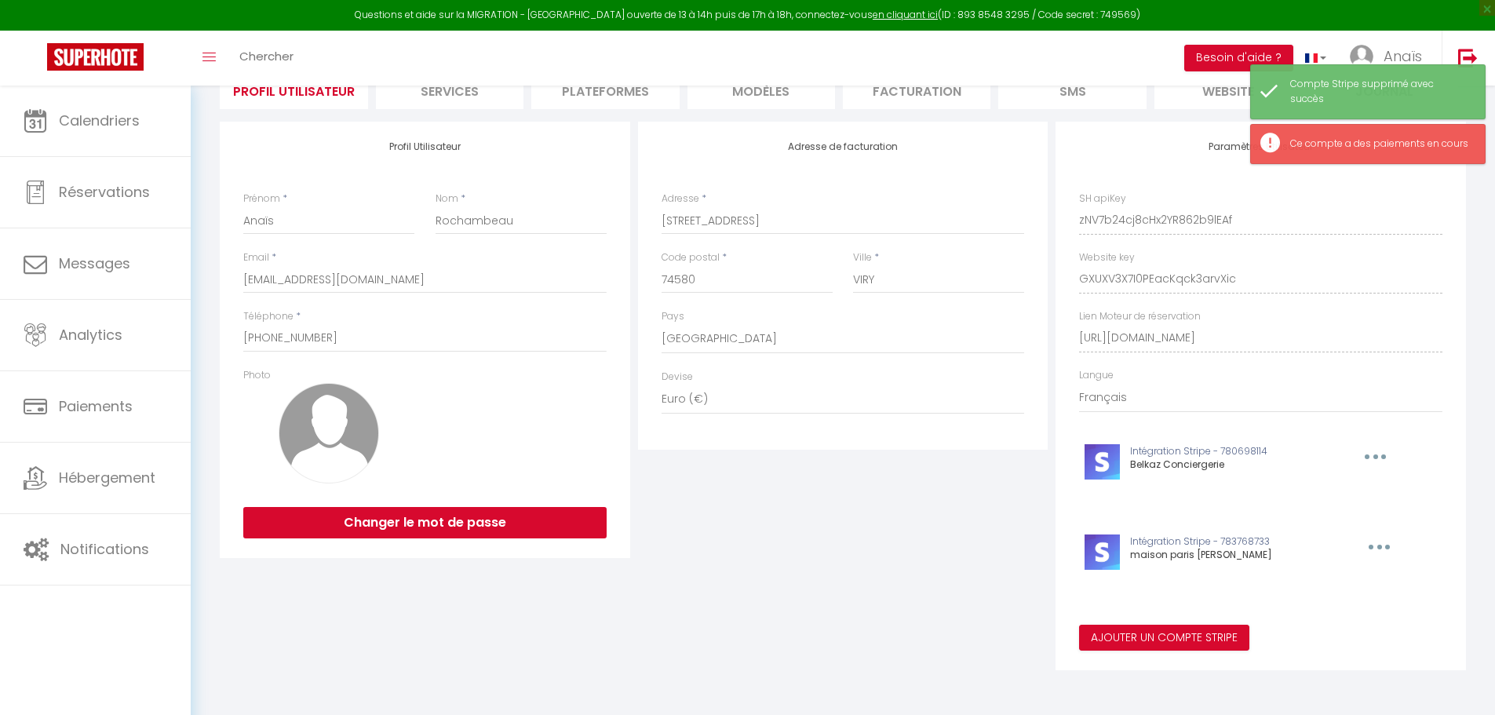
click at [1382, 455] on button "button" at bounding box center [1373, 456] width 49 height 25
click at [1346, 486] on button "Supprimer" at bounding box center [1334, 492] width 116 height 27
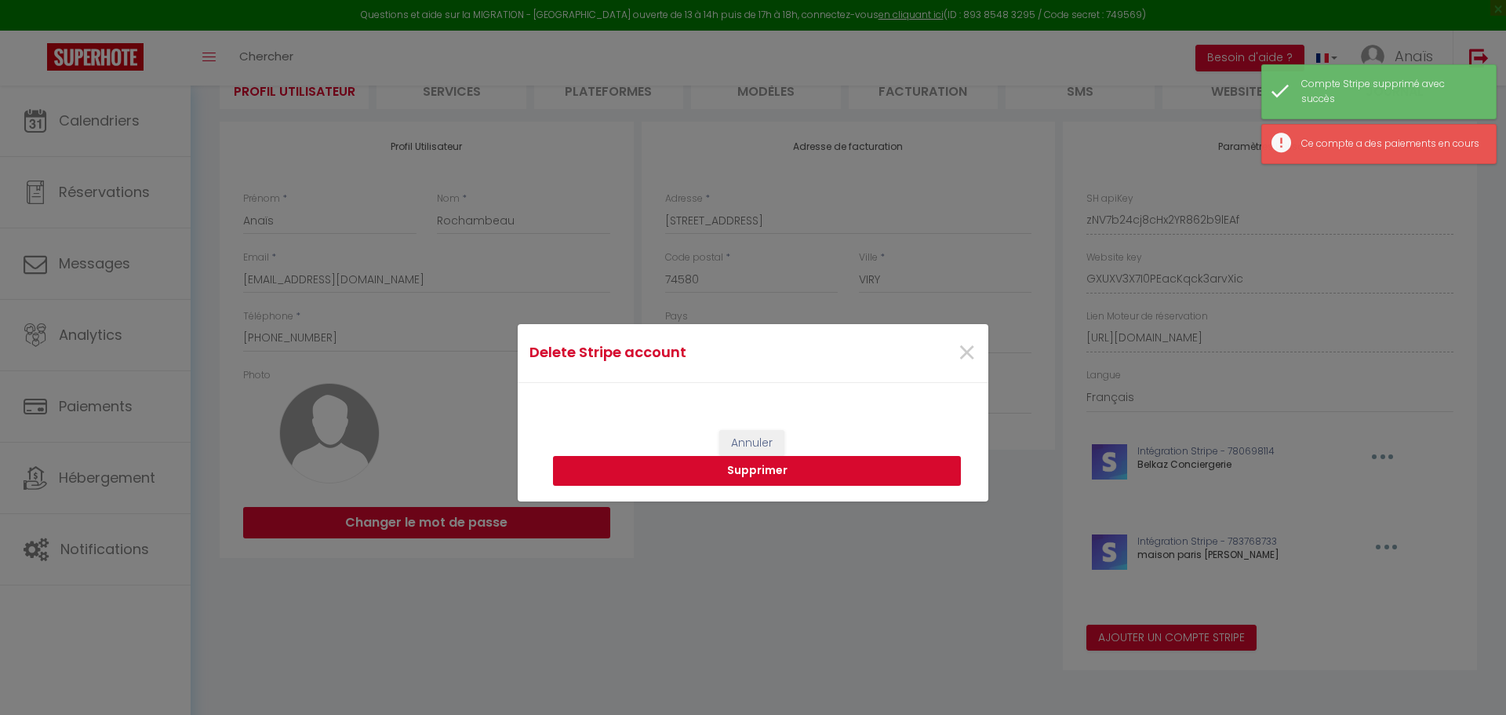
click at [864, 469] on button "Supprimer" at bounding box center [757, 471] width 408 height 30
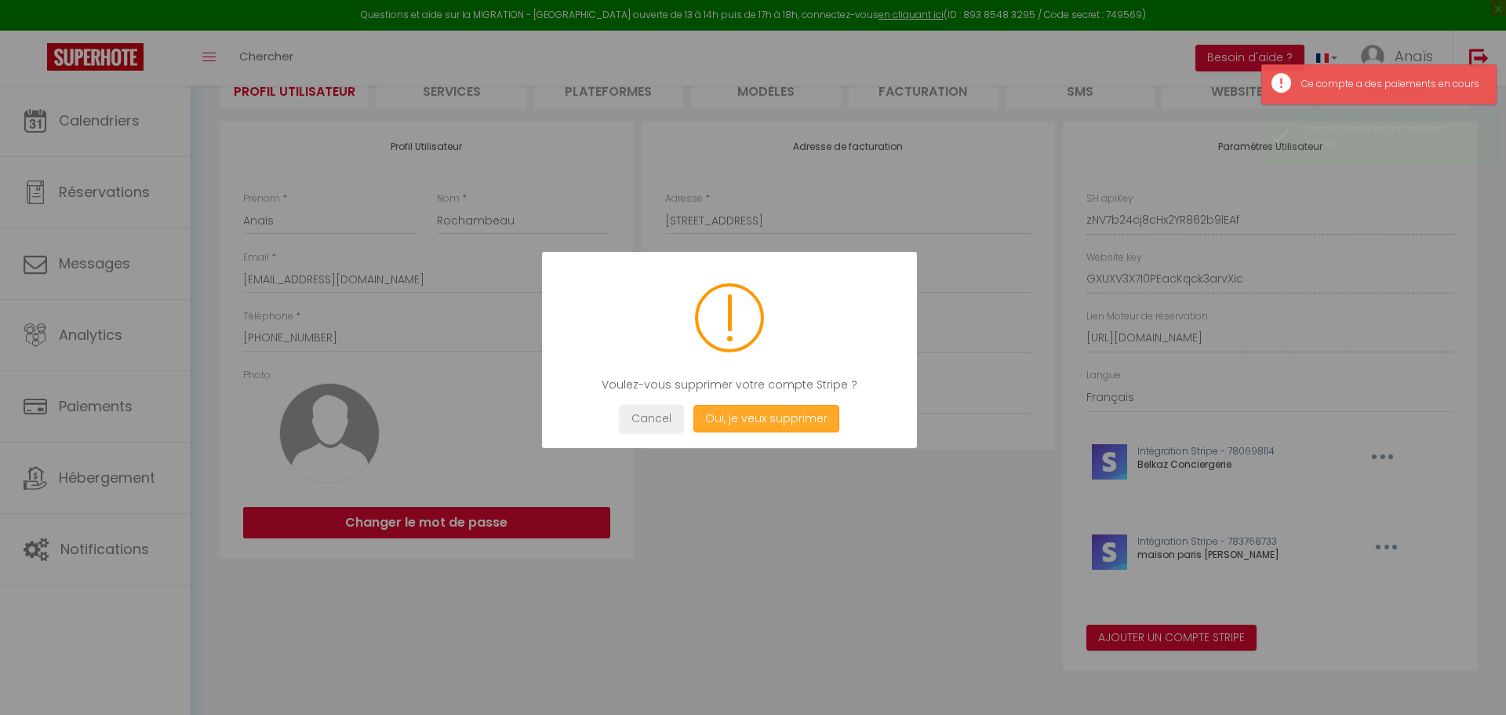
click at [764, 420] on button "Oui, je veux supprimer" at bounding box center [767, 418] width 146 height 27
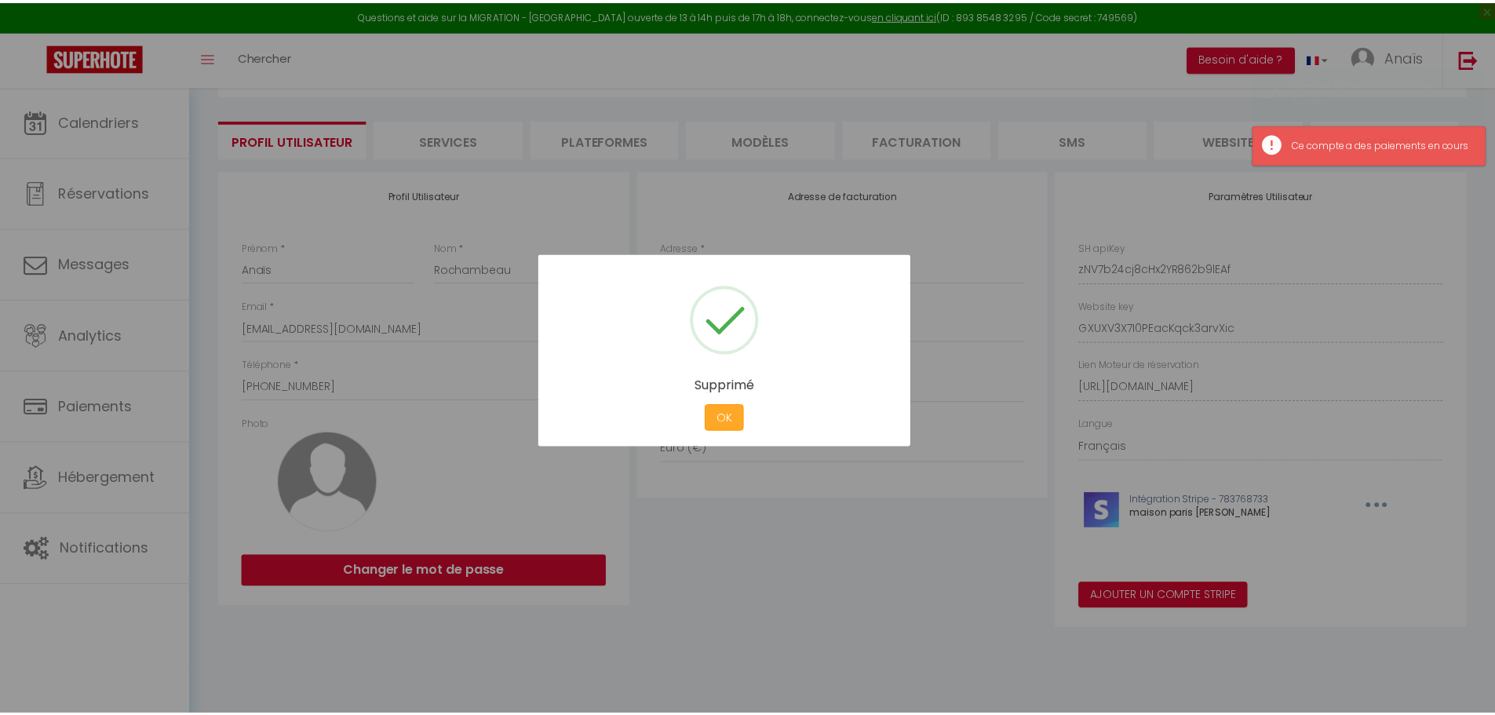
scroll to position [86, 0]
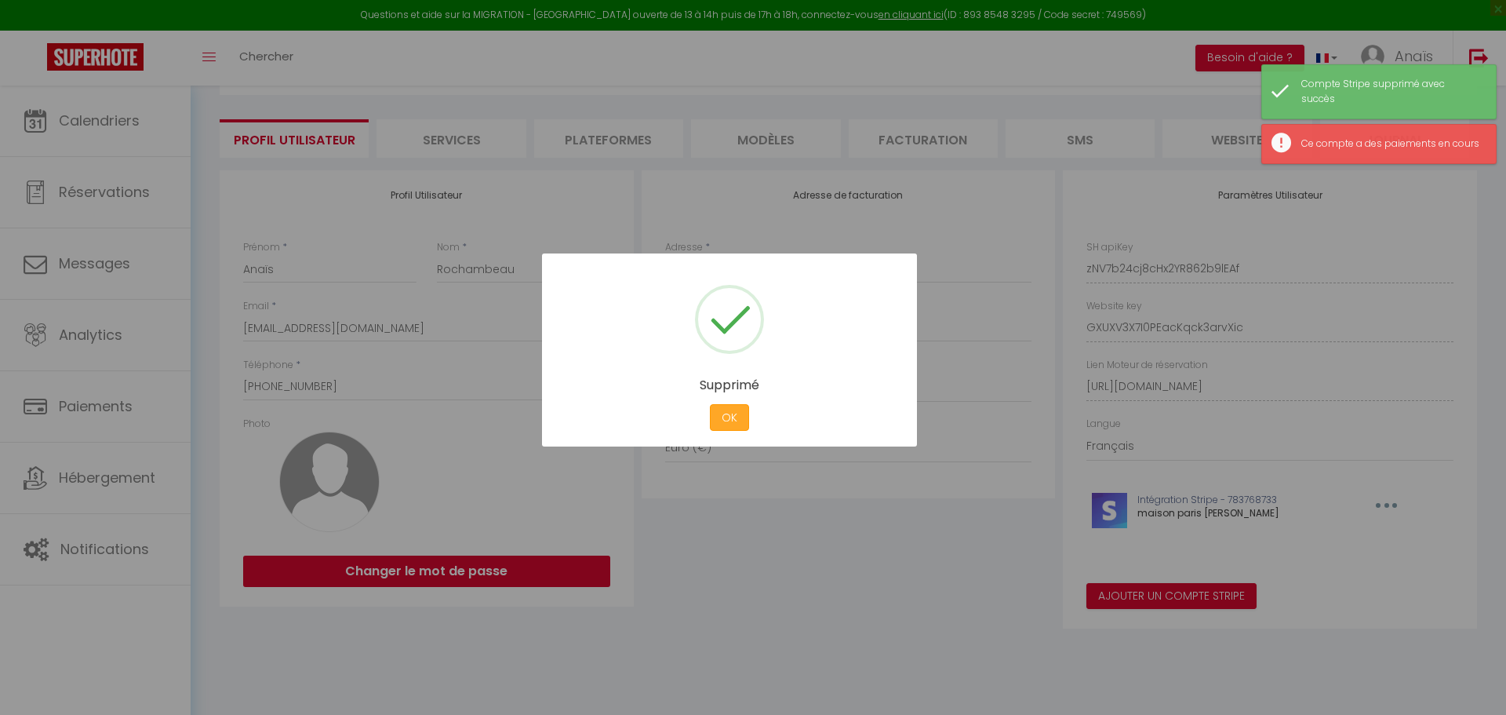
click at [734, 411] on button "OK" at bounding box center [729, 417] width 39 height 27
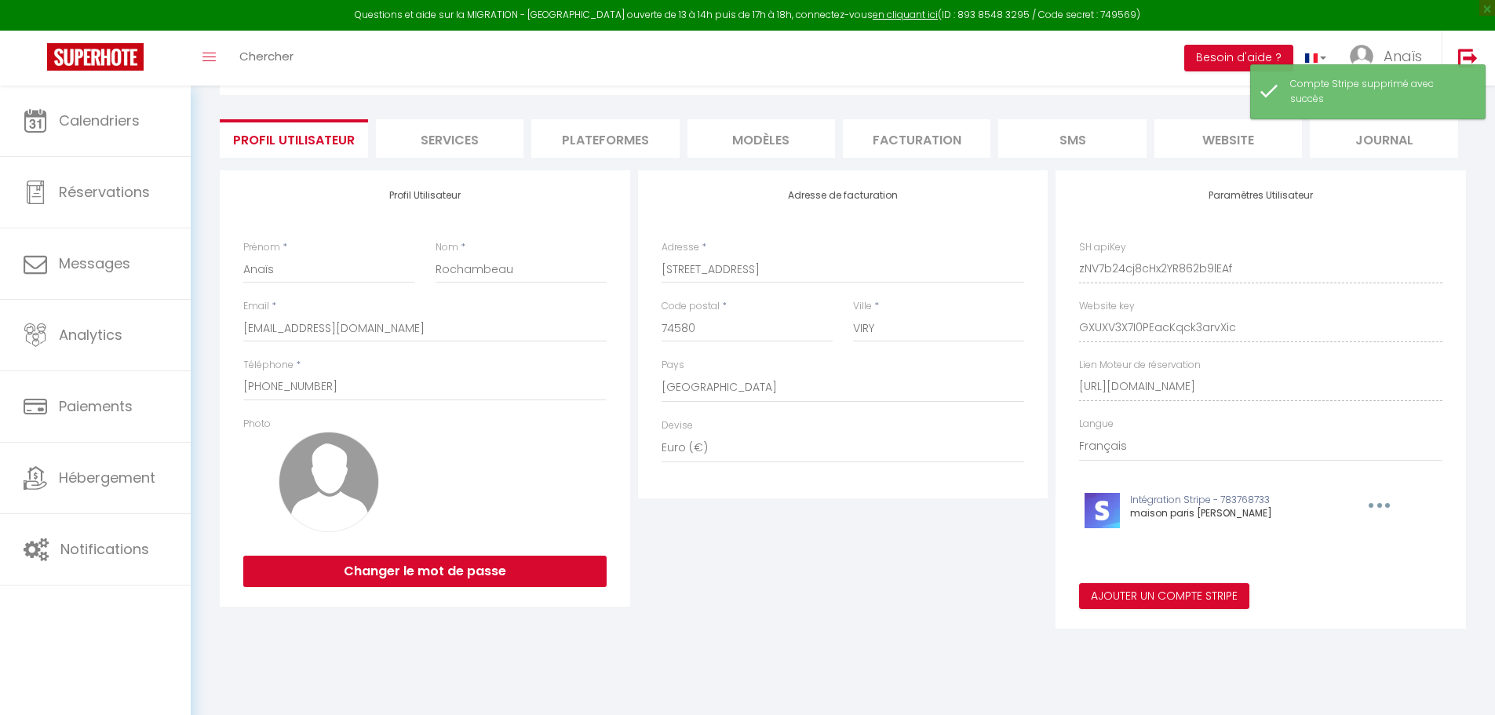
click at [1257, 137] on li "website" at bounding box center [1227, 138] width 147 height 38
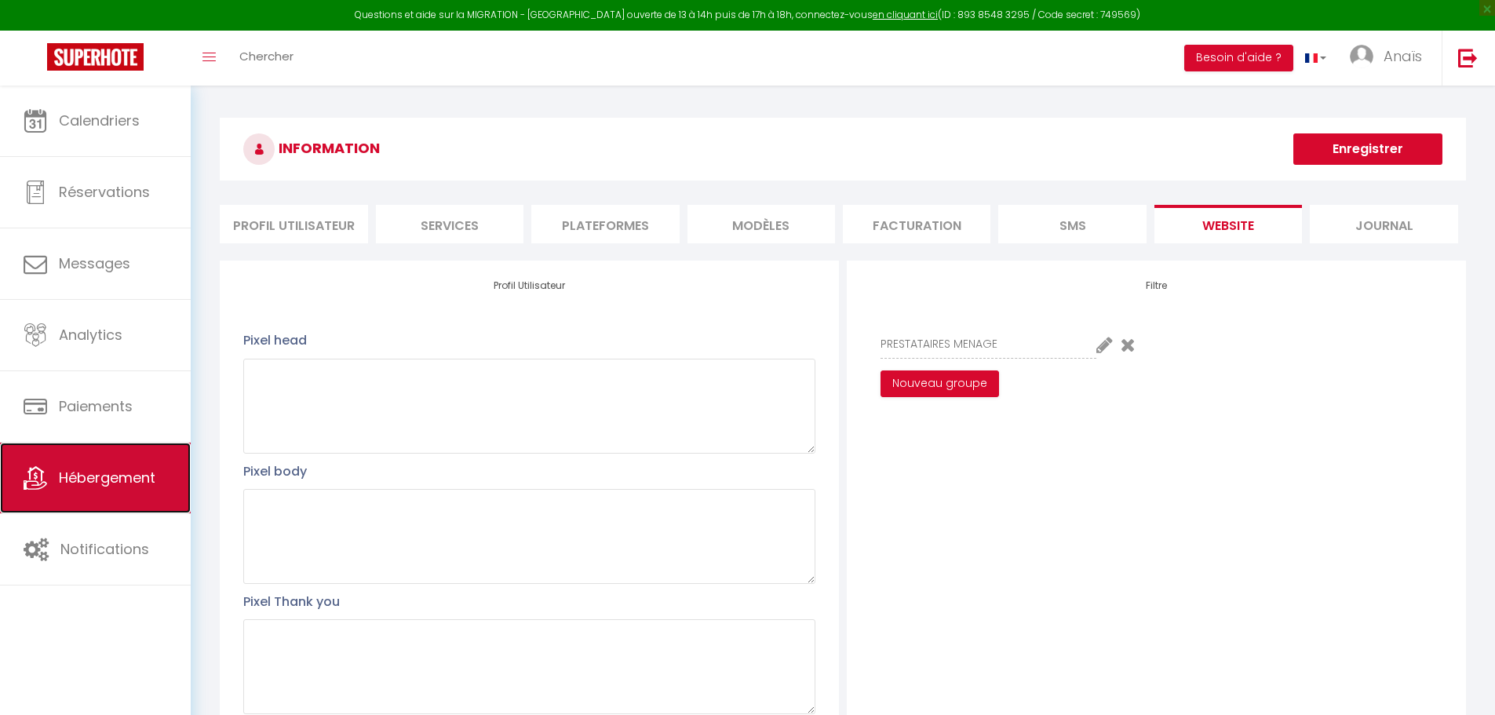
click at [109, 480] on span "Hébergement" at bounding box center [107, 478] width 96 height 20
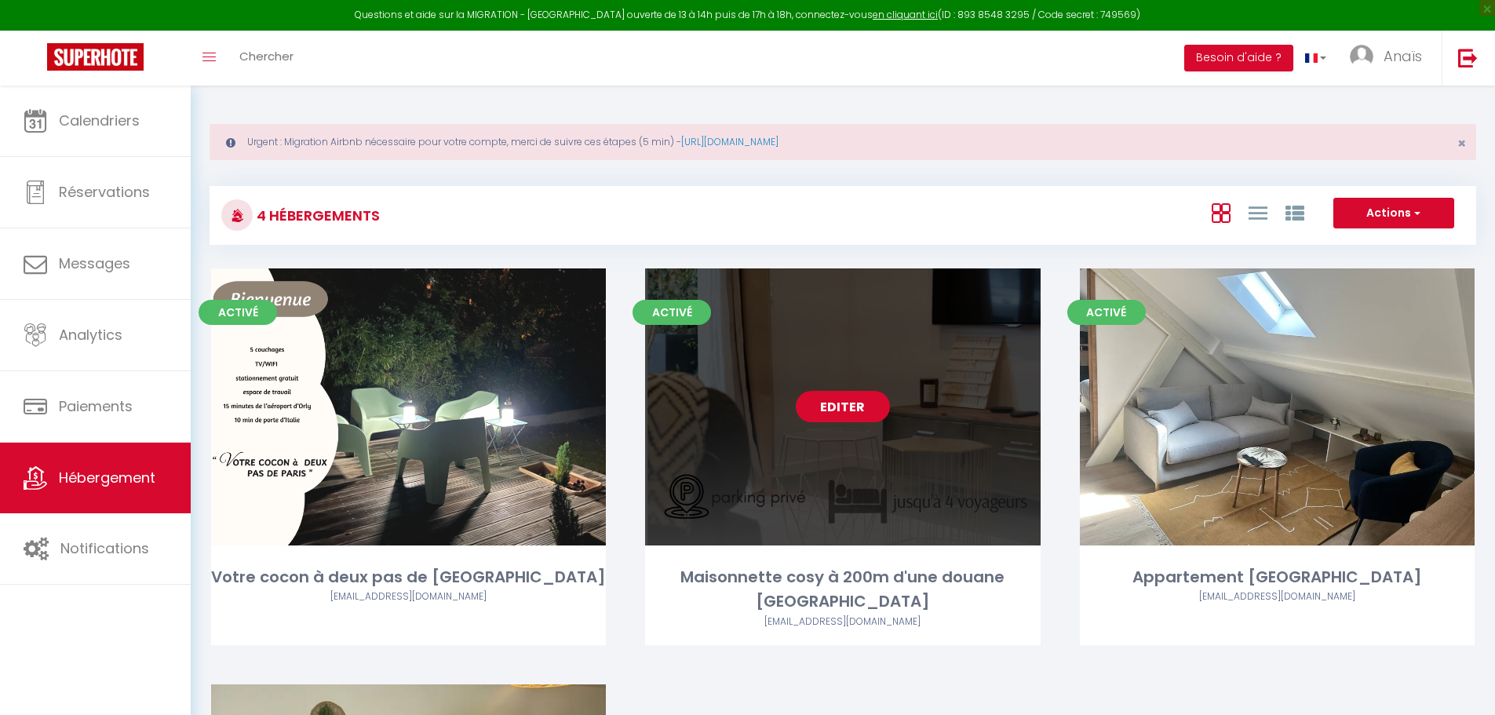
click at [850, 400] on link "Editer" at bounding box center [843, 406] width 94 height 31
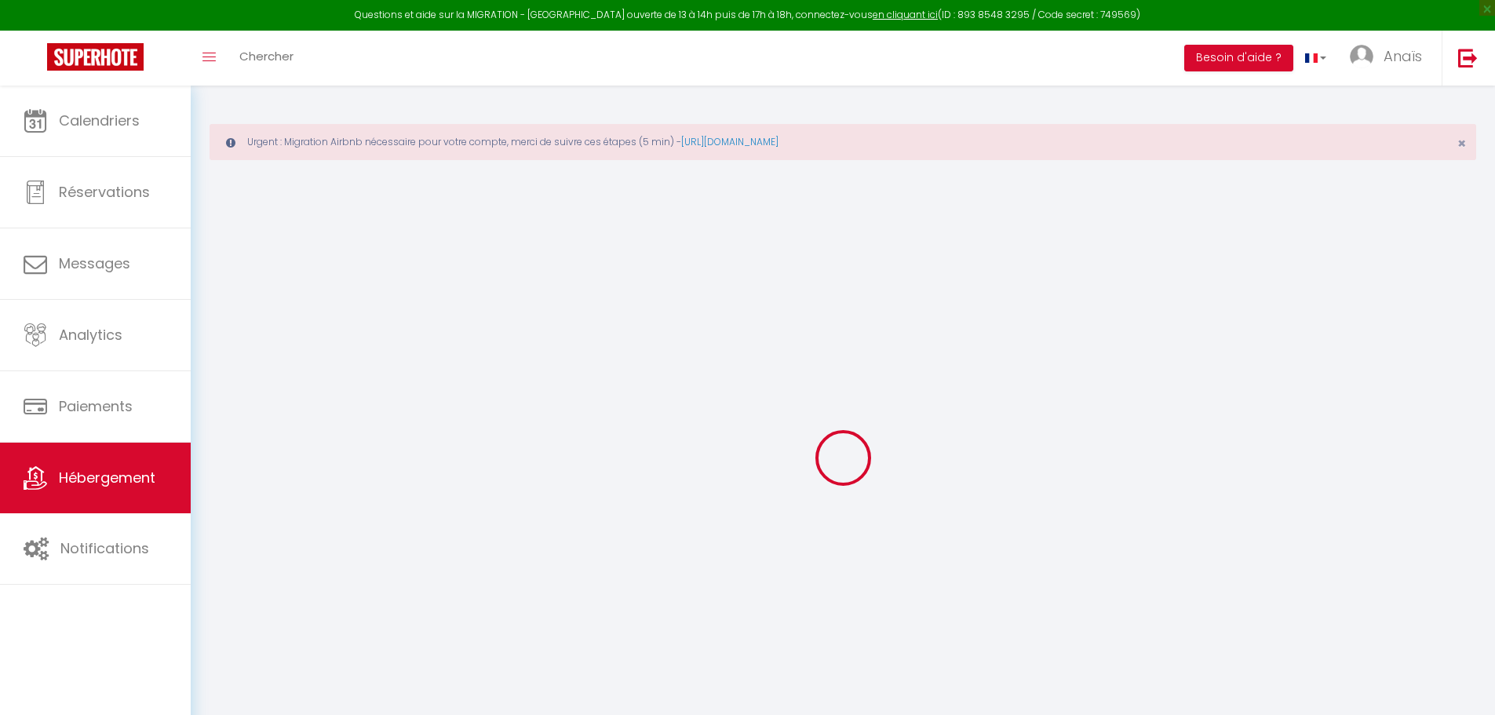
select select
checkbox input "true"
checkbox input "false"
checkbox input "true"
checkbox input "false"
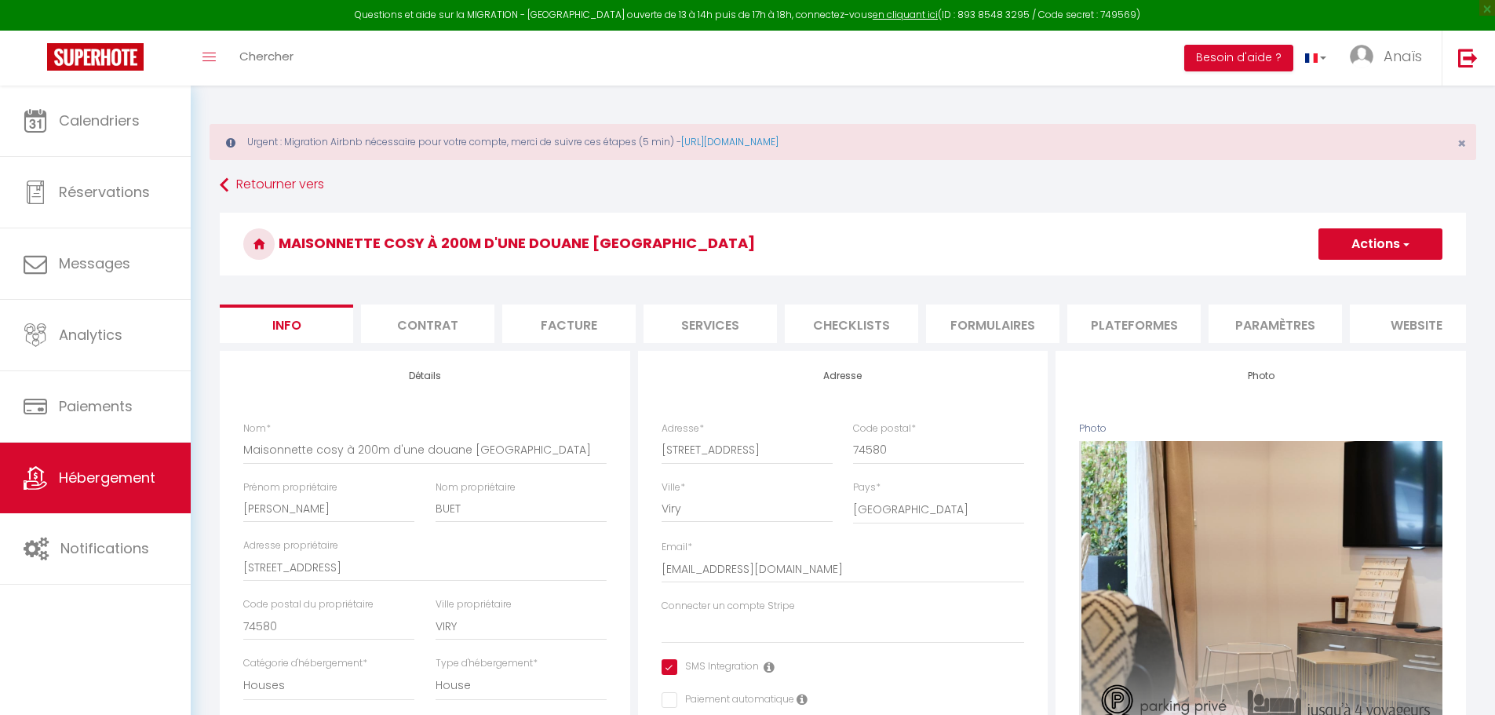
click at [1405, 235] on button "Actions" at bounding box center [1380, 243] width 124 height 31
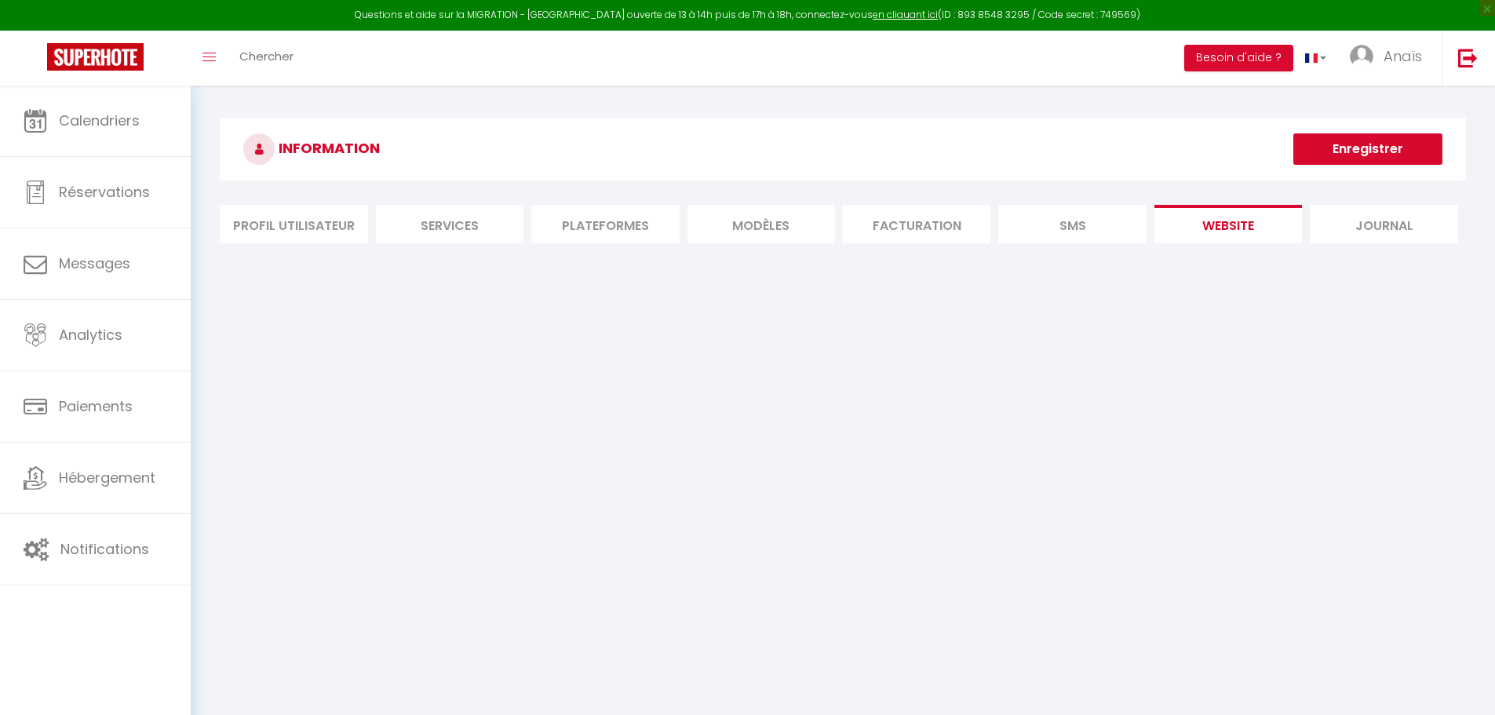
click at [1391, 159] on button "Enregistrer" at bounding box center [1367, 148] width 149 height 31
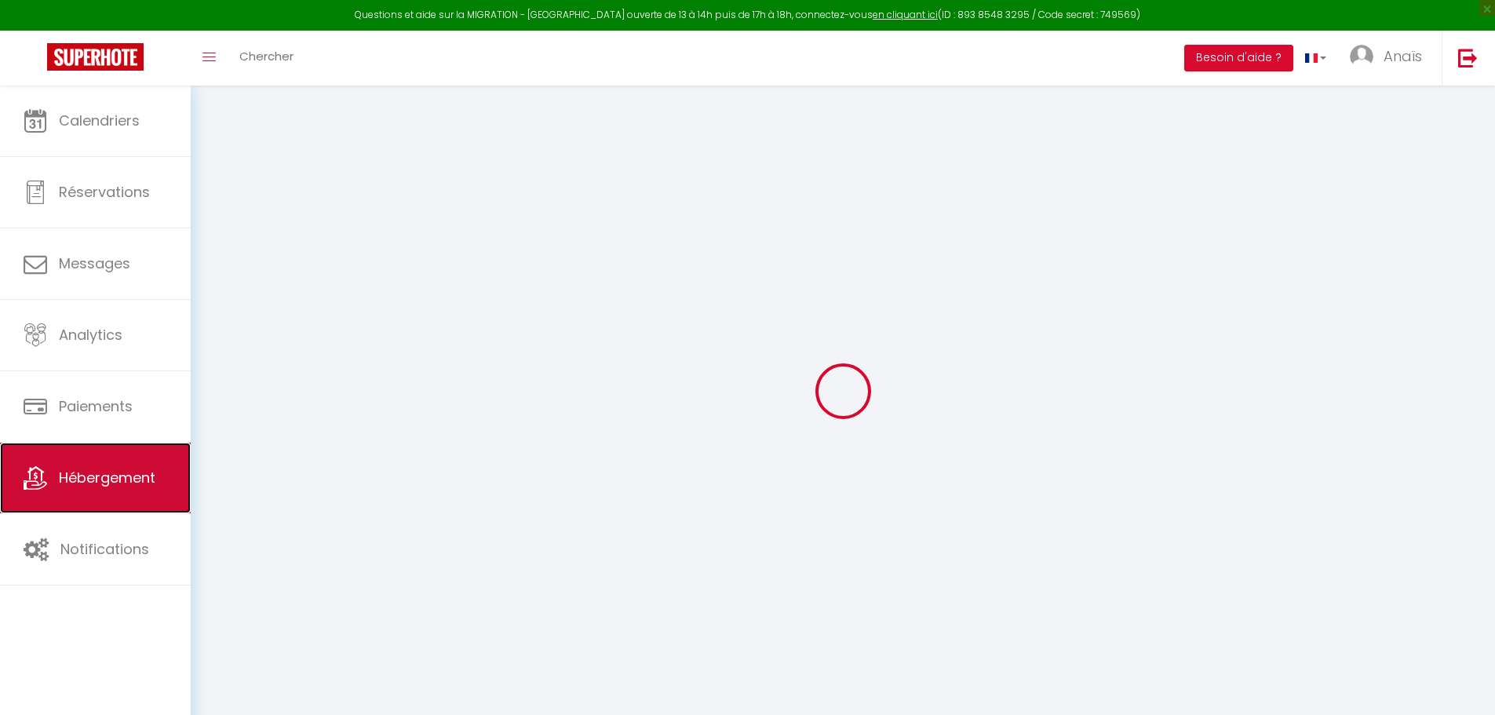
click at [89, 475] on span "Hébergement" at bounding box center [107, 478] width 96 height 20
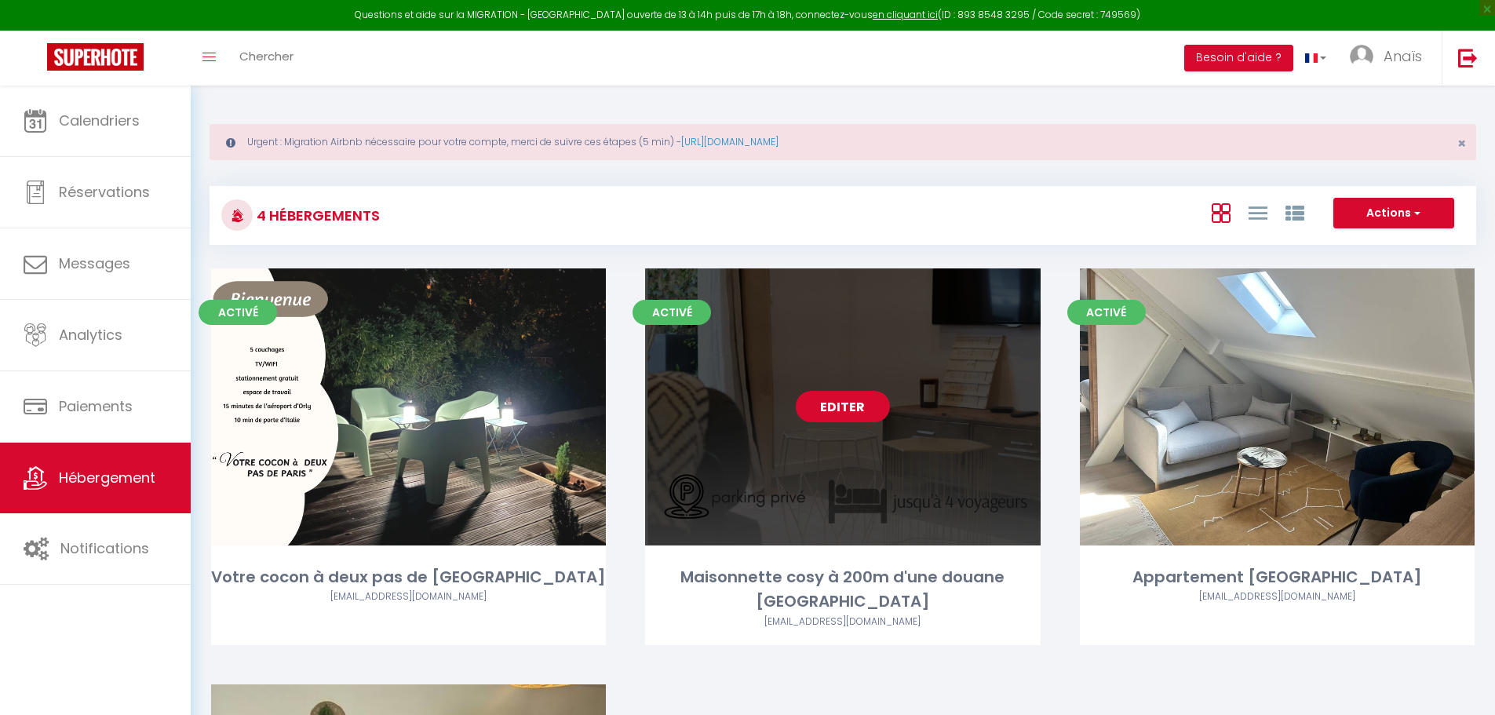
click at [827, 410] on link "Editer" at bounding box center [843, 406] width 94 height 31
select select "3"
select select "2"
select select "1"
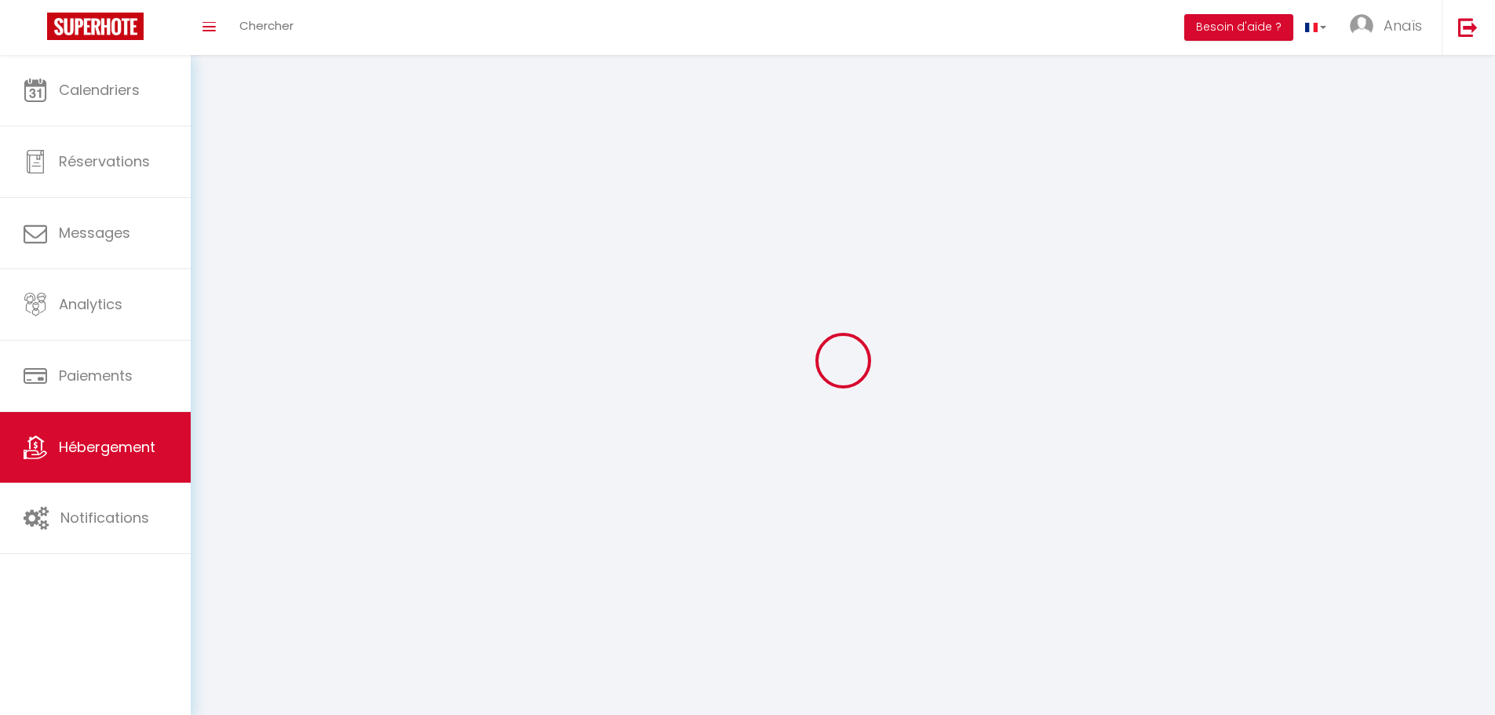
select select
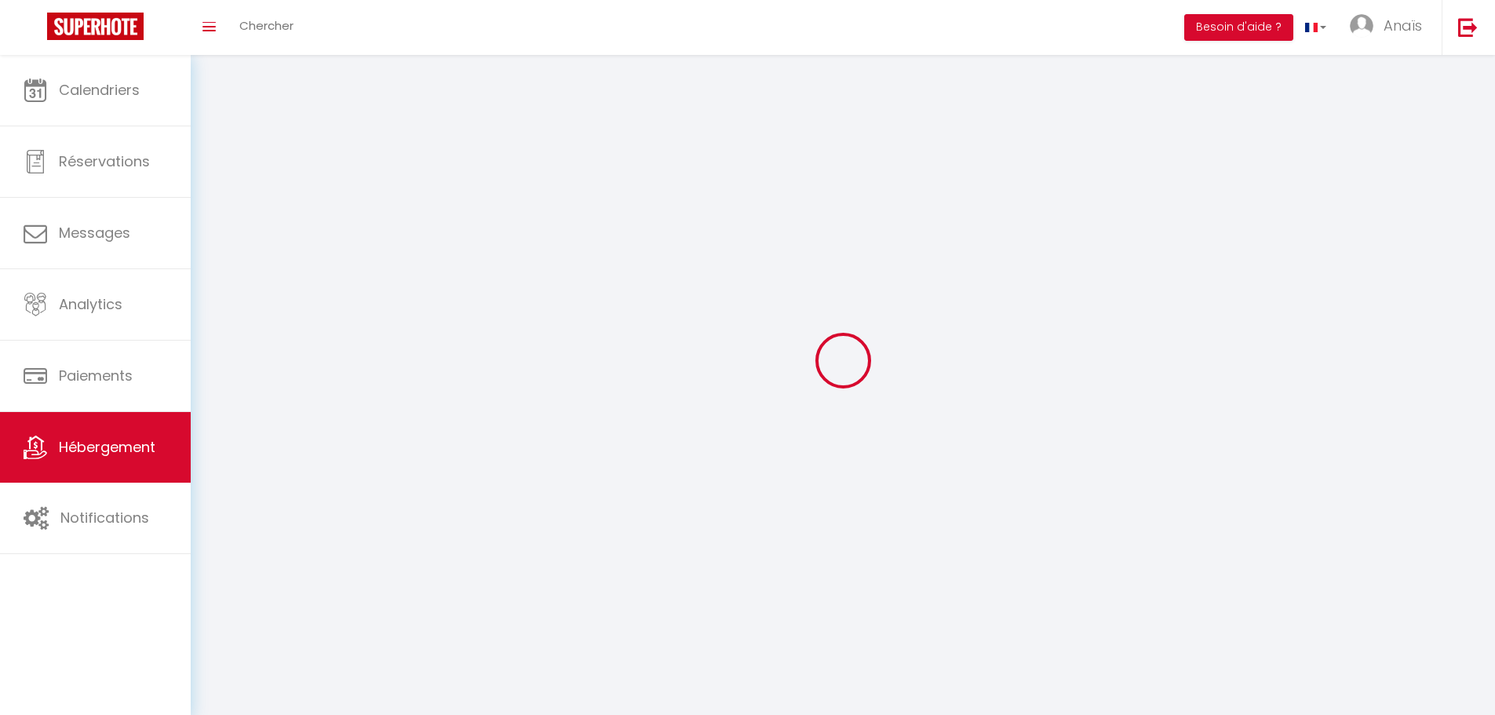
select select
checkbox input "false"
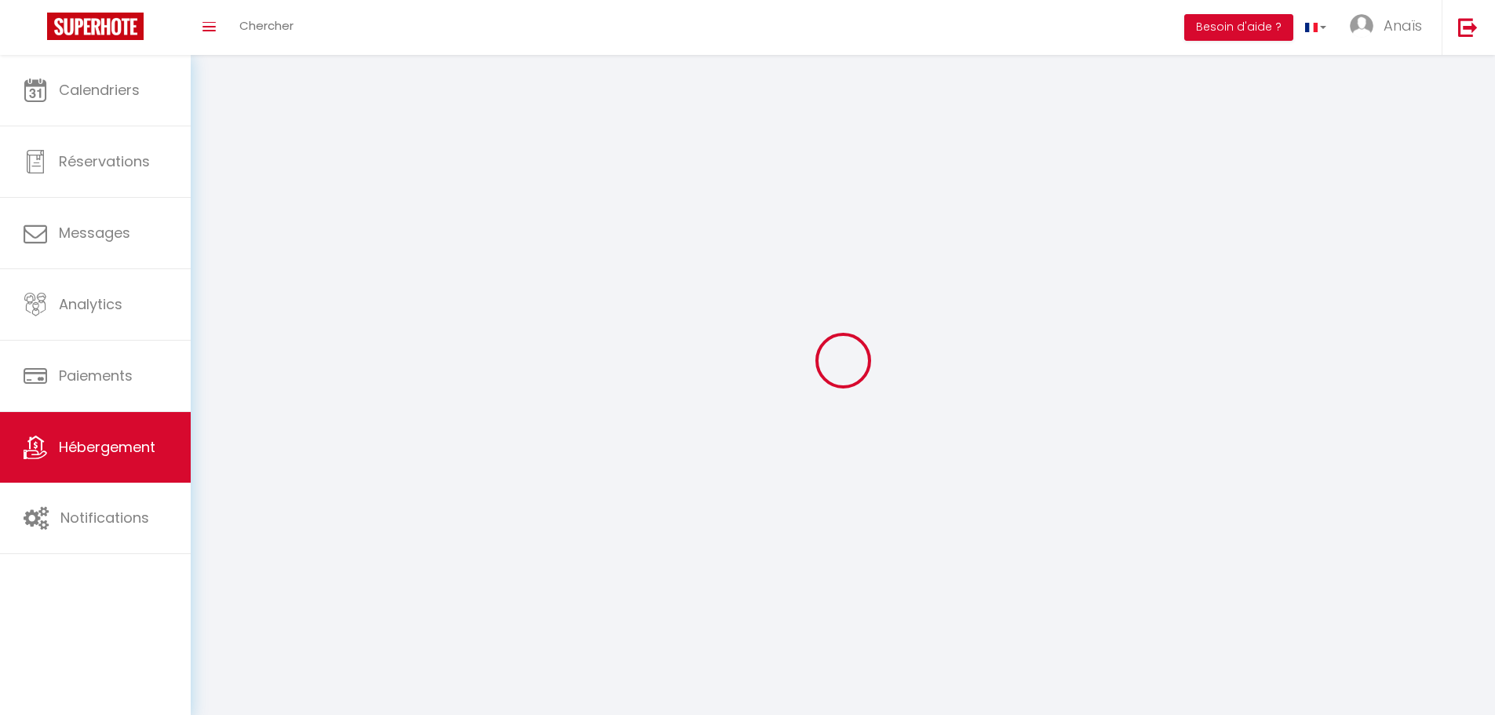
select select
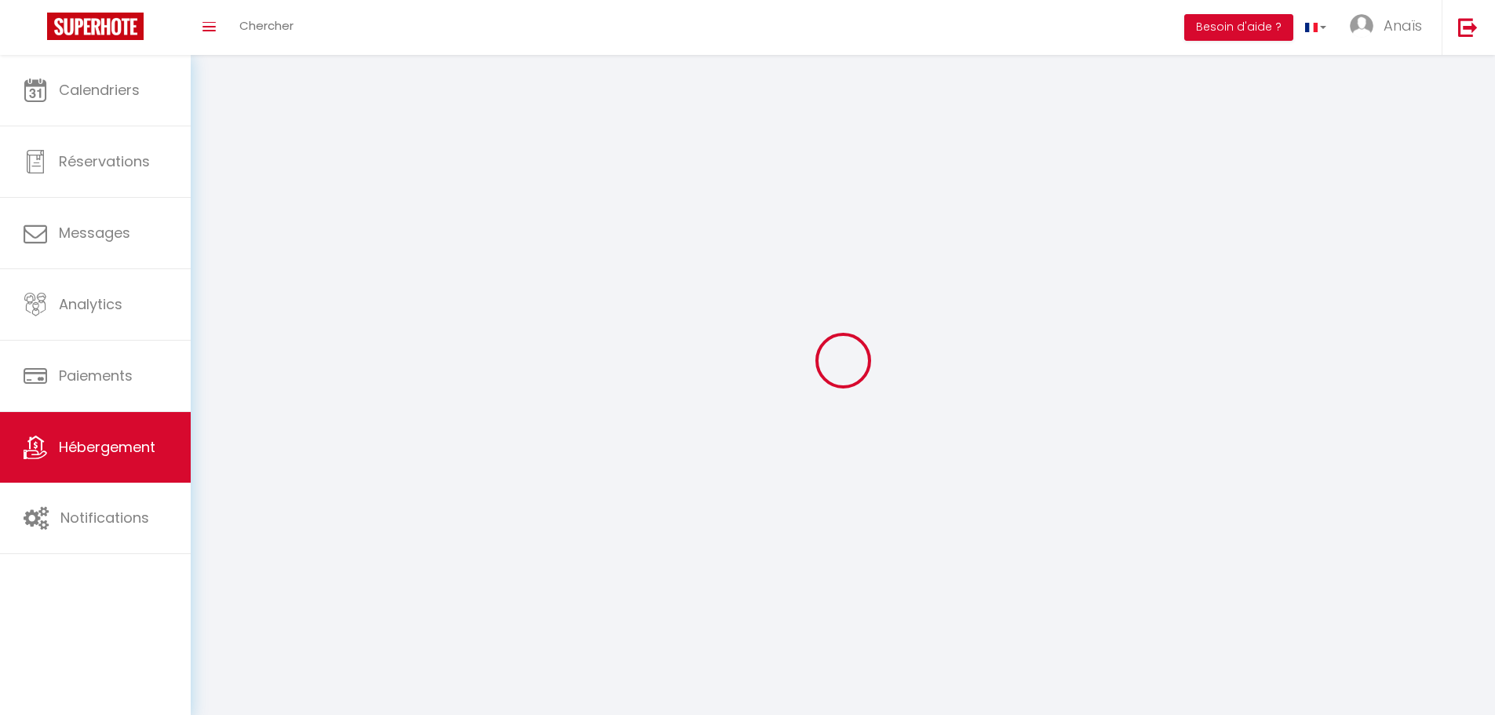
select select
checkbox input "false"
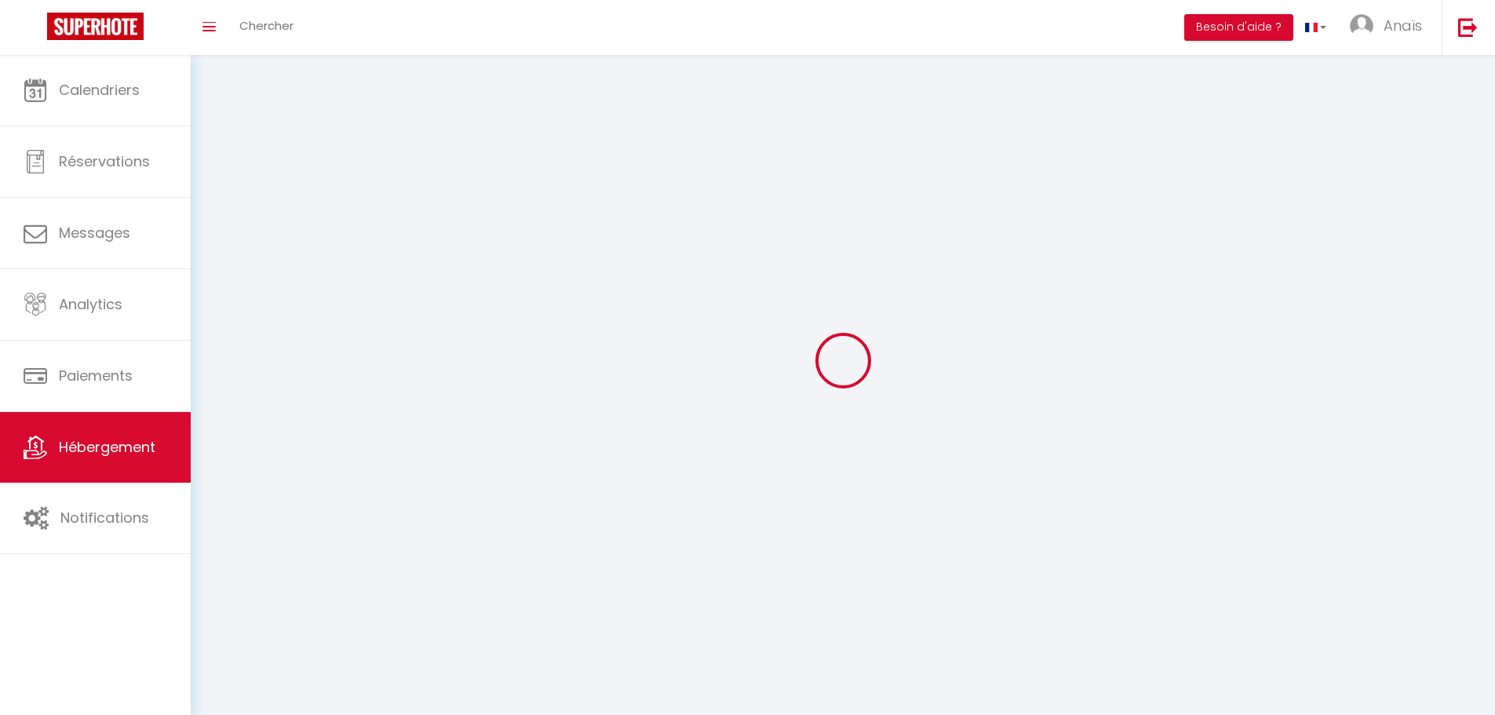
checkbox input "false"
select select
select select "1"
select select
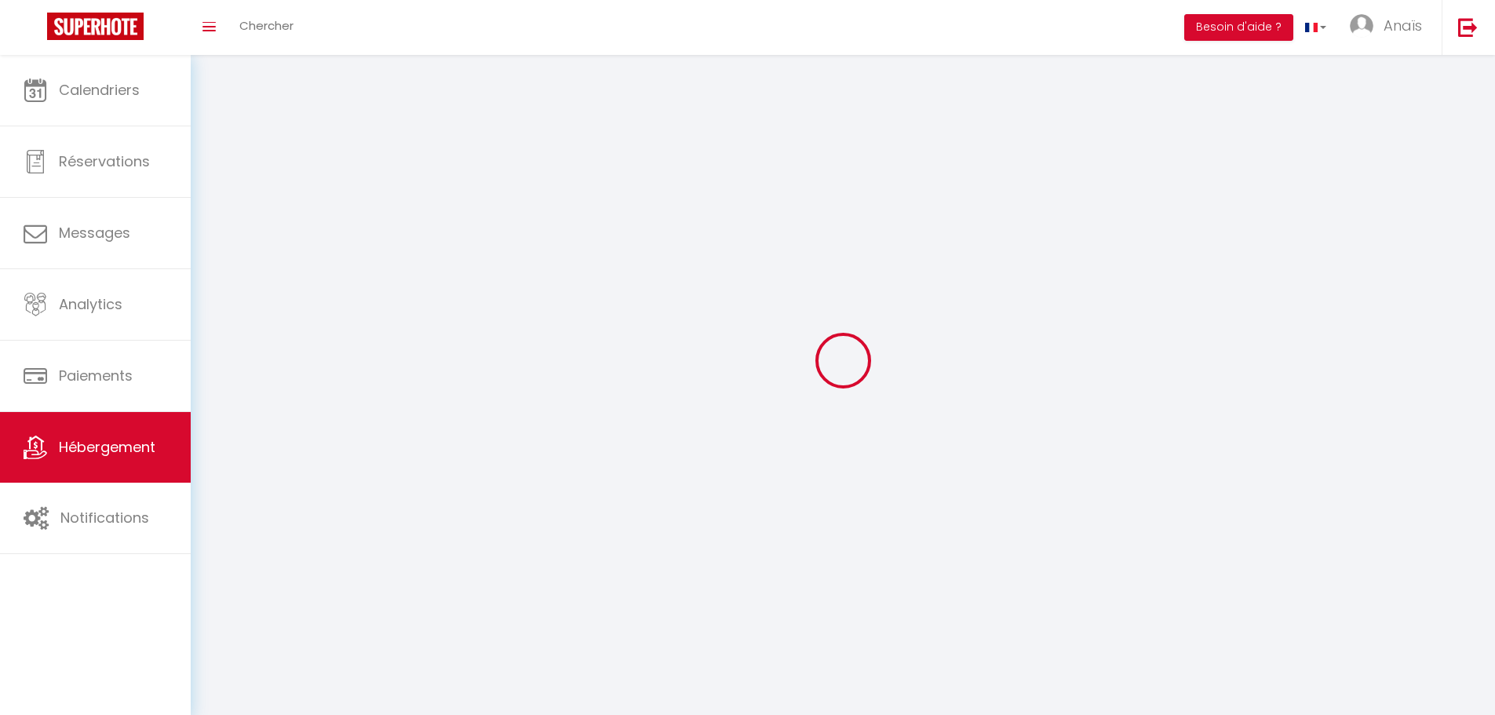
select select "28"
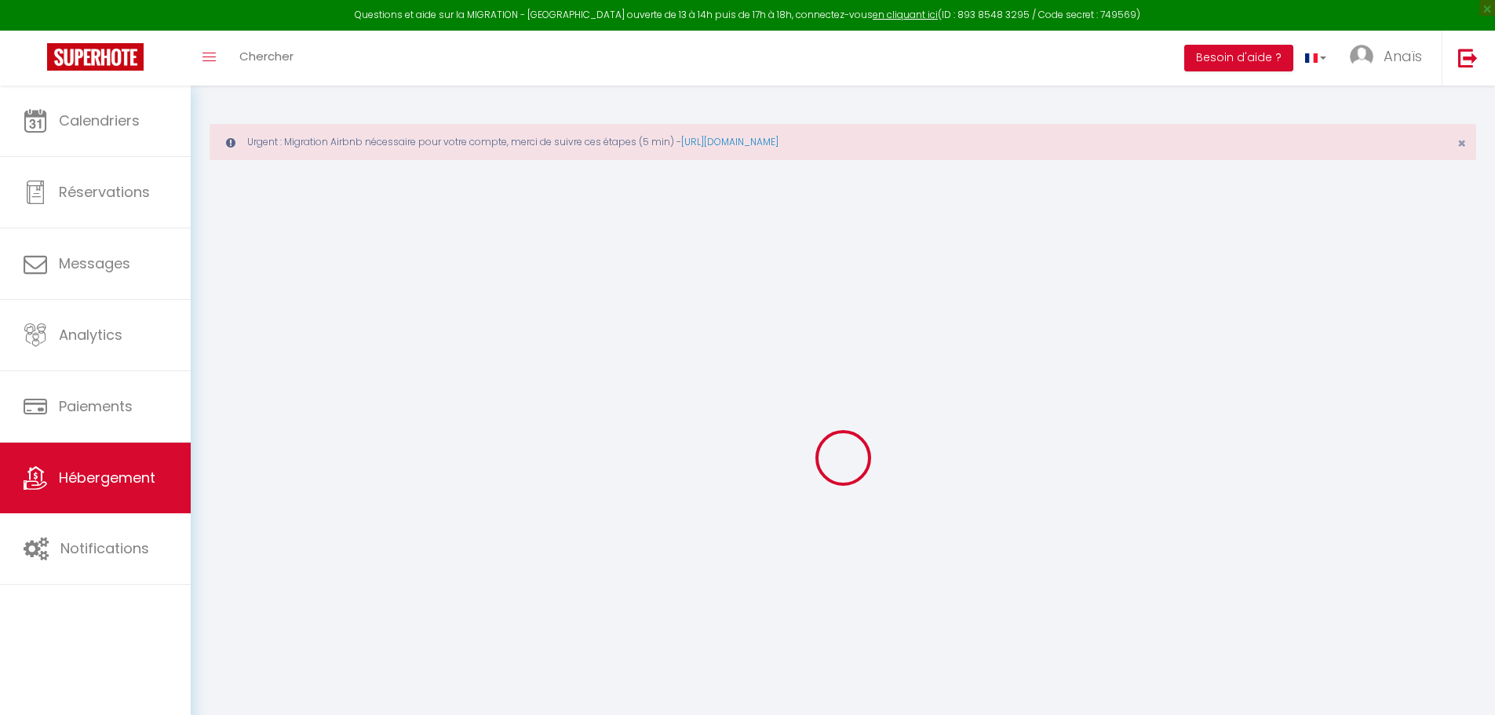
select select
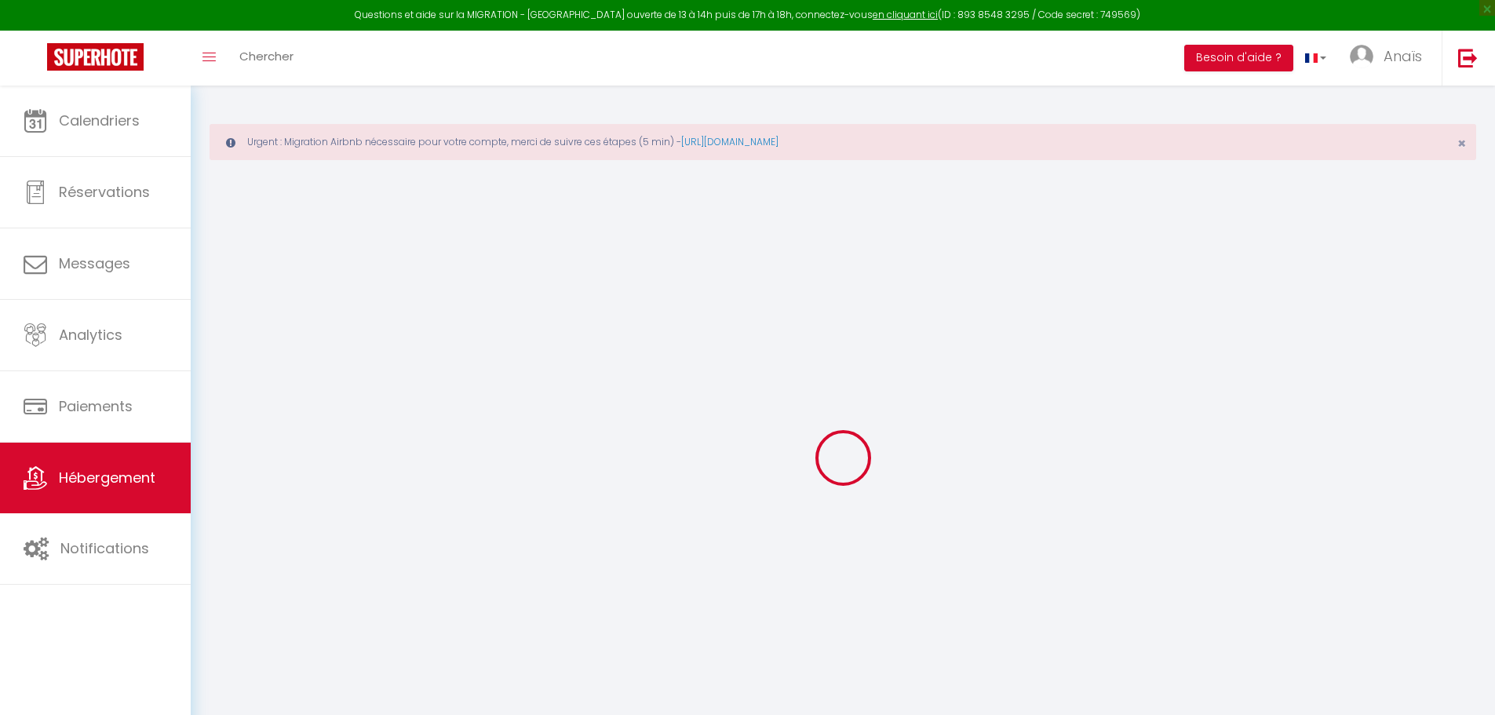
select select
checkbox input "false"
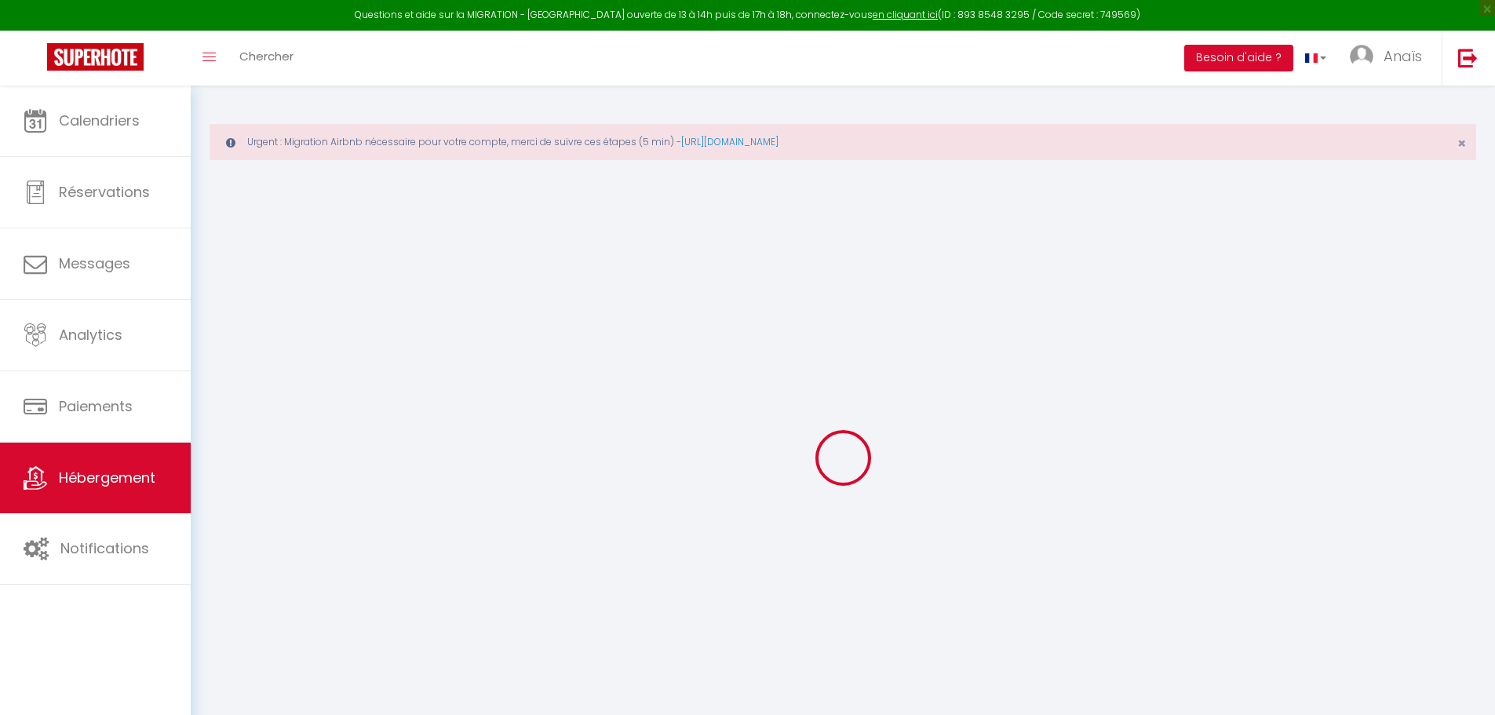
select select
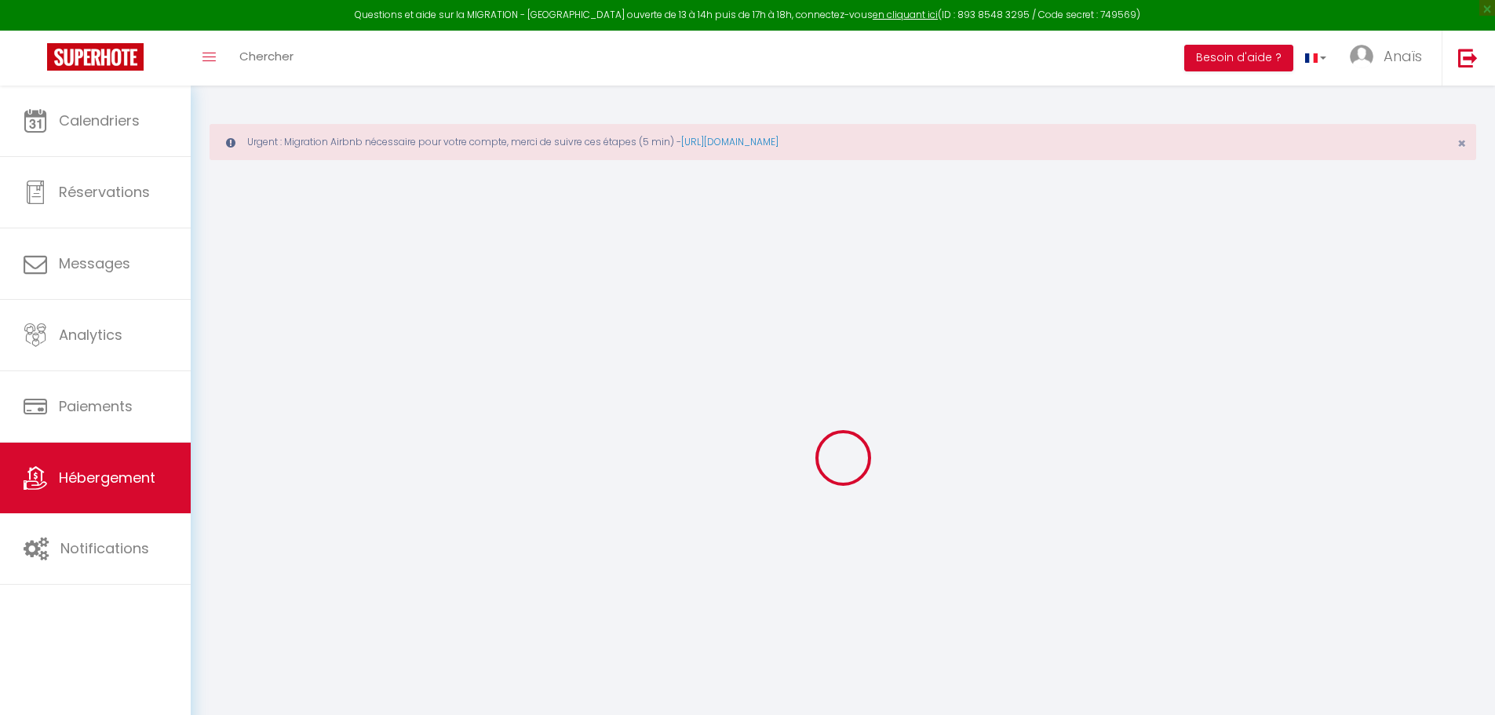
select select
checkbox input "false"
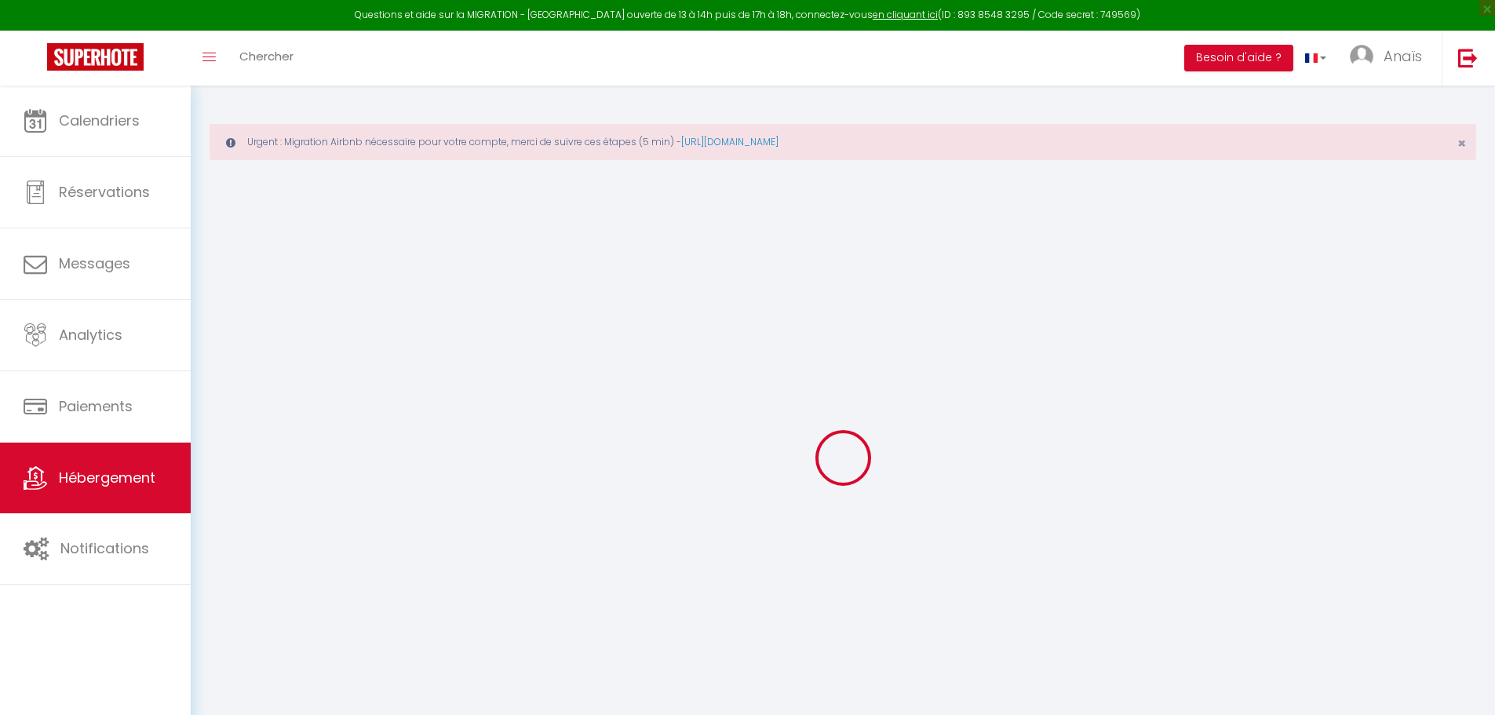
checkbox input "false"
select select
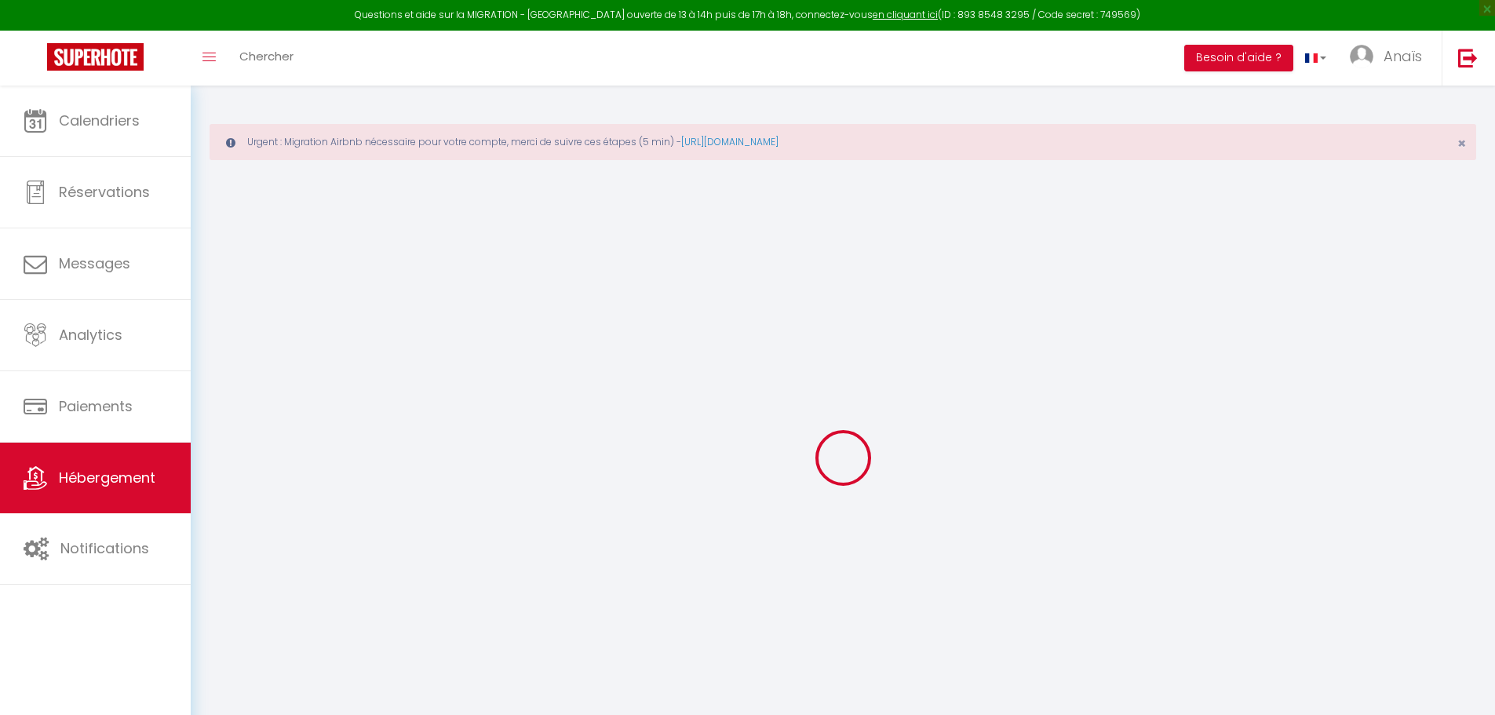
select select
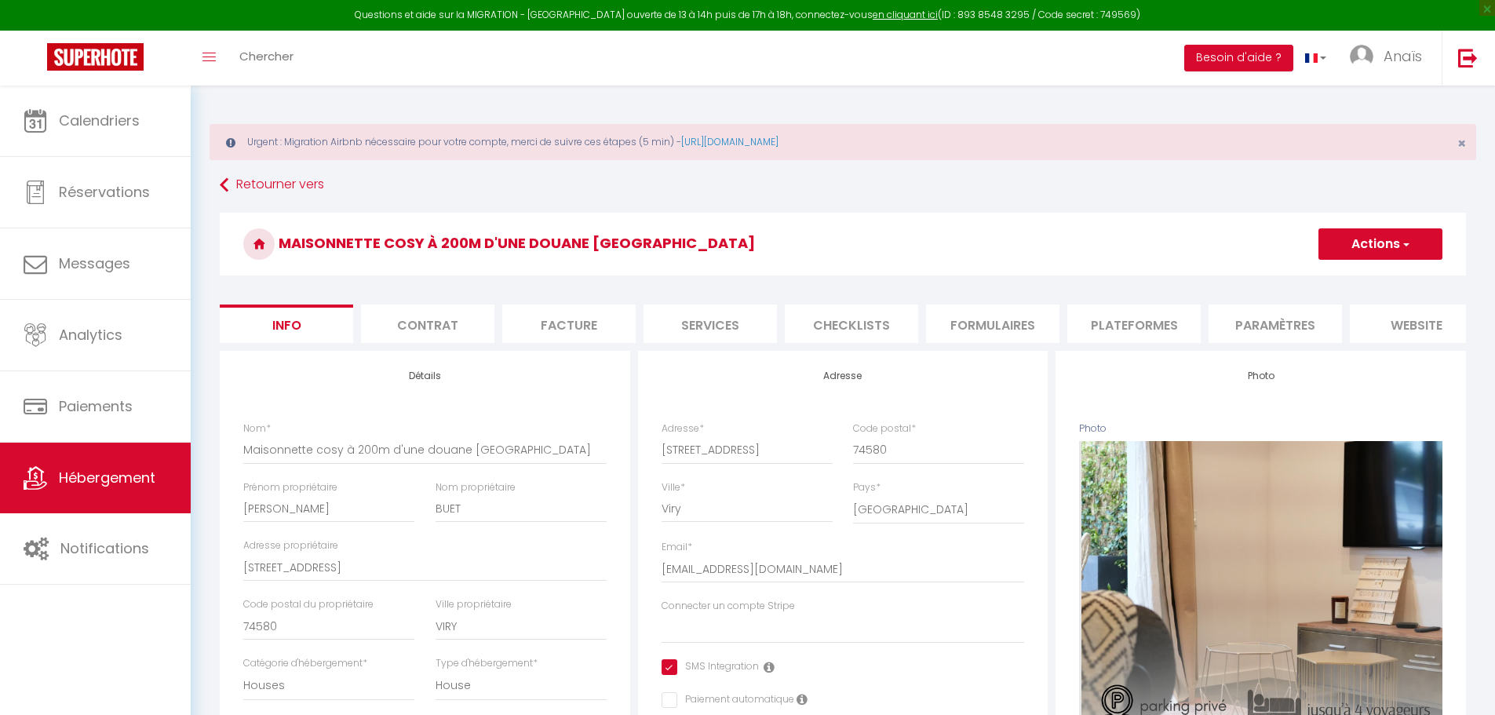
click at [1404, 248] on span "button" at bounding box center [1405, 244] width 10 height 16
click at [1327, 321] on link "Supprimer" at bounding box center [1357, 319] width 168 height 20
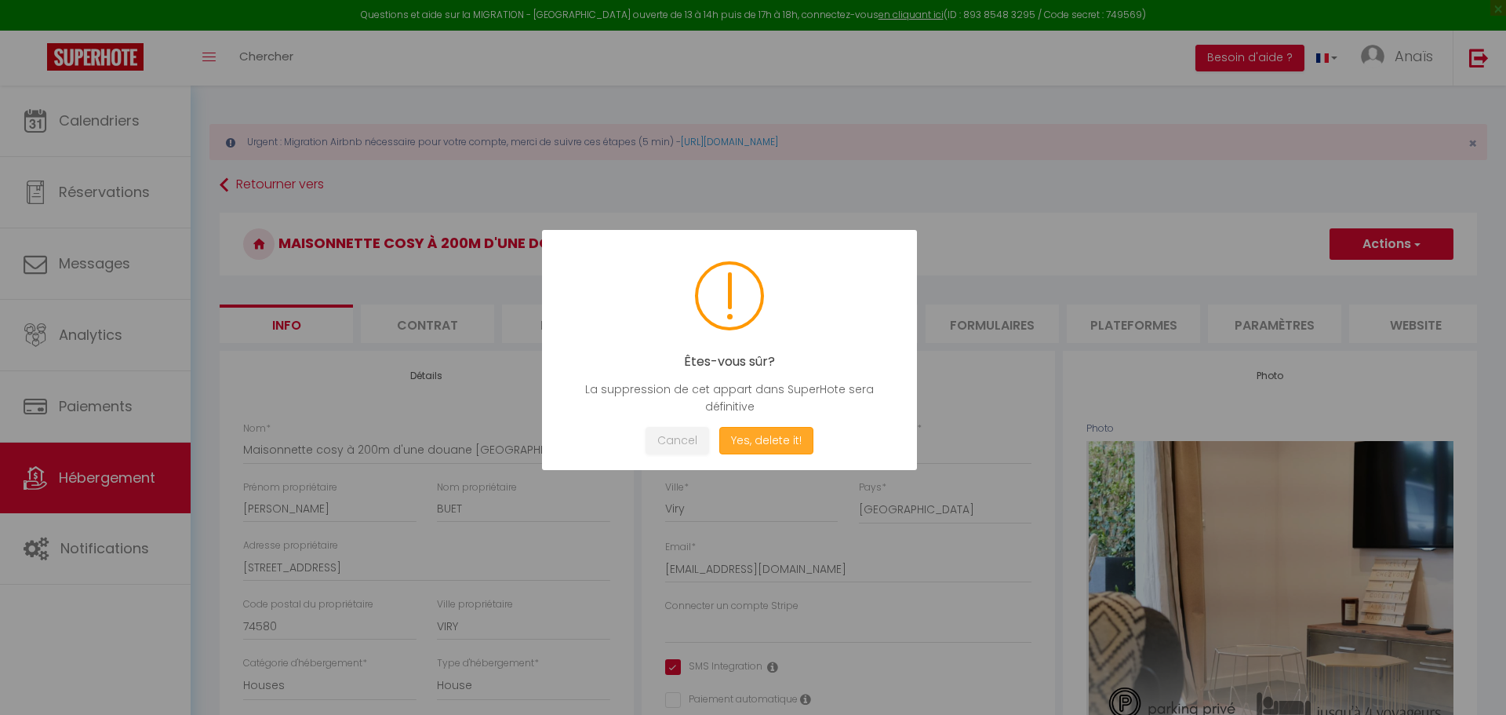
click at [744, 435] on button "Yes, delete it!" at bounding box center [766, 440] width 94 height 27
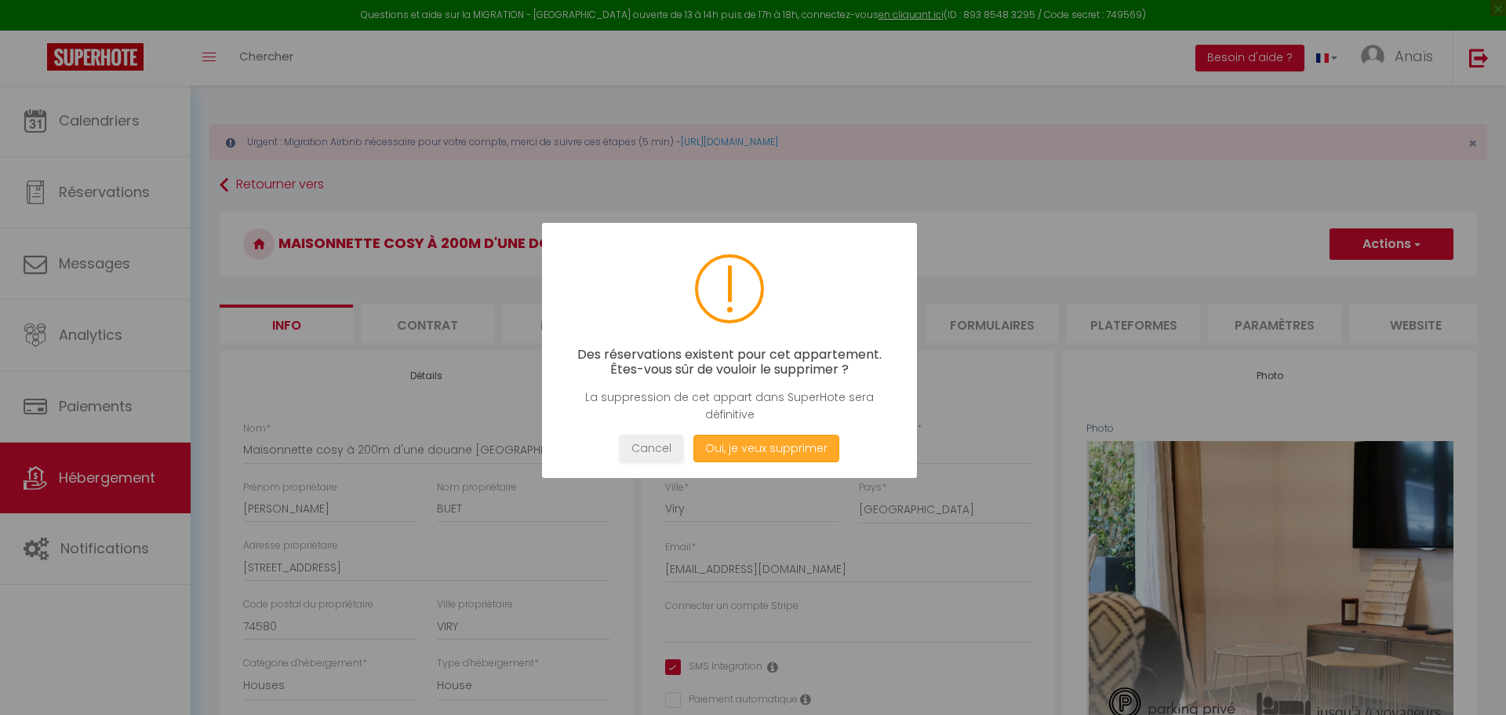
click at [742, 457] on button "Oui, je veux supprimer" at bounding box center [767, 448] width 146 height 27
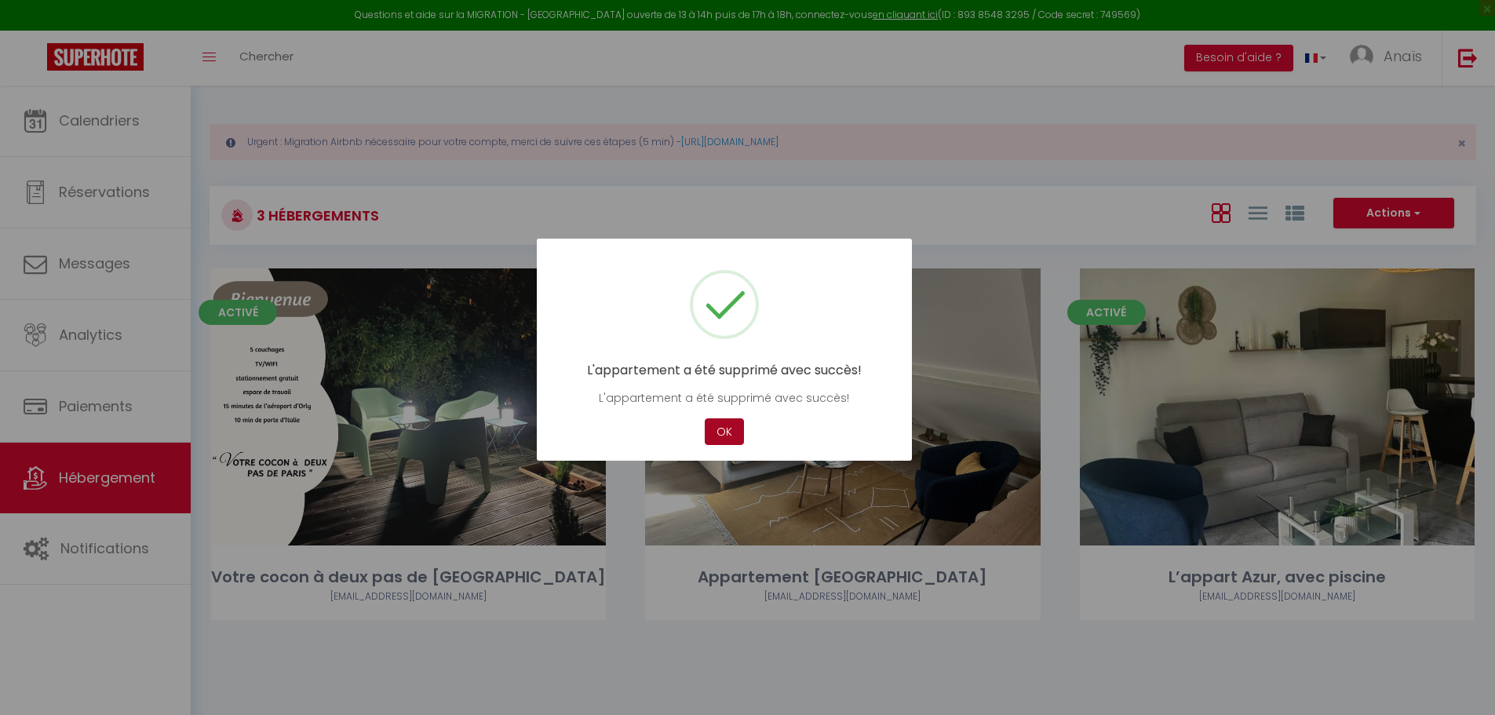
click at [730, 433] on button "OK" at bounding box center [724, 431] width 39 height 27
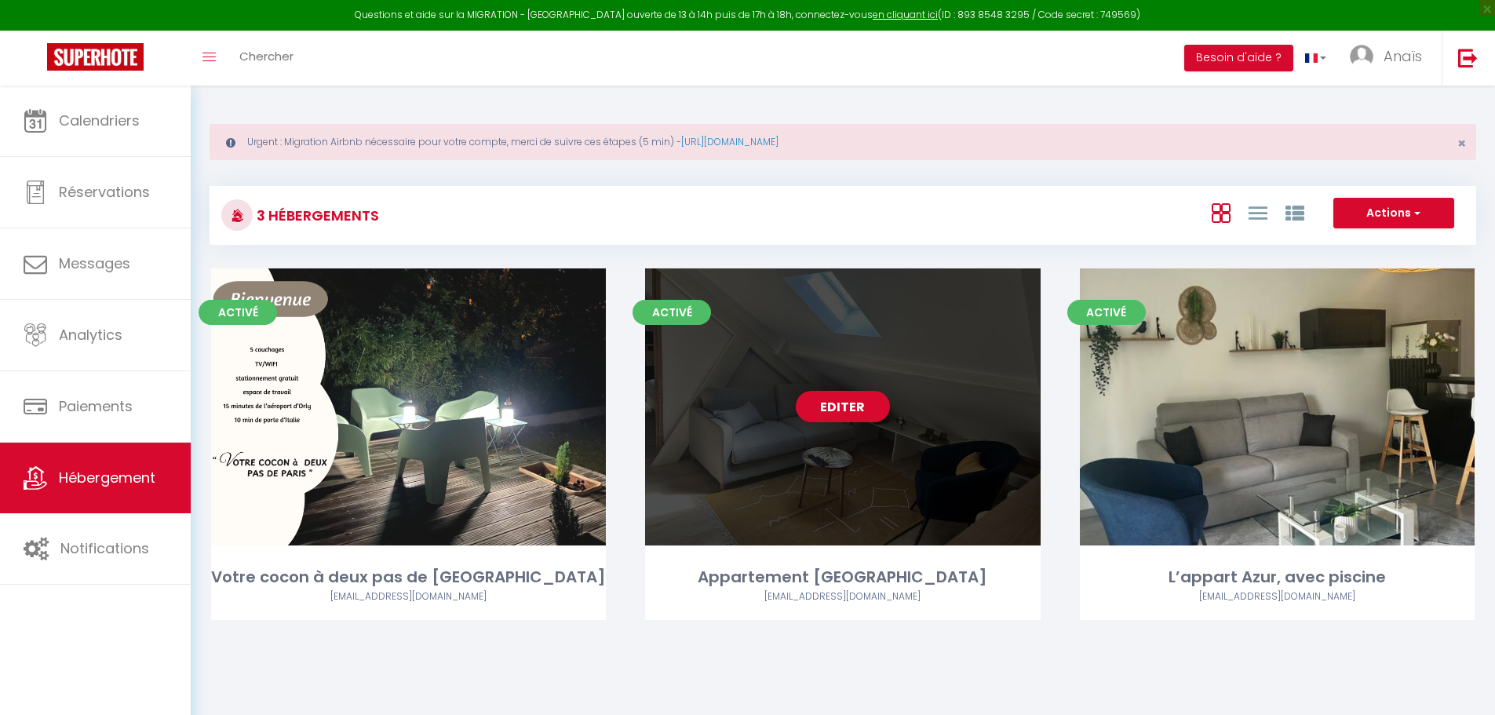
click at [854, 401] on link "Editer" at bounding box center [843, 406] width 94 height 31
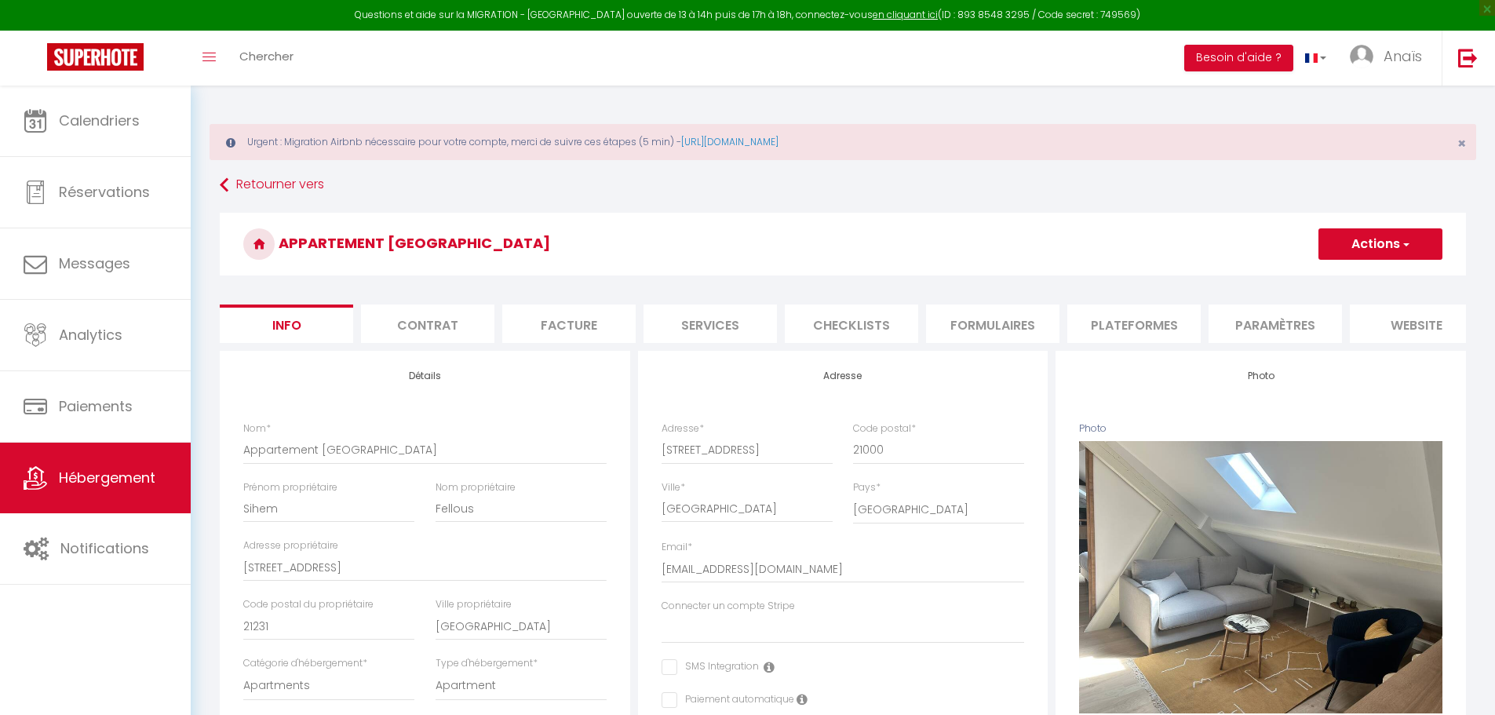
click at [1396, 237] on button "Actions" at bounding box center [1380, 243] width 124 height 31
click at [1314, 314] on link "Supprimer" at bounding box center [1357, 319] width 168 height 20
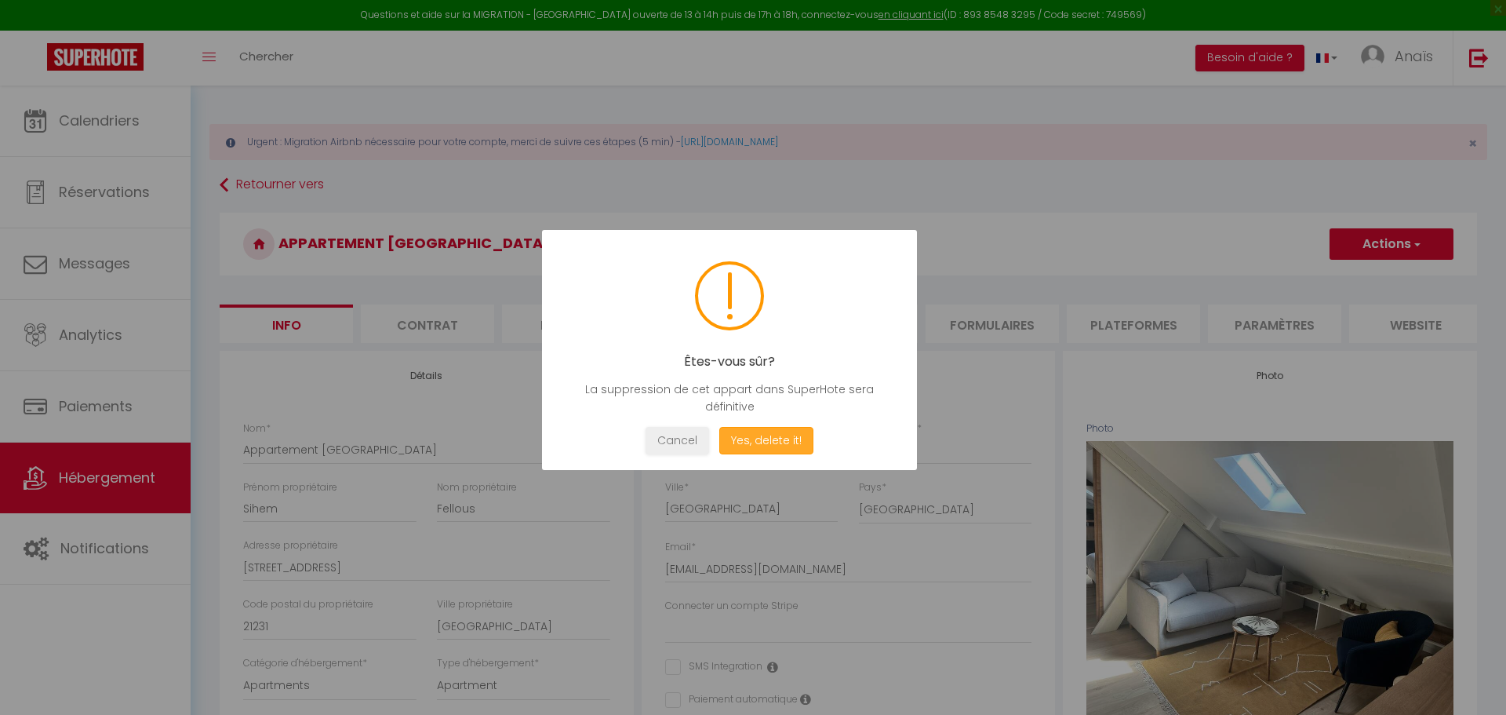
click at [755, 434] on button "Yes, delete it!" at bounding box center [766, 440] width 94 height 27
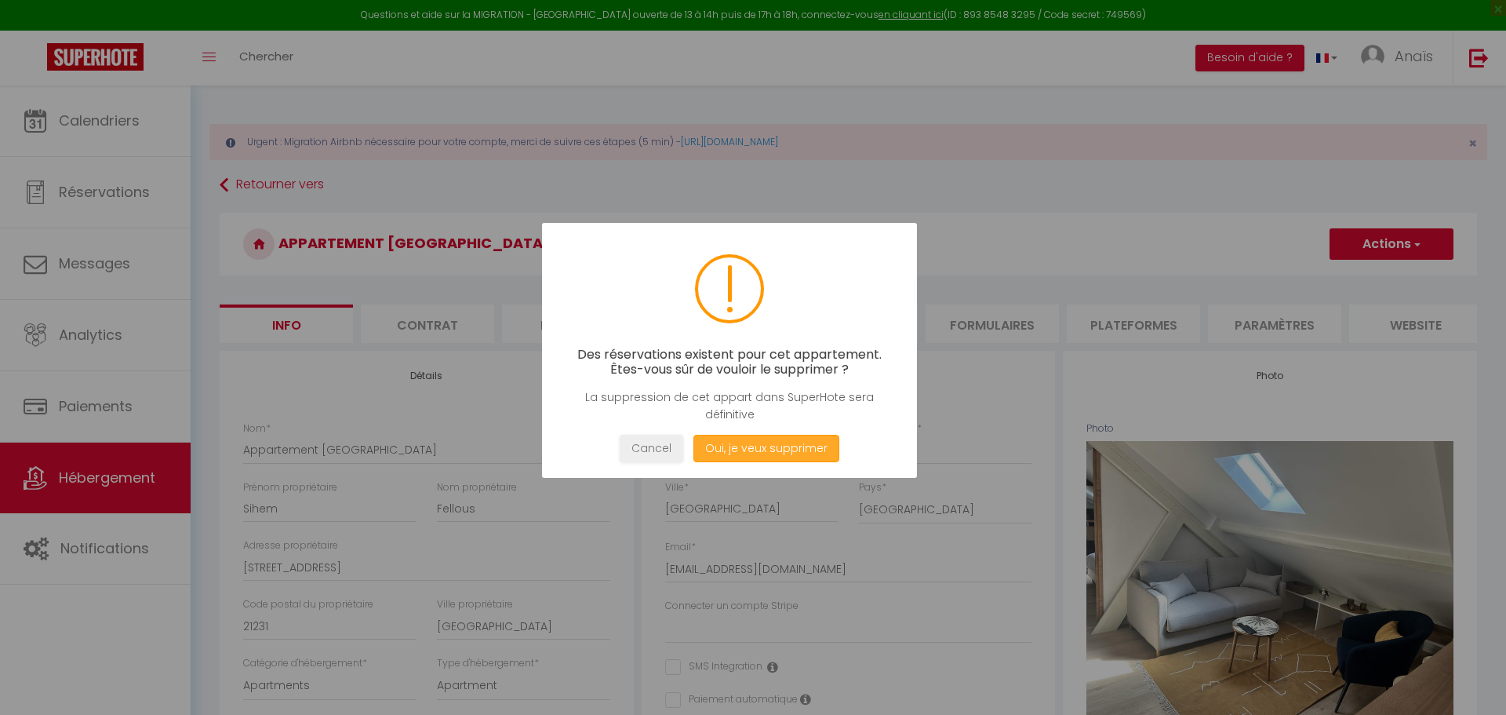
click at [756, 453] on button "Oui, je veux supprimer" at bounding box center [767, 448] width 146 height 27
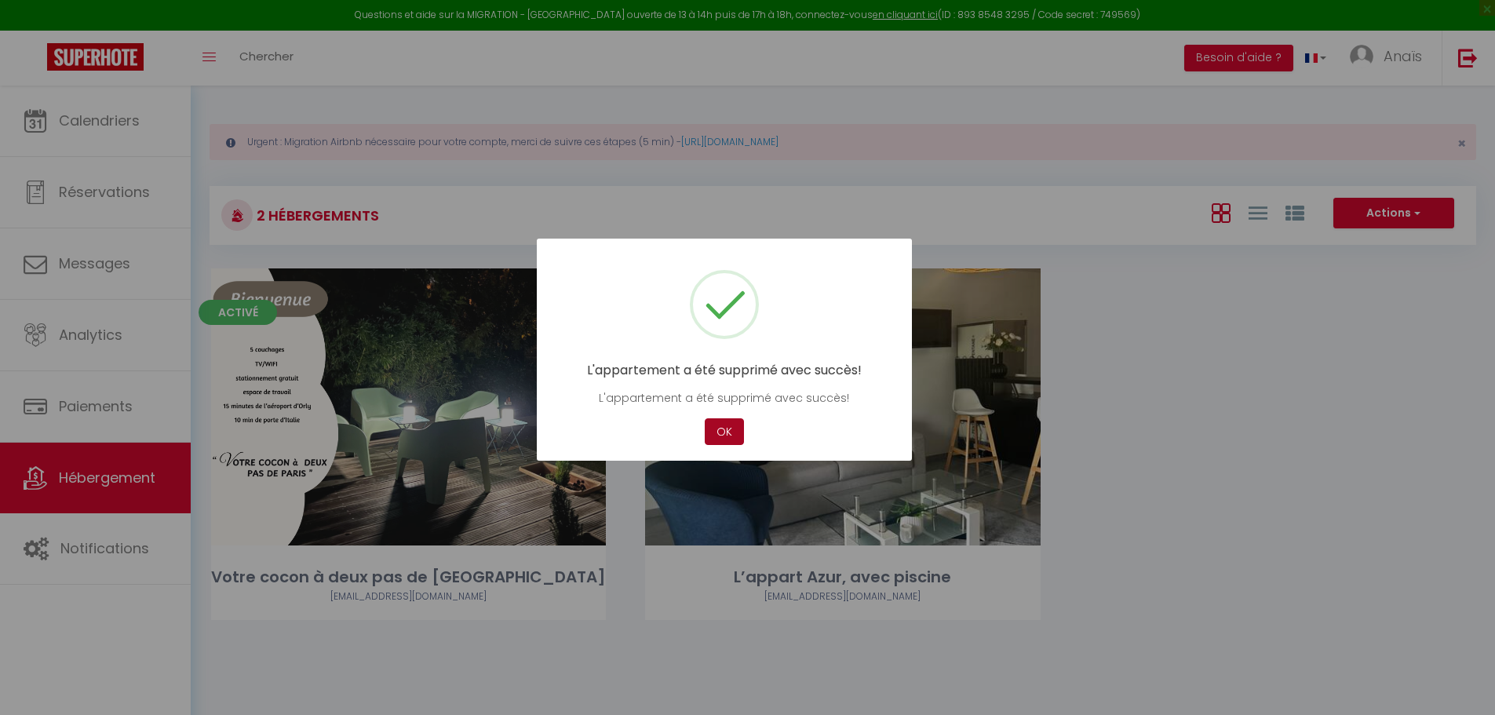
click at [719, 432] on button "OK" at bounding box center [724, 431] width 39 height 27
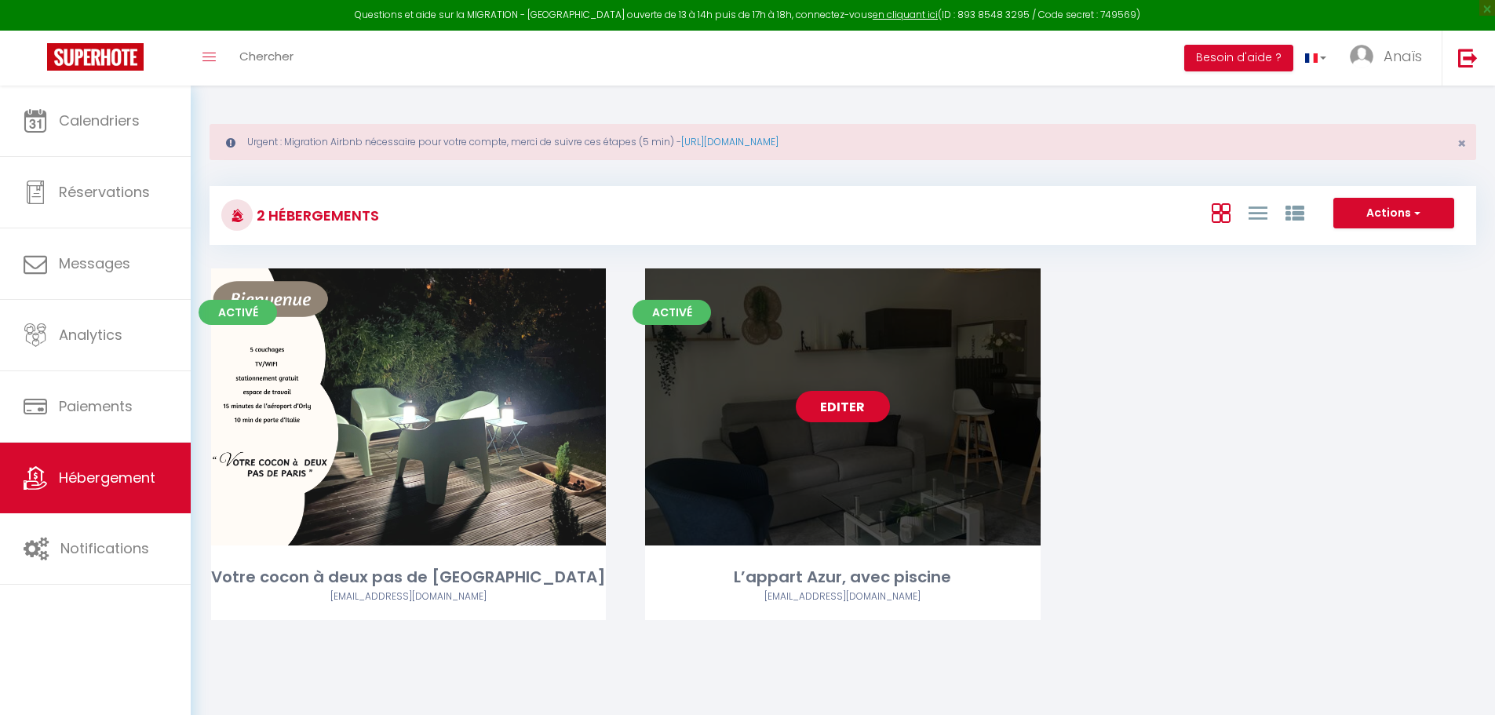
click at [845, 394] on link "Editer" at bounding box center [843, 406] width 94 height 31
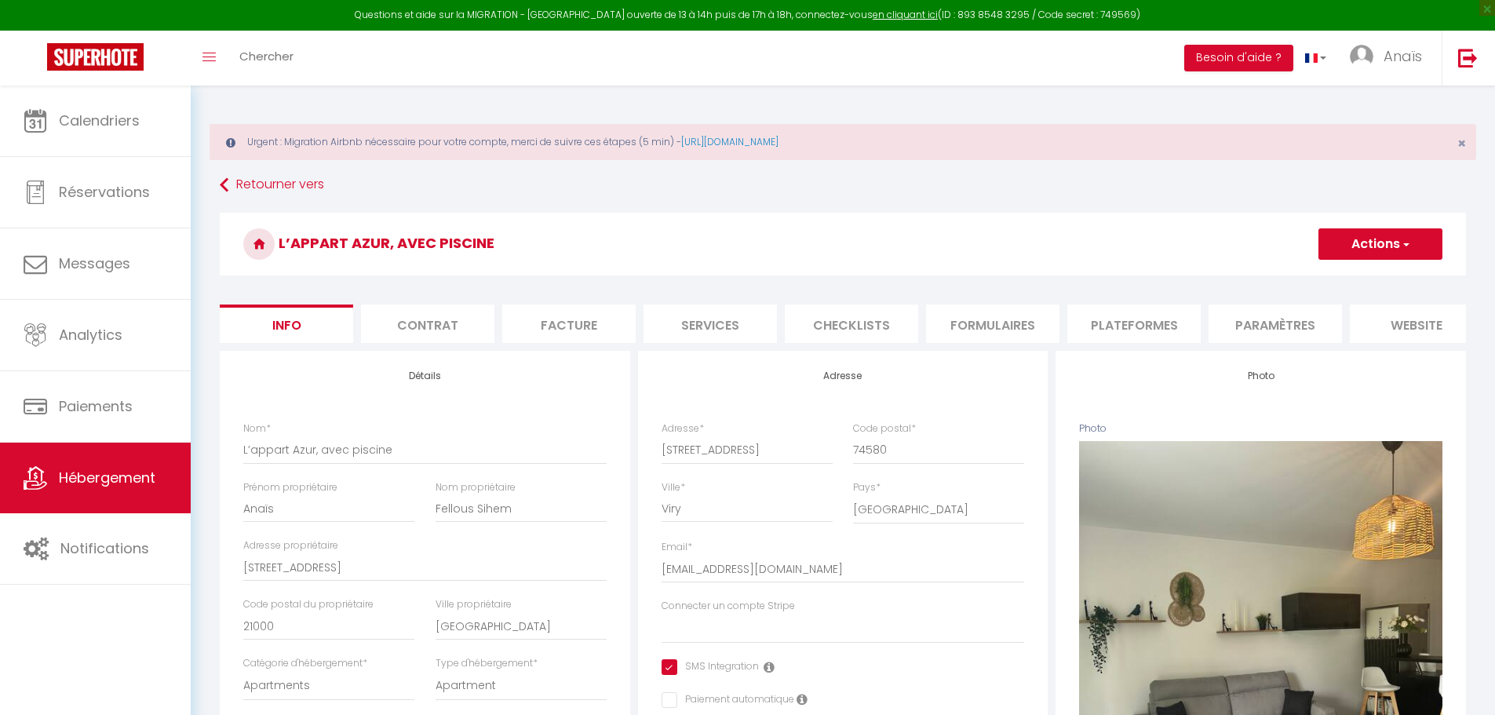
click at [1381, 240] on button "Actions" at bounding box center [1380, 243] width 124 height 31
click at [1323, 314] on link "Supprimer" at bounding box center [1357, 319] width 168 height 20
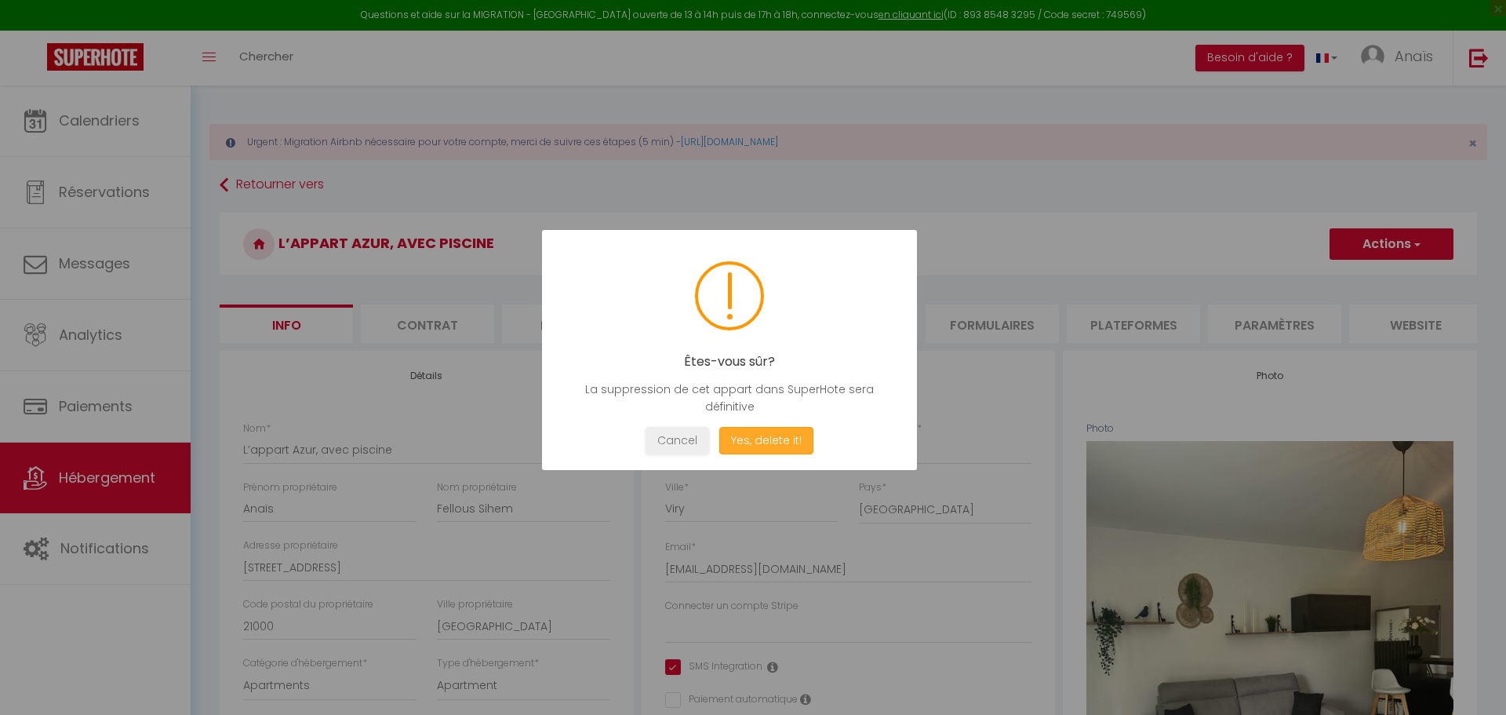
click at [769, 450] on button "Yes, delete it!" at bounding box center [766, 440] width 94 height 27
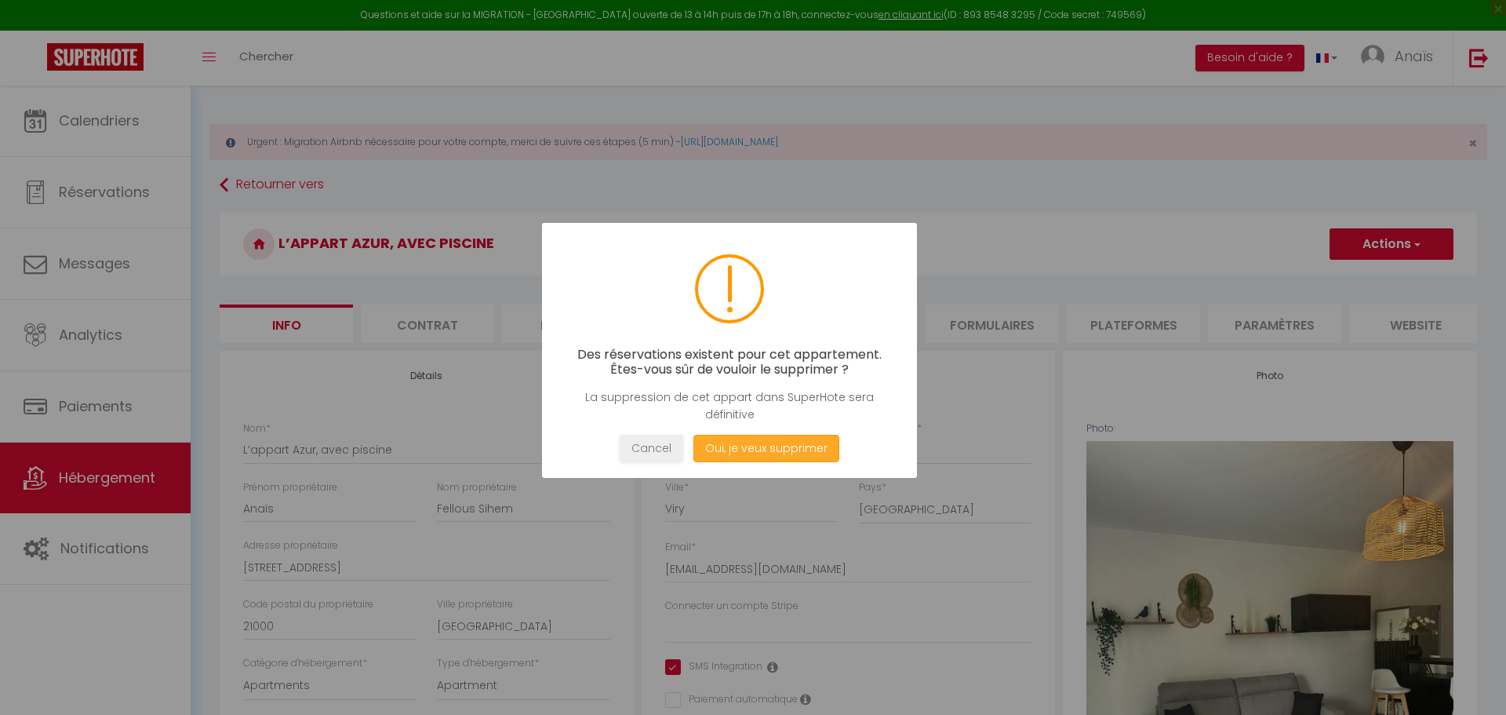
click at [768, 448] on button "Oui, je veux supprimer" at bounding box center [767, 448] width 146 height 27
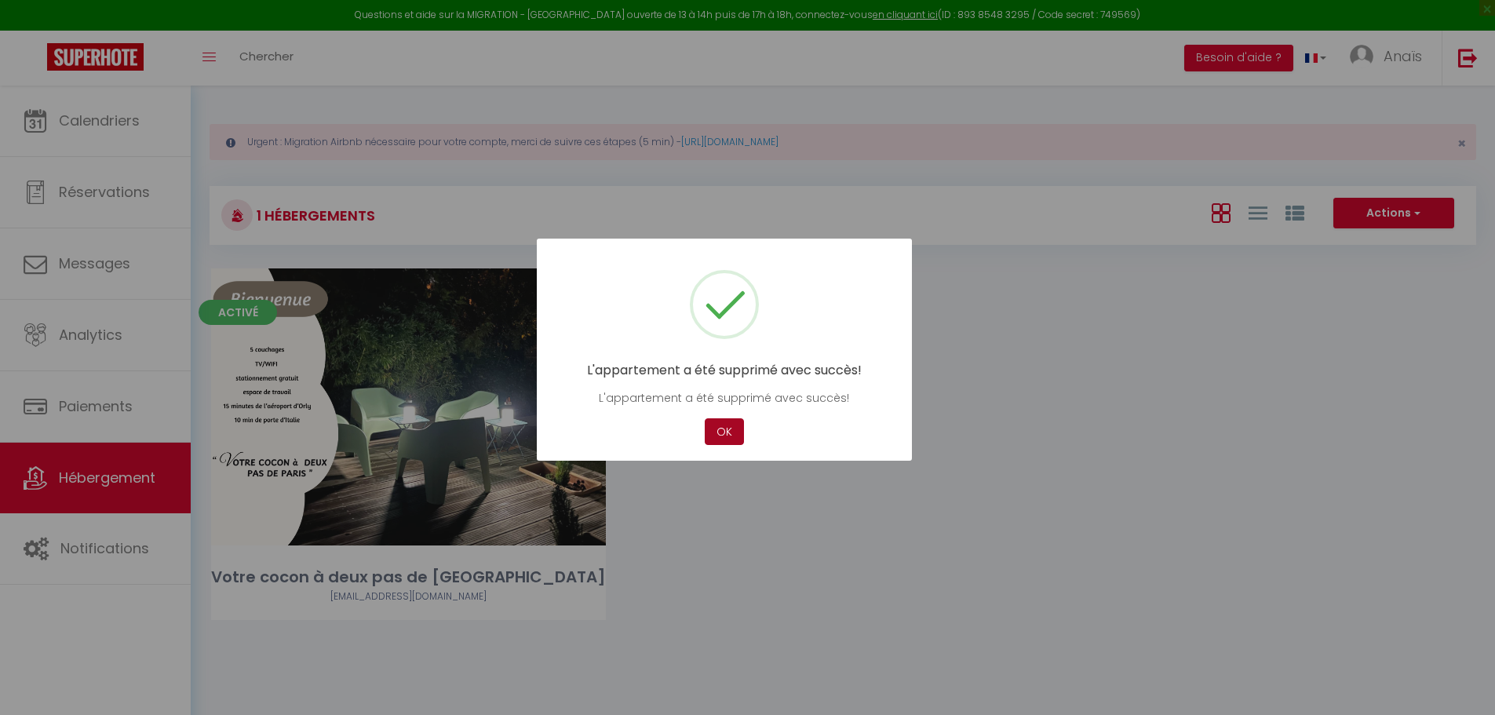
click at [731, 431] on button "OK" at bounding box center [724, 431] width 39 height 27
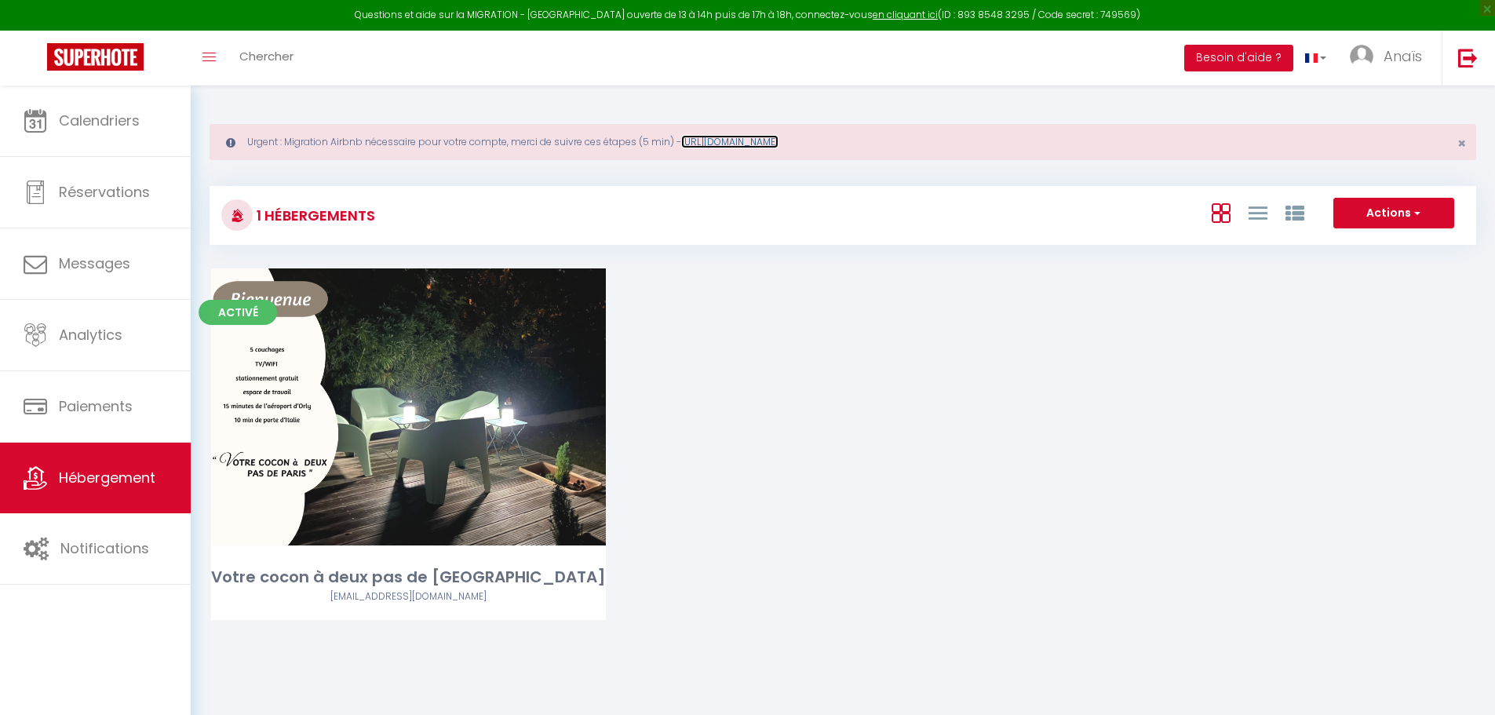
click at [778, 144] on link "https://superhote.com/migration-airbnb" at bounding box center [729, 141] width 97 height 13
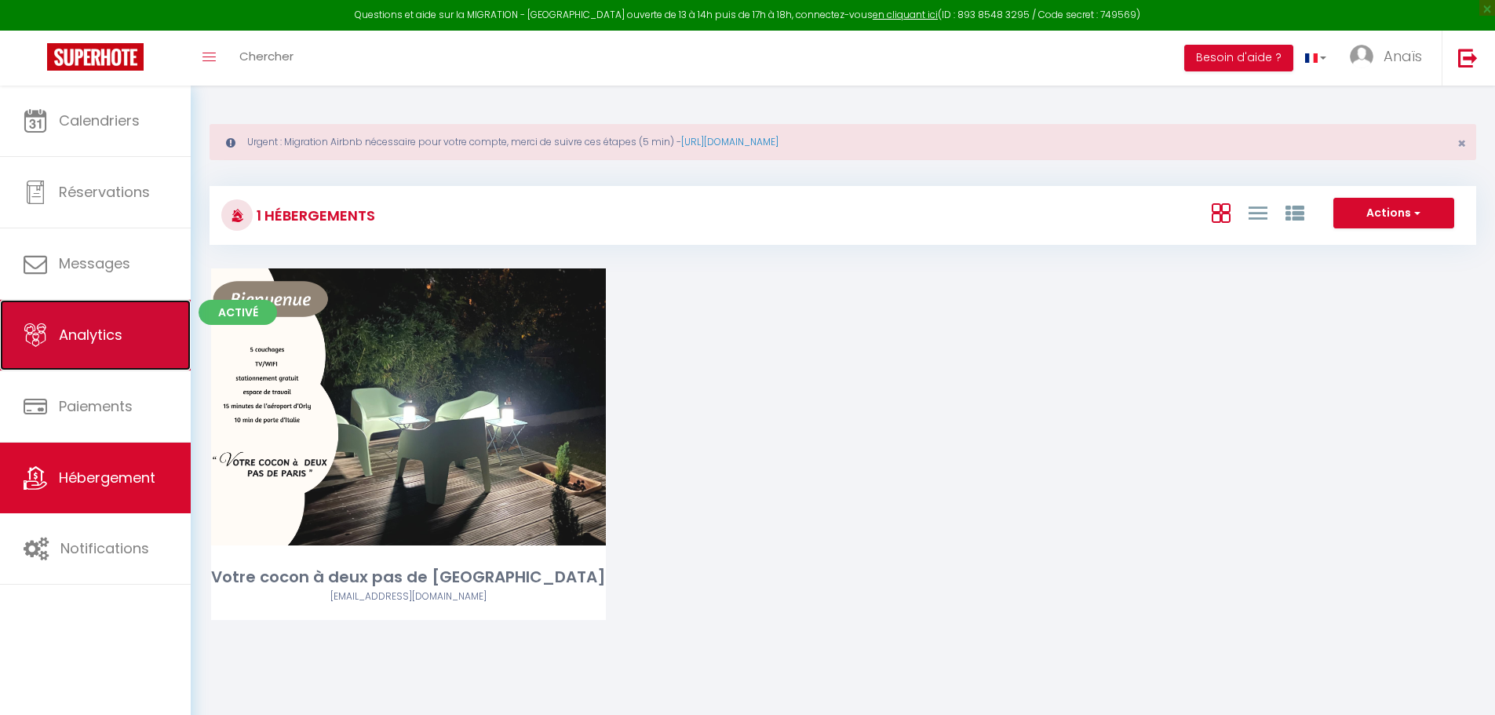
click at [86, 348] on link "Analytics" at bounding box center [95, 335] width 191 height 71
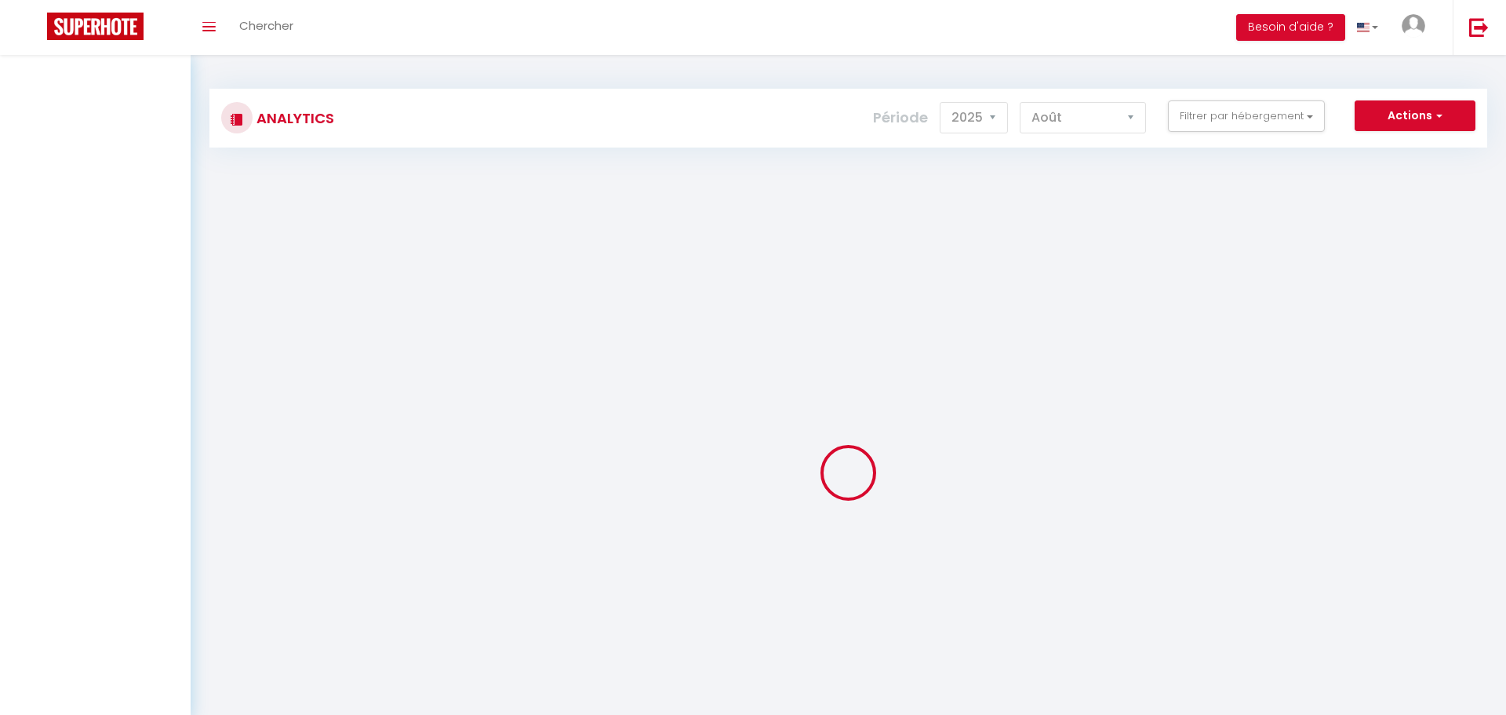
select select "2025"
select select "8"
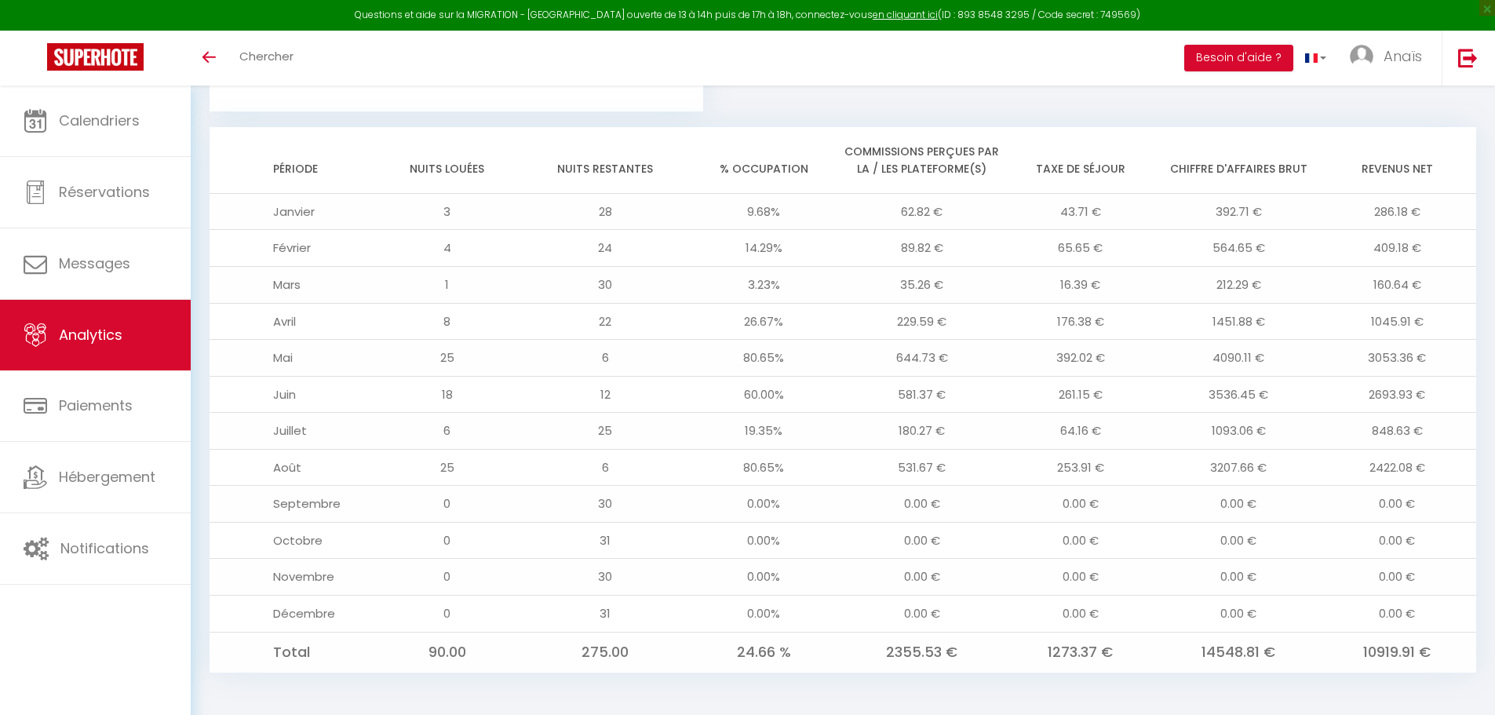
scroll to position [1255, 0]
